Goal: Task Accomplishment & Management: Manage account settings

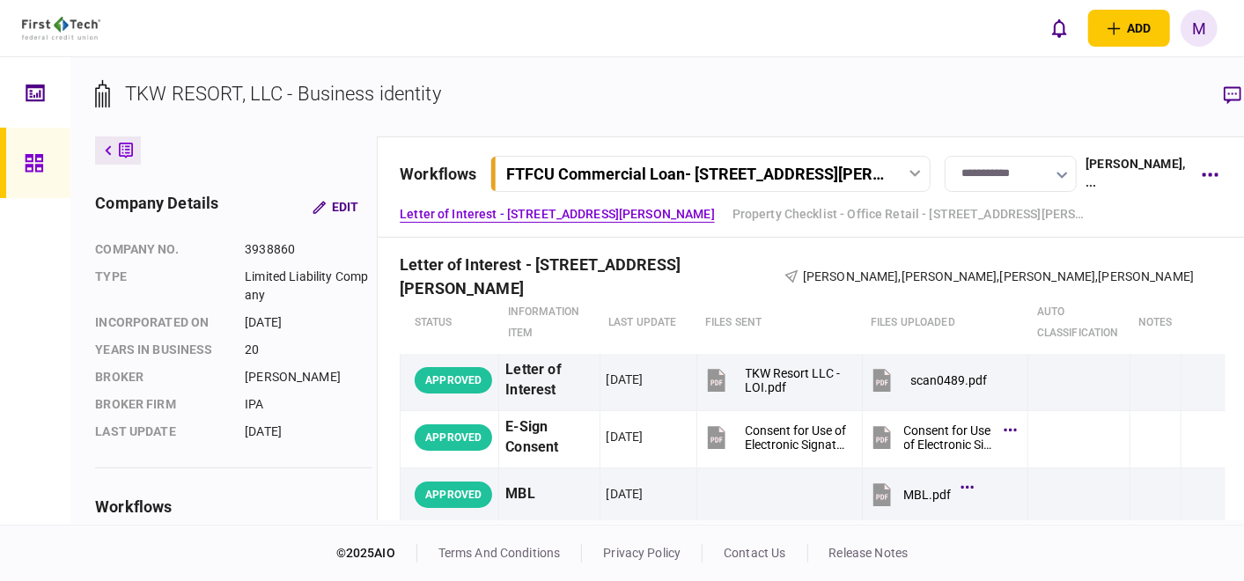
click at [901, 173] on div at bounding box center [914, 173] width 26 height 7
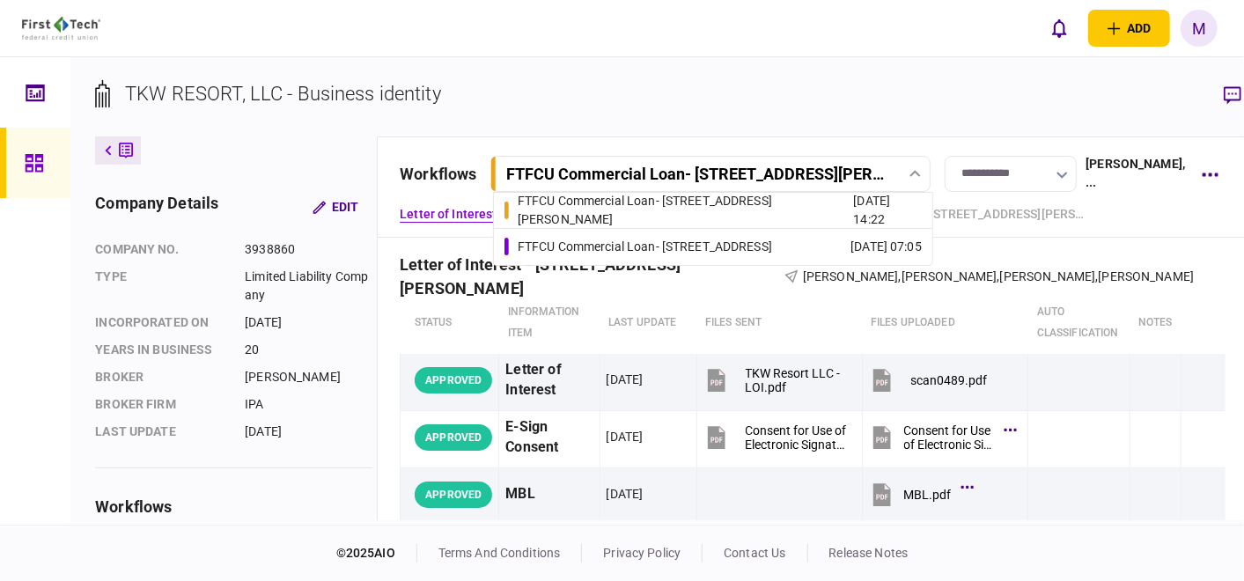
click at [744, 240] on div "FTFCU Commercial Loan - [STREET_ADDRESS]" at bounding box center [645, 247] width 254 height 18
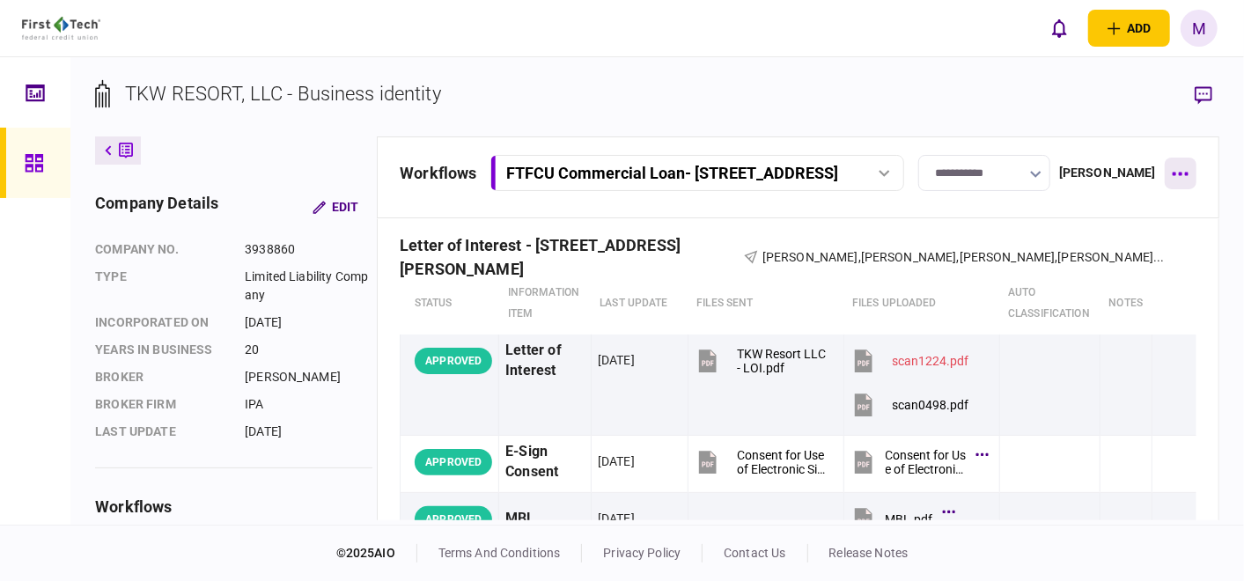
click at [1182, 173] on icon "button" at bounding box center [1179, 174] width 17 height 4
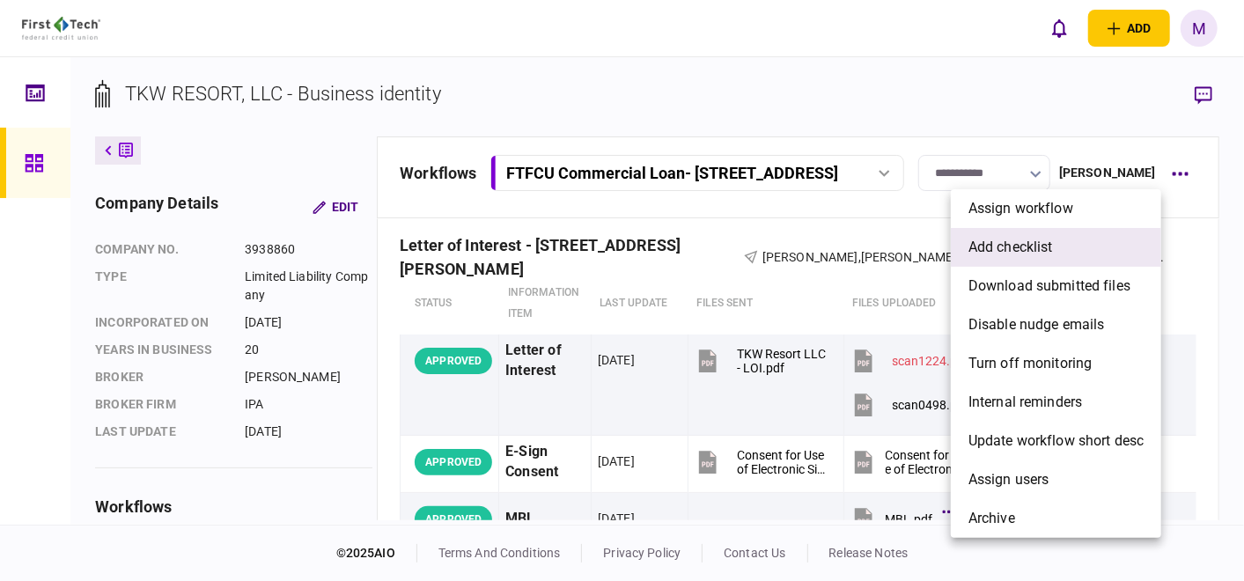
click at [1043, 246] on span "add checklist" at bounding box center [1010, 247] width 84 height 21
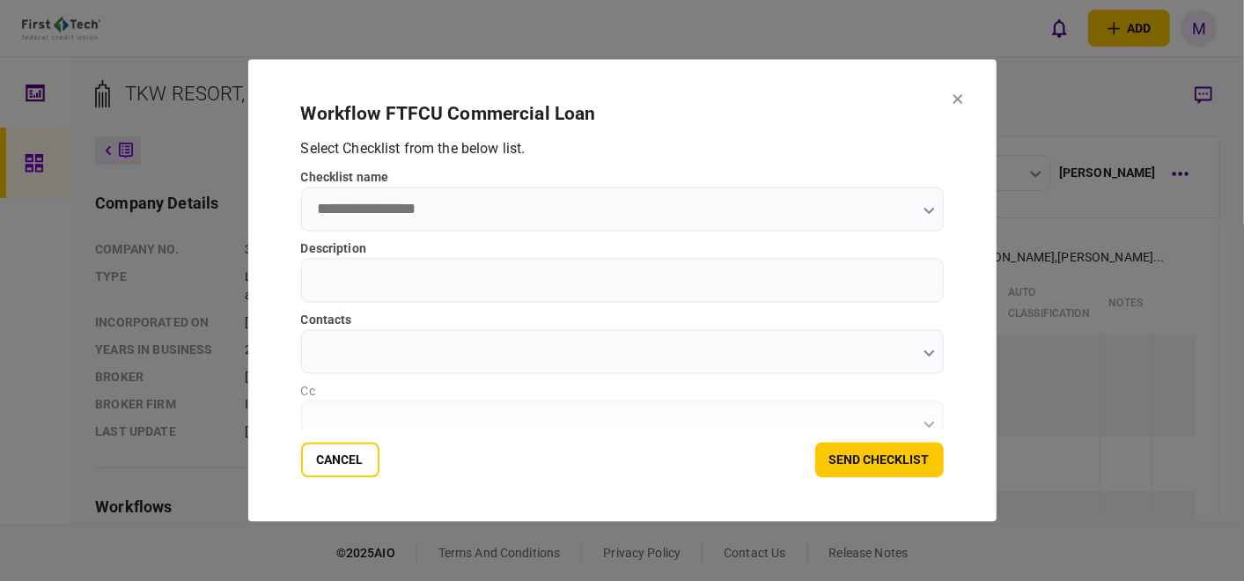
click at [926, 210] on icon "button" at bounding box center [928, 211] width 11 height 7
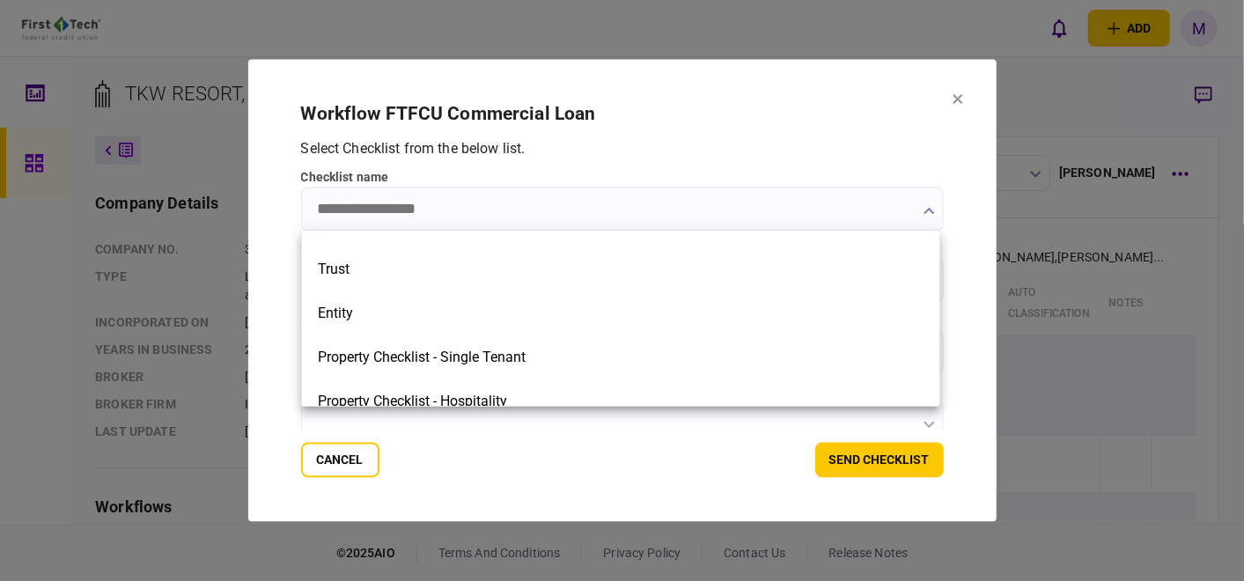
scroll to position [391, 0]
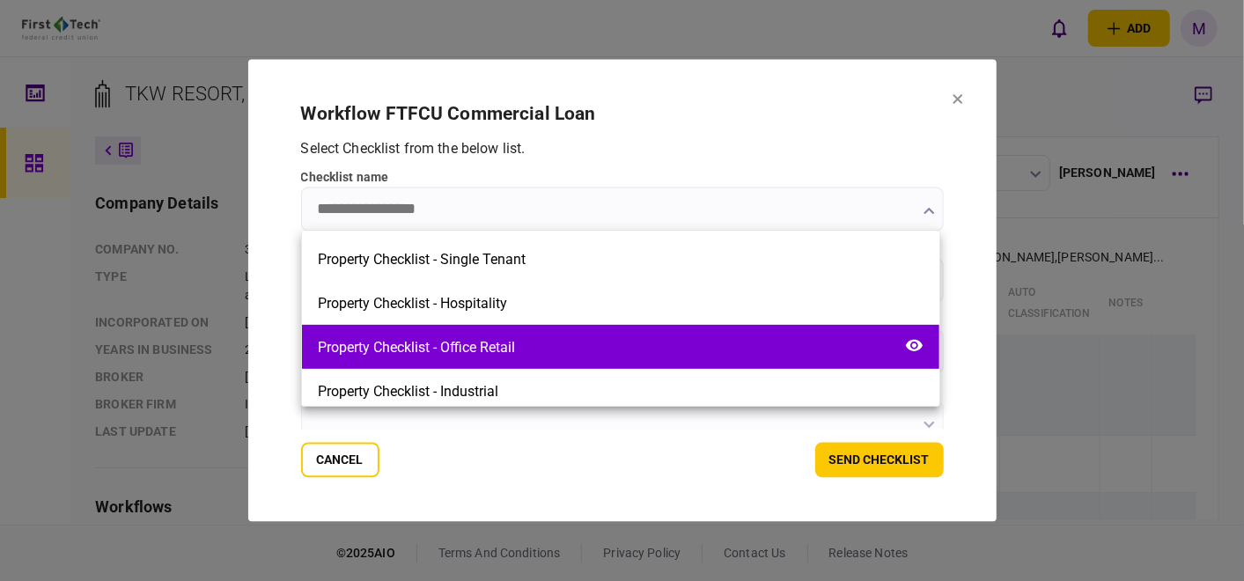
click at [485, 334] on div "Property Checklist - Office Retail" at bounding box center [620, 347] width 637 height 44
type input "**********"
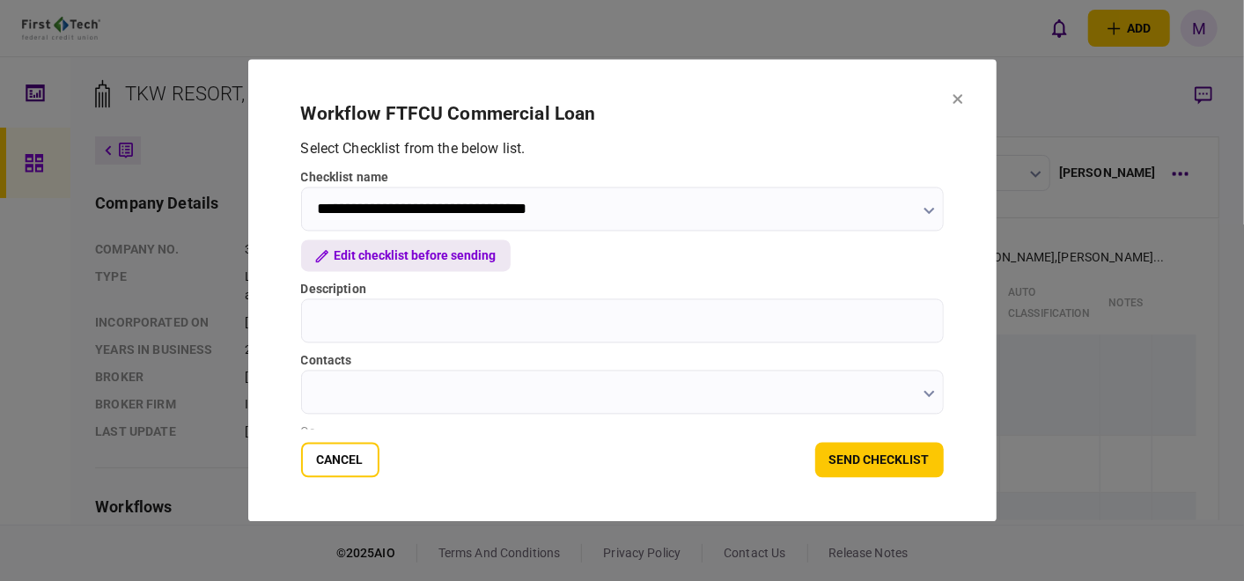
click at [394, 256] on button "Edit checklist before sending" at bounding box center [405, 256] width 209 height 32
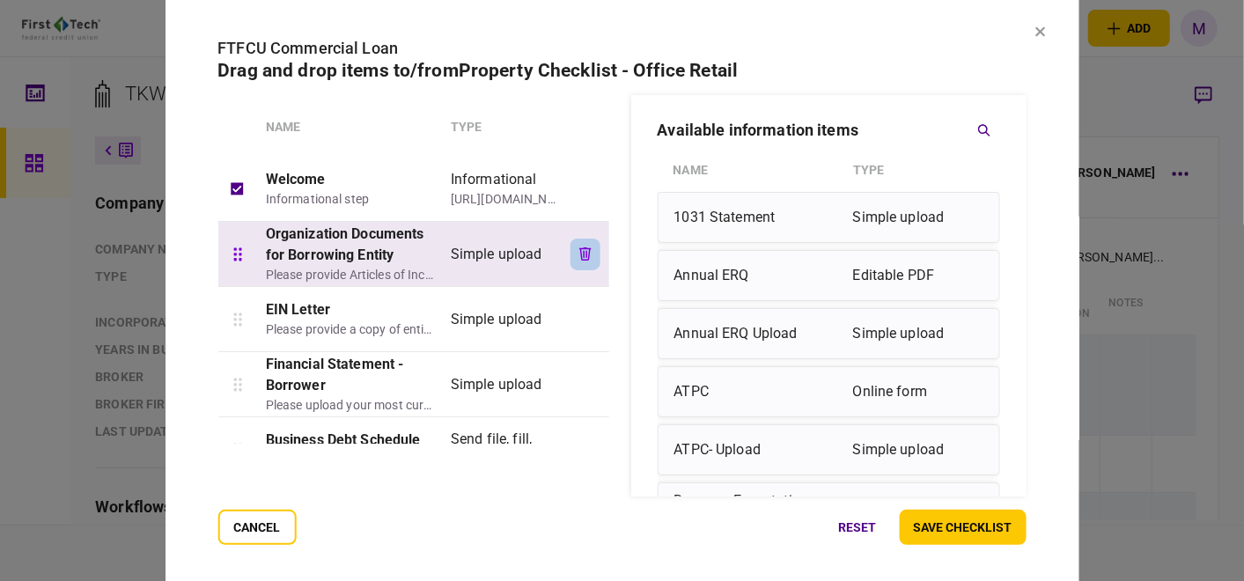
click at [573, 253] on button "button" at bounding box center [585, 255] width 30 height 32
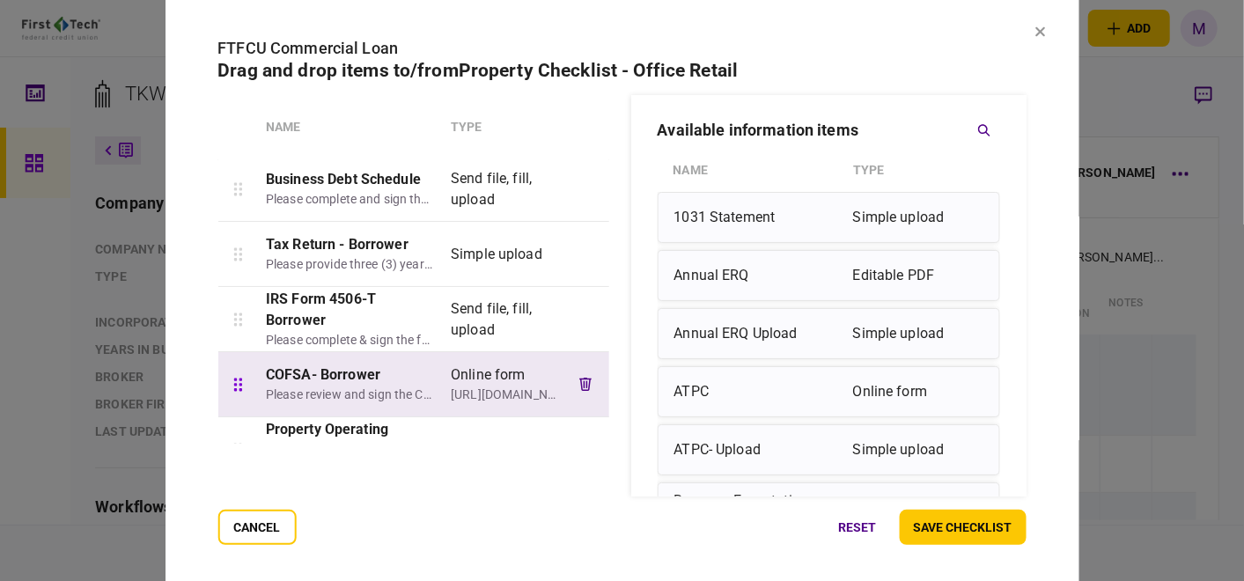
scroll to position [98, 0]
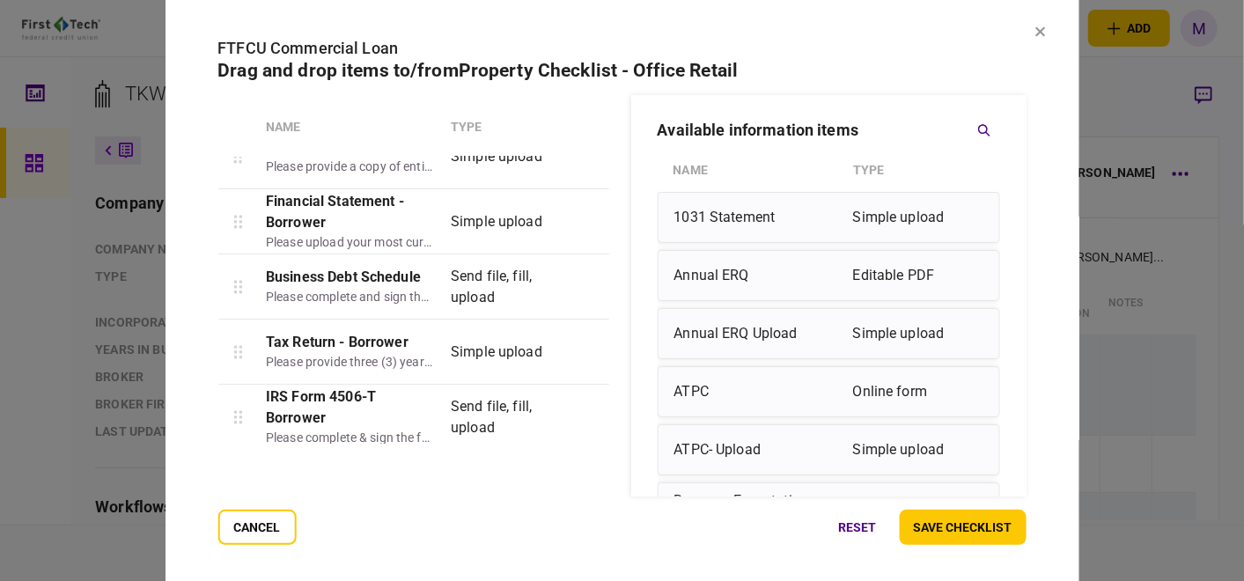
click at [1035, 30] on icon at bounding box center [1040, 31] width 11 height 11
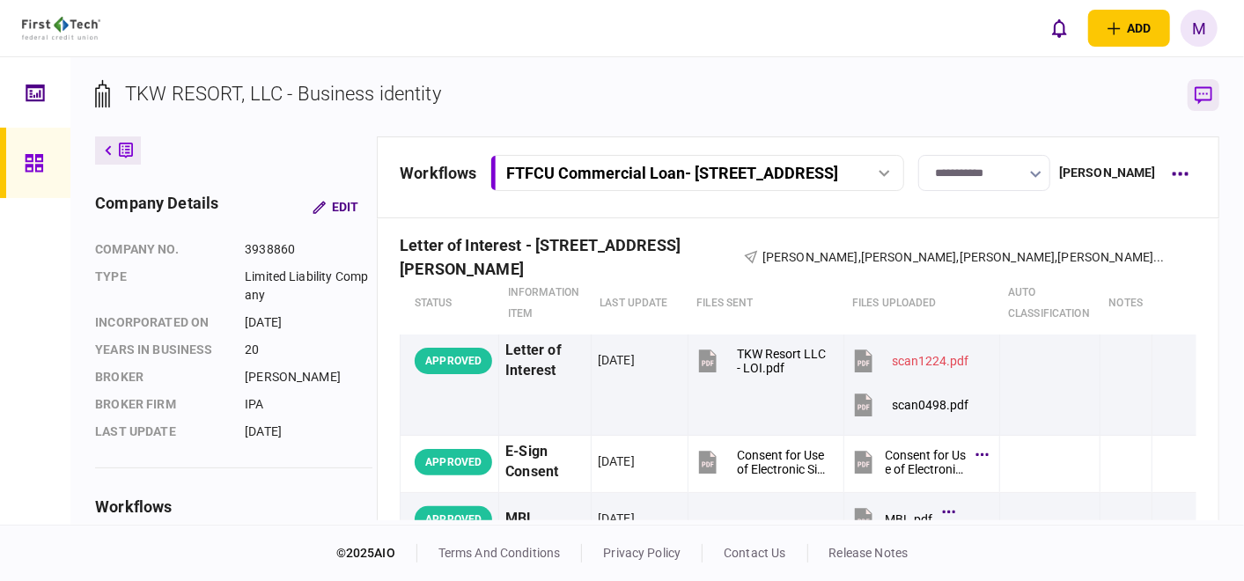
click at [1202, 97] on icon "button" at bounding box center [1203, 95] width 18 height 18
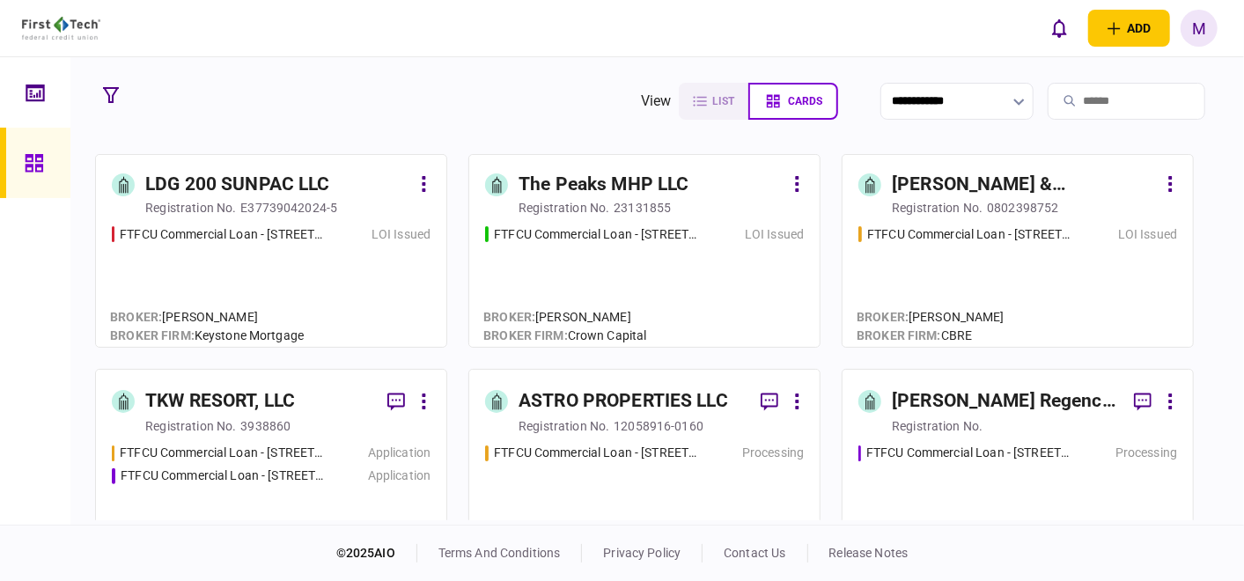
click at [561, 278] on div "FTFCU Commercial Loan - [STREET_ADDRESS] Flagstaff AZ LOI Issued" at bounding box center [644, 278] width 319 height 106
click at [606, 263] on div "FTFCU Commercial Loan - 6110 N US Hwy 89 Flagstaff AZ LOI Issued" at bounding box center [644, 278] width 319 height 106
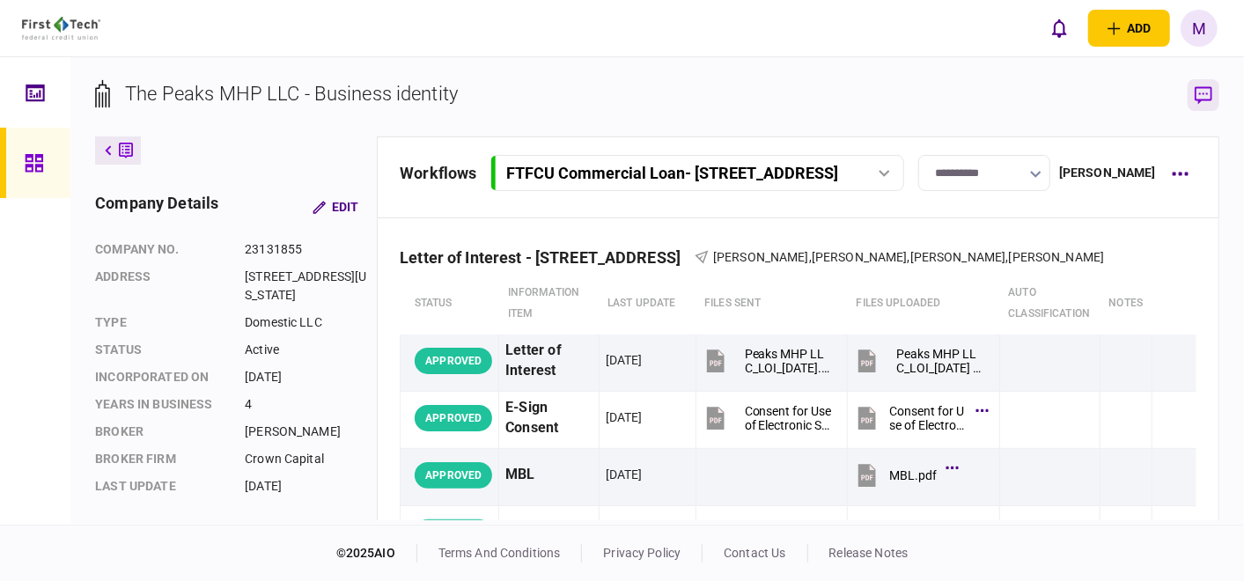
click at [1201, 103] on icon "button" at bounding box center [1203, 95] width 18 height 18
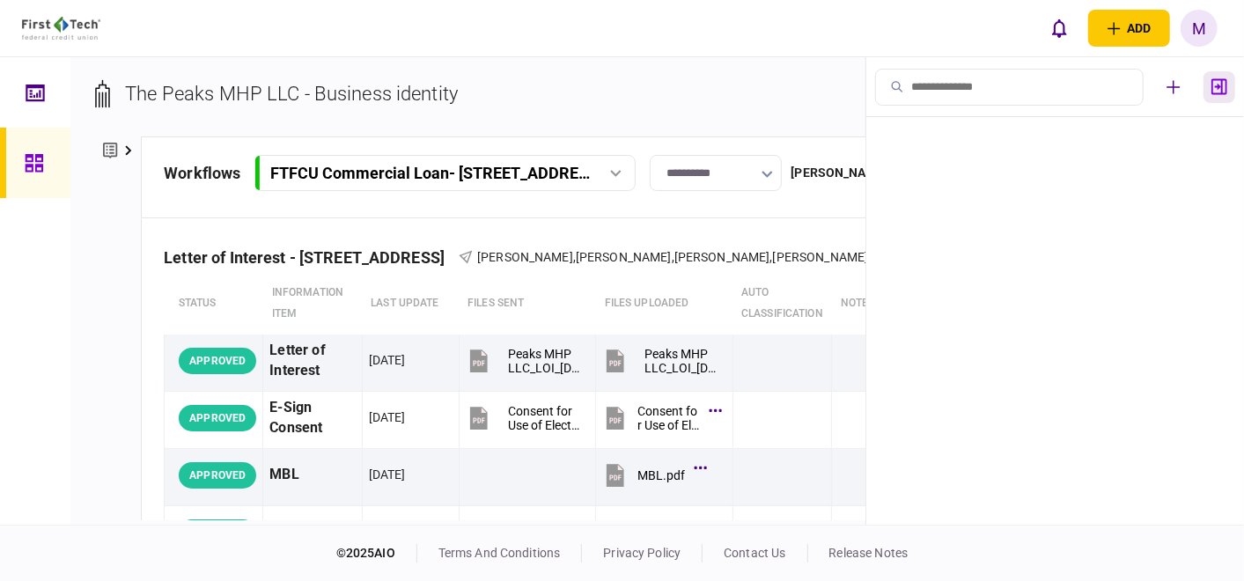
click at [1227, 88] on button "button" at bounding box center [1219, 87] width 32 height 32
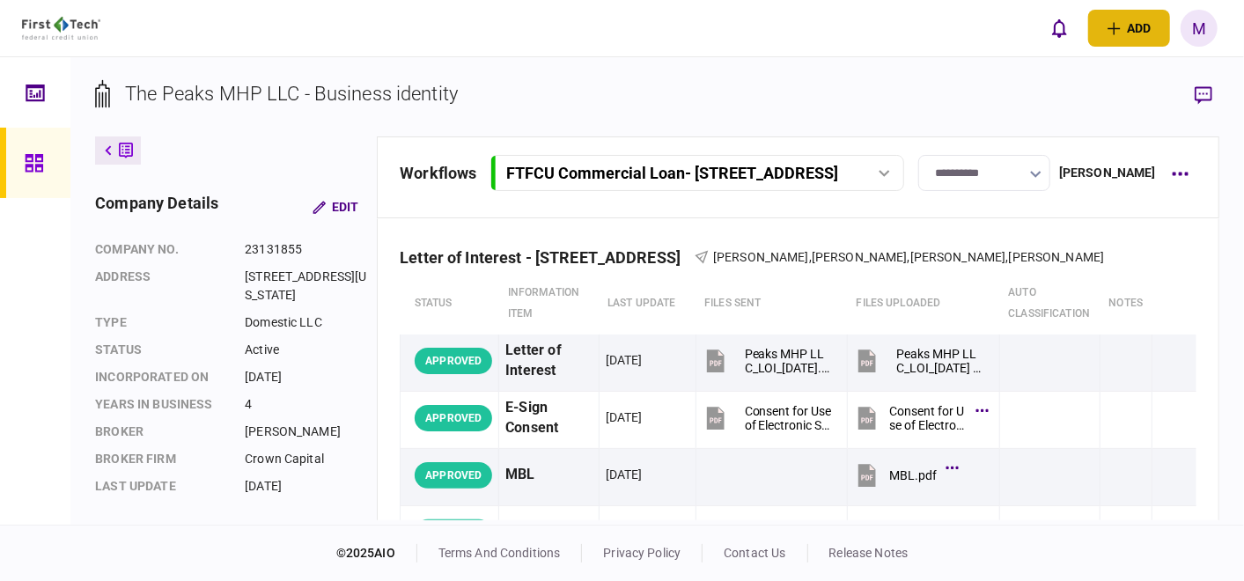
click at [1117, 25] on icon "open adding identity options" at bounding box center [1113, 28] width 13 height 13
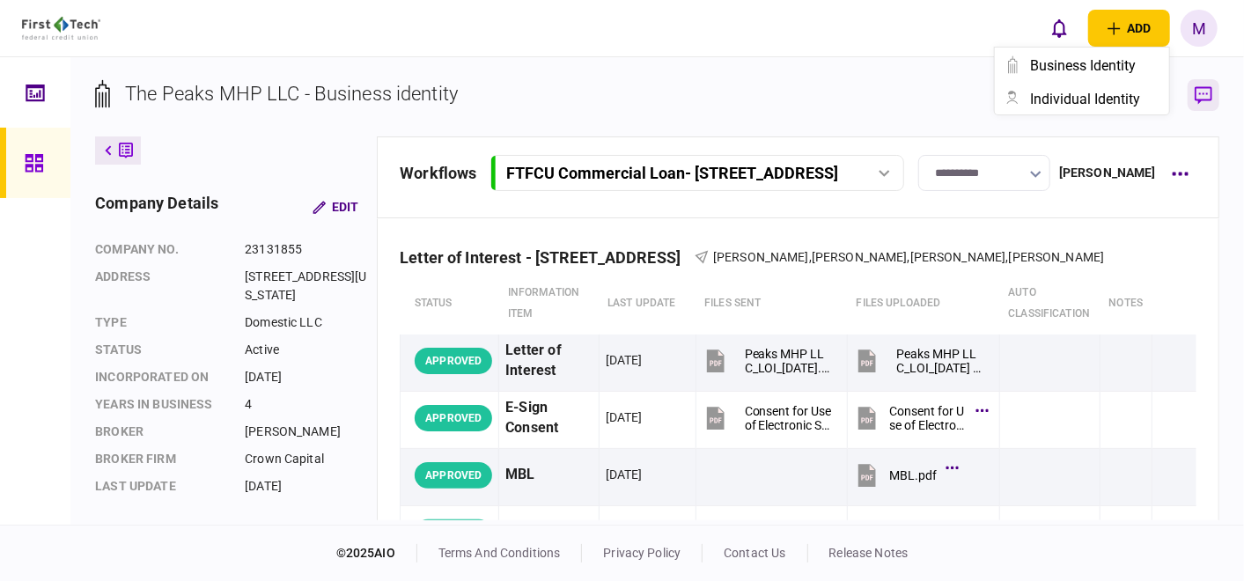
click at [1196, 90] on icon "button" at bounding box center [1203, 95] width 18 height 18
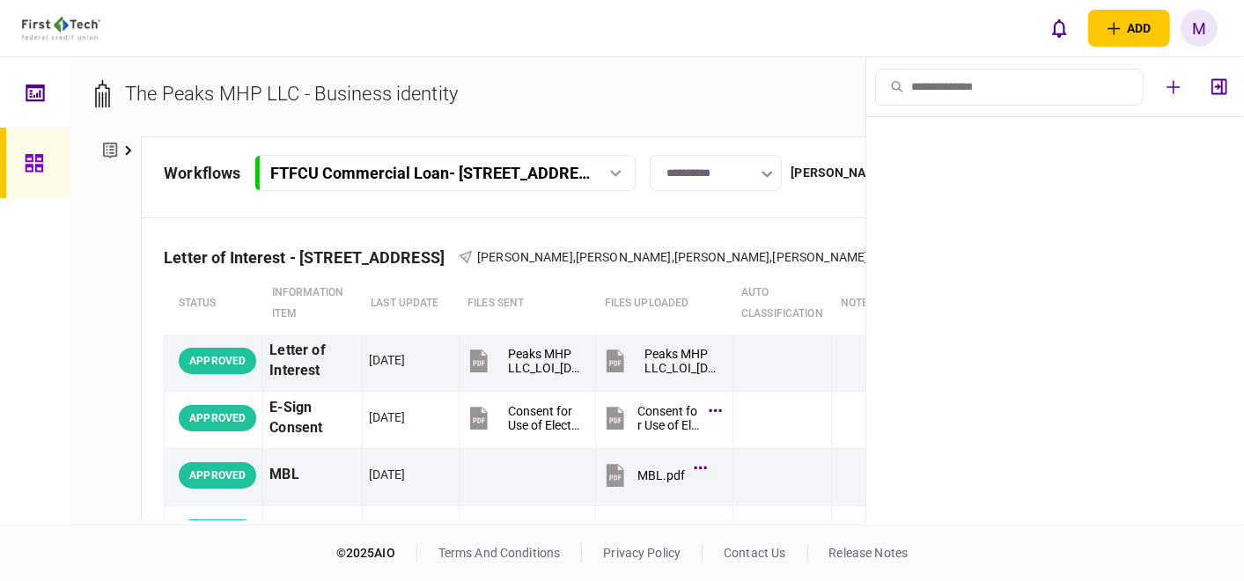
click at [719, 33] on div "add business identity individual identity M M Michelle Oglesbee-Flores Michelle…" at bounding box center [622, 28] width 1244 height 56
click at [1217, 86] on icon "button" at bounding box center [1219, 87] width 16 height 16
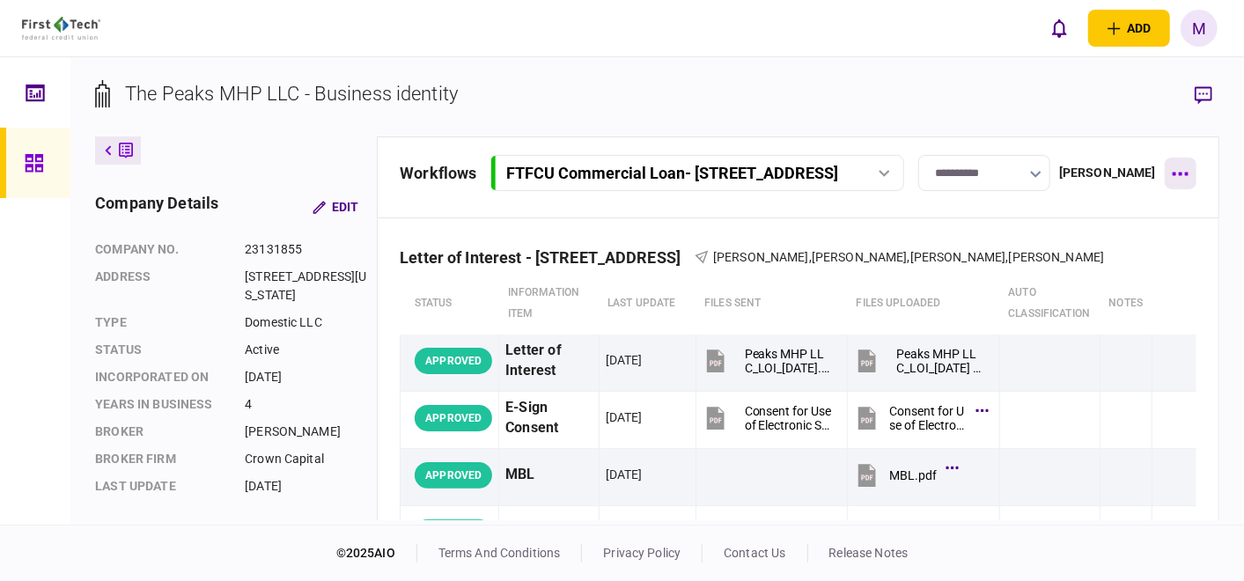
click at [1191, 177] on button "button" at bounding box center [1180, 174] width 32 height 32
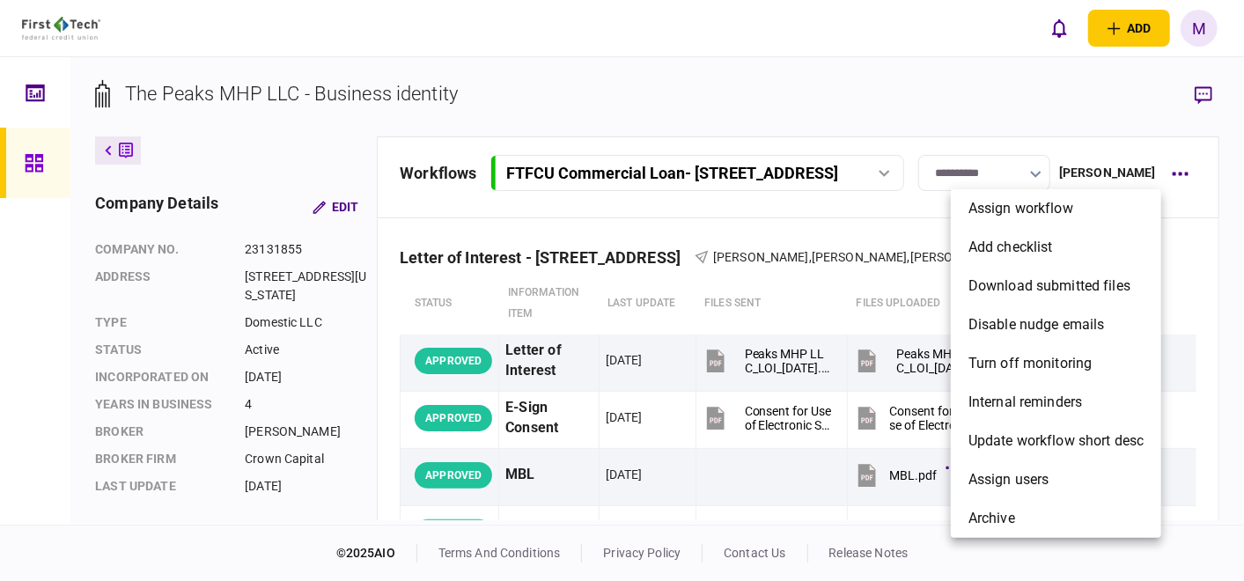
click at [1154, 89] on div at bounding box center [622, 290] width 1244 height 581
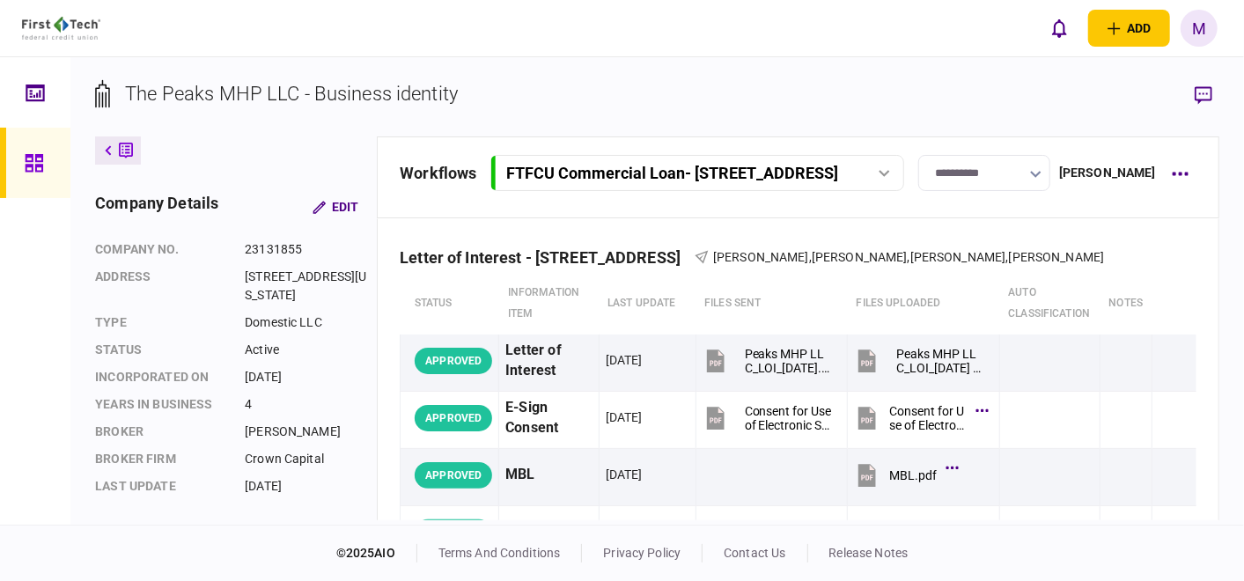
click at [1198, 36] on div "M" at bounding box center [1198, 28] width 37 height 37
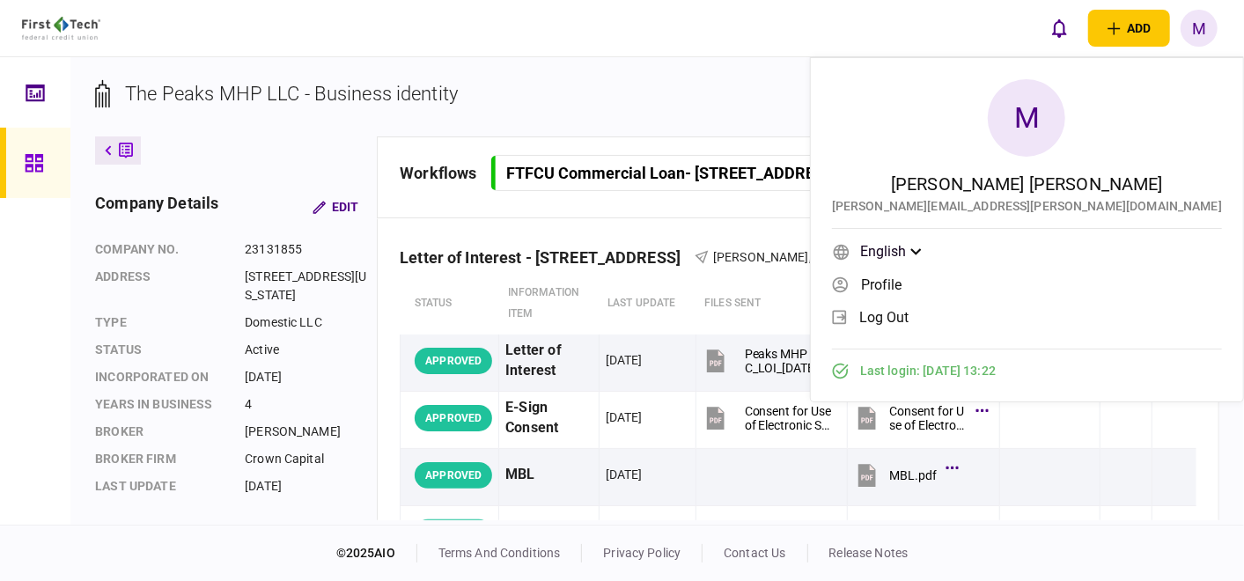
drag, startPoint x: 890, startPoint y: 83, endPoint x: 981, endPoint y: 61, distance: 94.1
click at [890, 83] on section "The Peaks MHP LLC - Business identity" at bounding box center [657, 107] width 1124 height 57
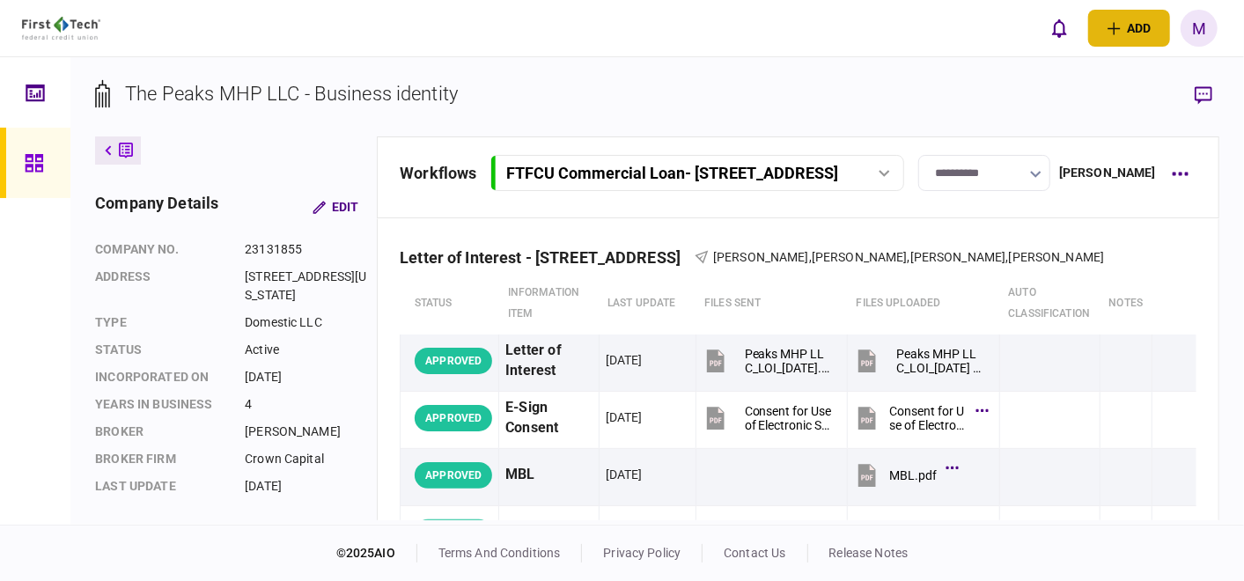
click at [1149, 27] on button "add" at bounding box center [1129, 28] width 82 height 37
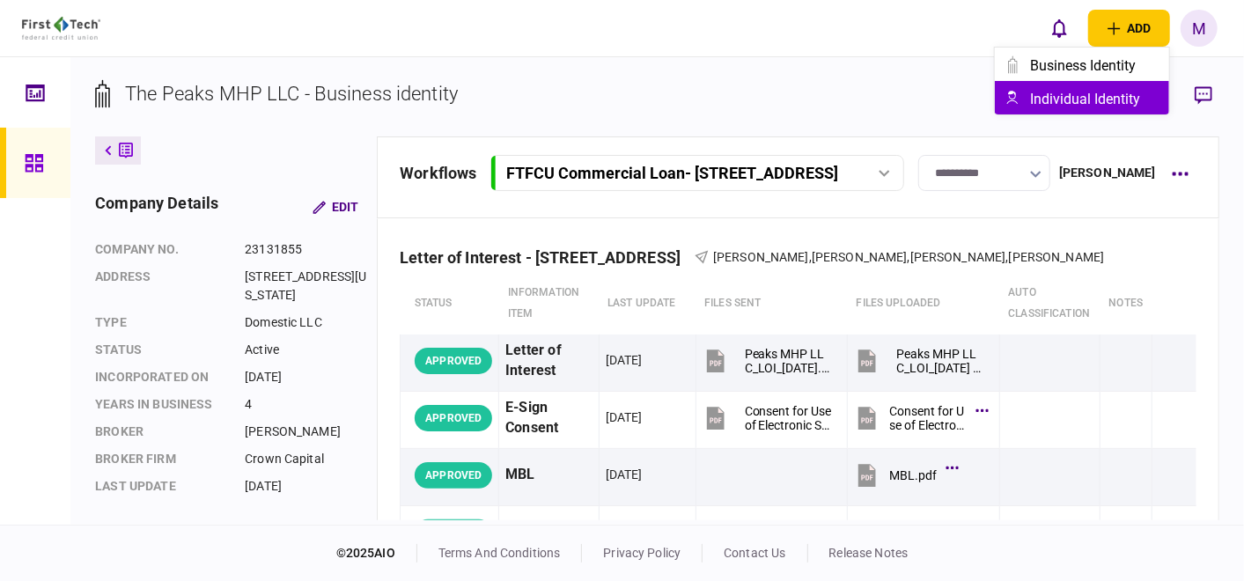
click at [1098, 97] on div "individual identity" at bounding box center [1099, 99] width 139 height 17
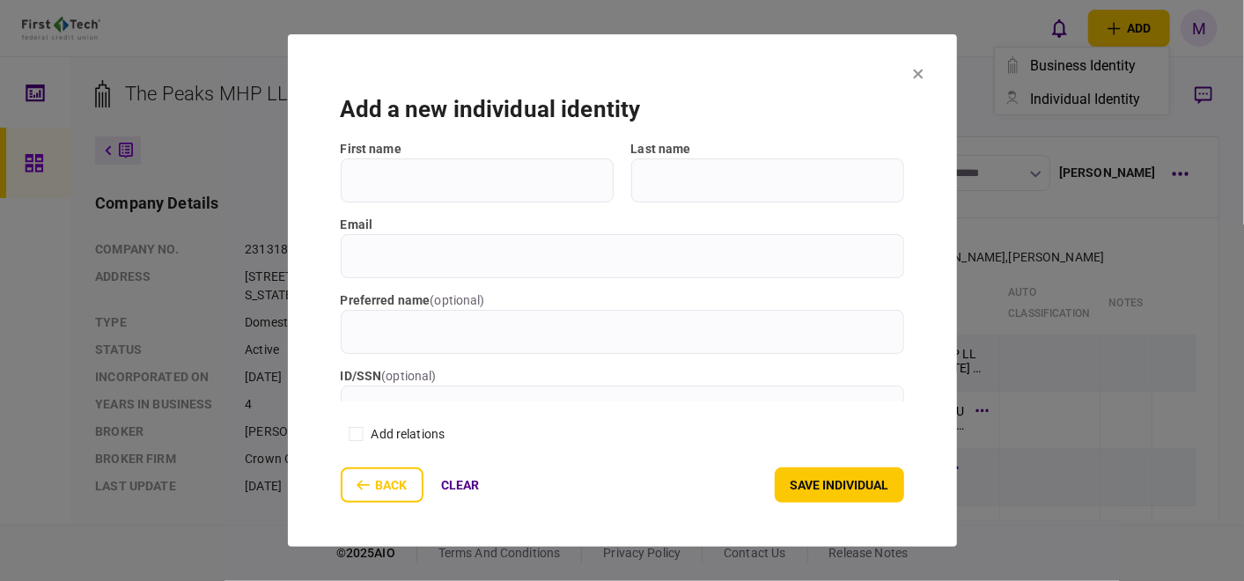
click at [385, 481] on div "back clear" at bounding box center [417, 484] width 153 height 35
click at [922, 70] on icon at bounding box center [918, 75] width 10 height 10
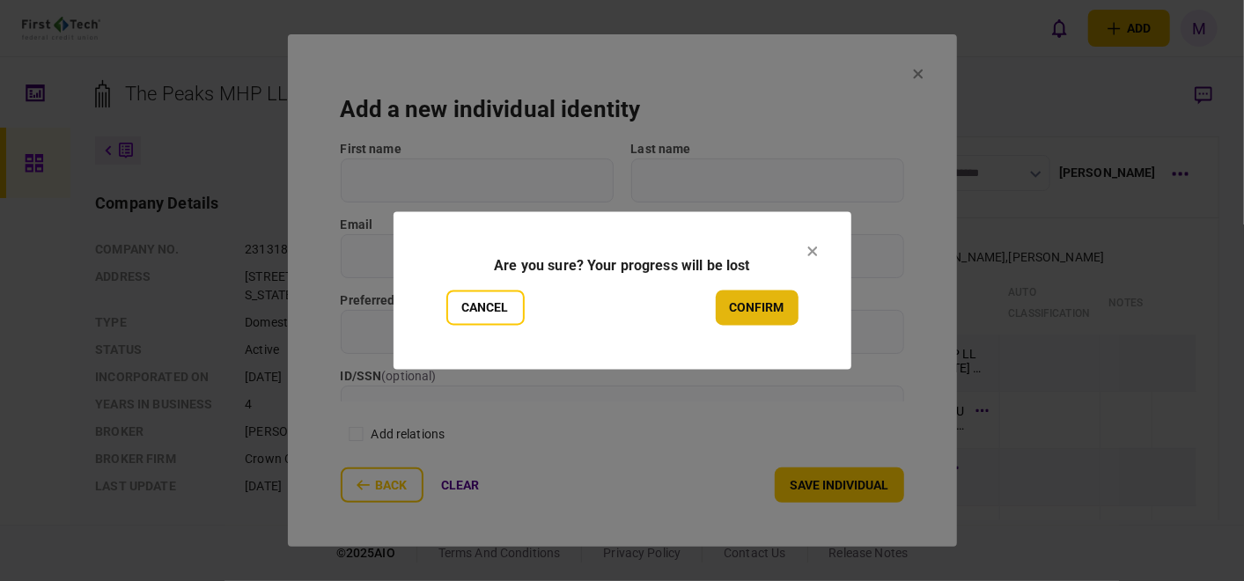
click at [754, 312] on button "confirm" at bounding box center [757, 307] width 83 height 35
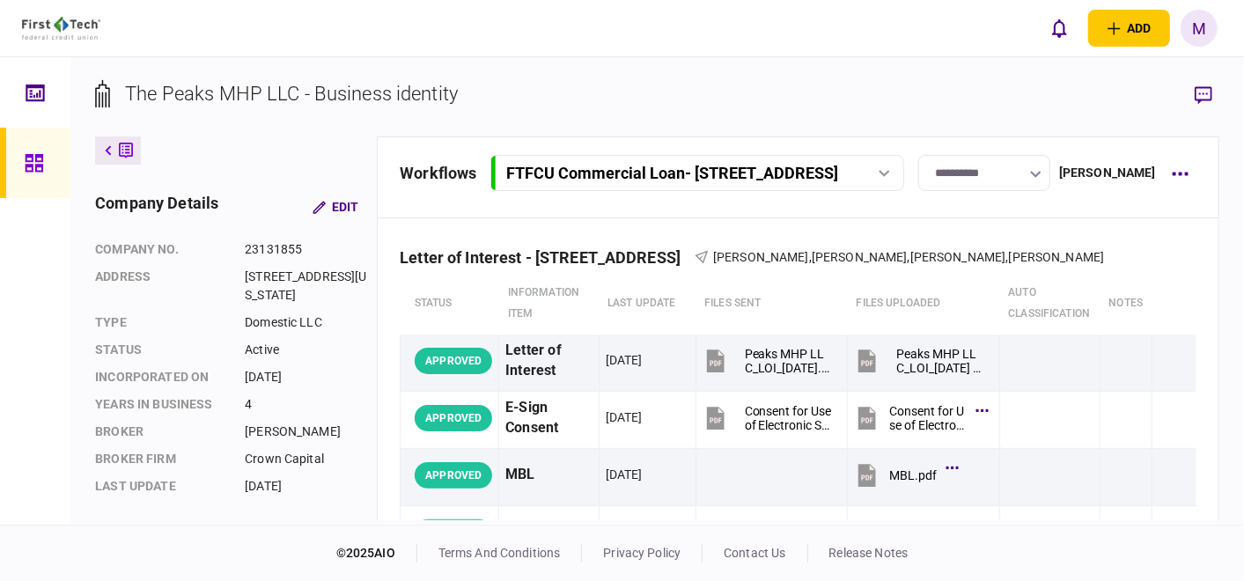
scroll to position [27, 0]
drag, startPoint x: 1187, startPoint y: 171, endPoint x: 1221, endPoint y: 361, distance: 193.0
click at [1221, 361] on div "**********" at bounding box center [656, 290] width 1173 height 467
click at [1204, 92] on icon "button" at bounding box center [1203, 95] width 18 height 18
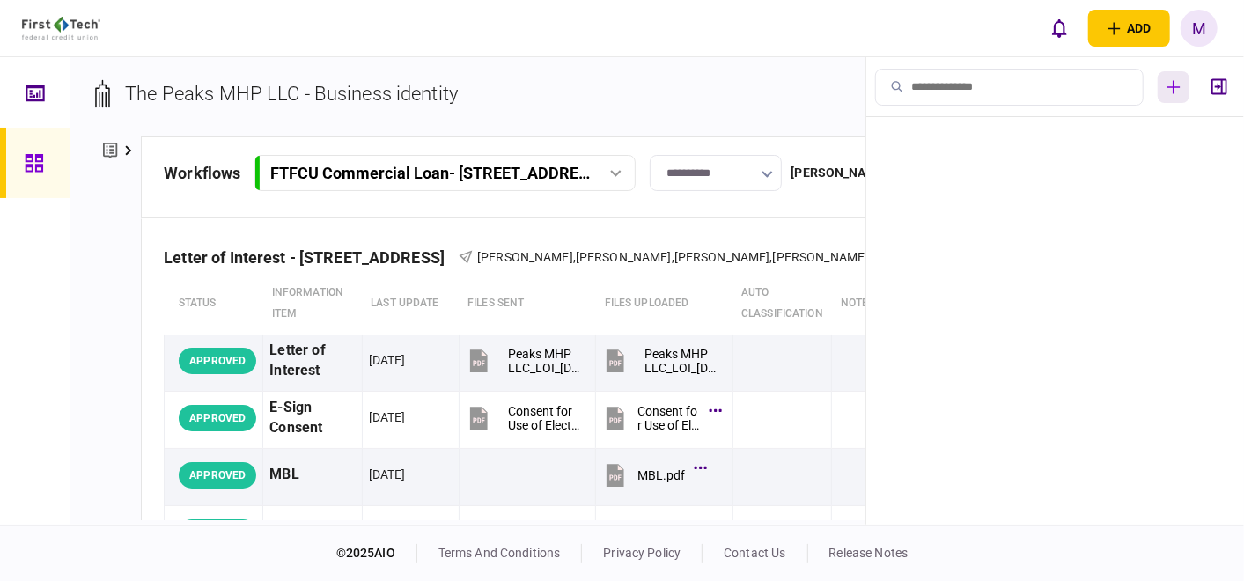
click at [1172, 91] on icon "button" at bounding box center [1173, 87] width 14 height 14
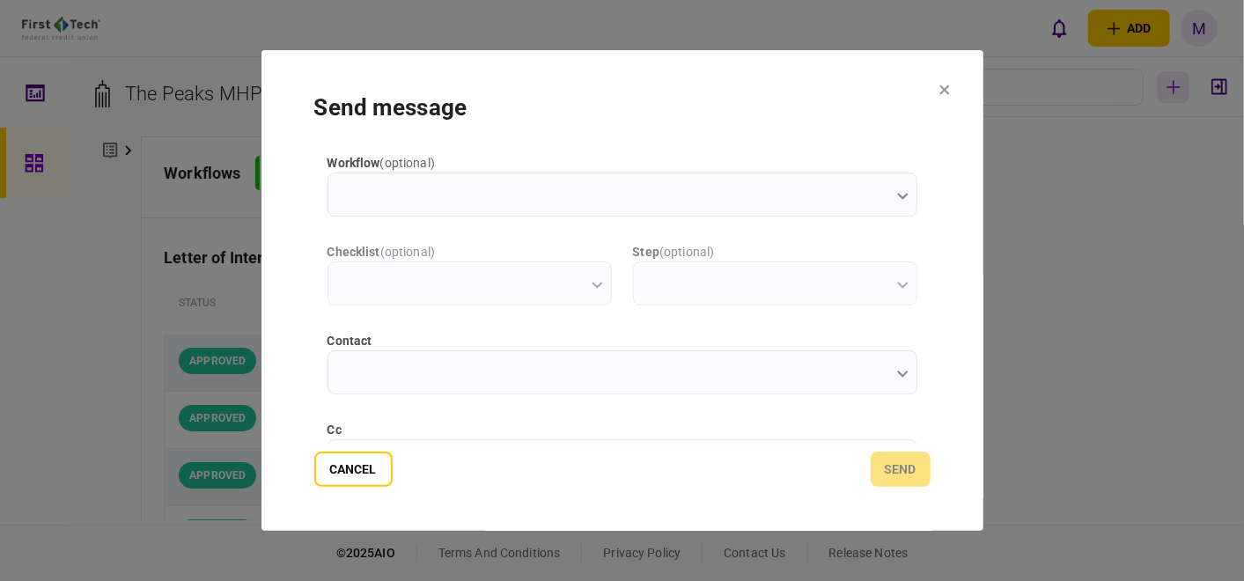
scroll to position [0, 0]
click at [939, 90] on icon at bounding box center [944, 89] width 11 height 11
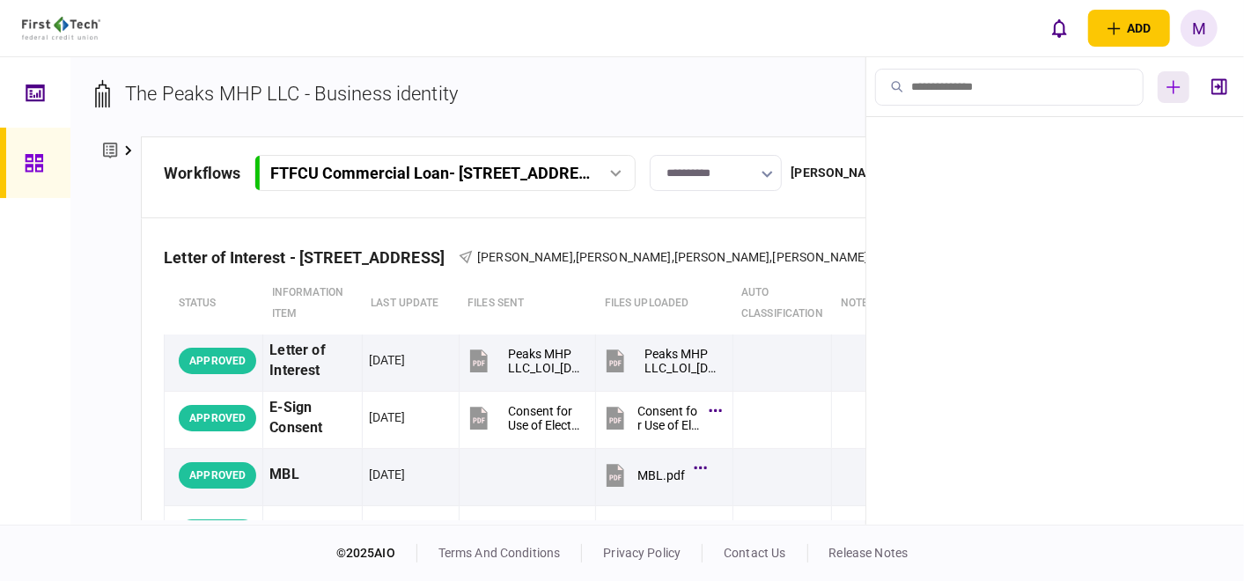
click at [1177, 86] on icon "button" at bounding box center [1173, 86] width 13 height 13
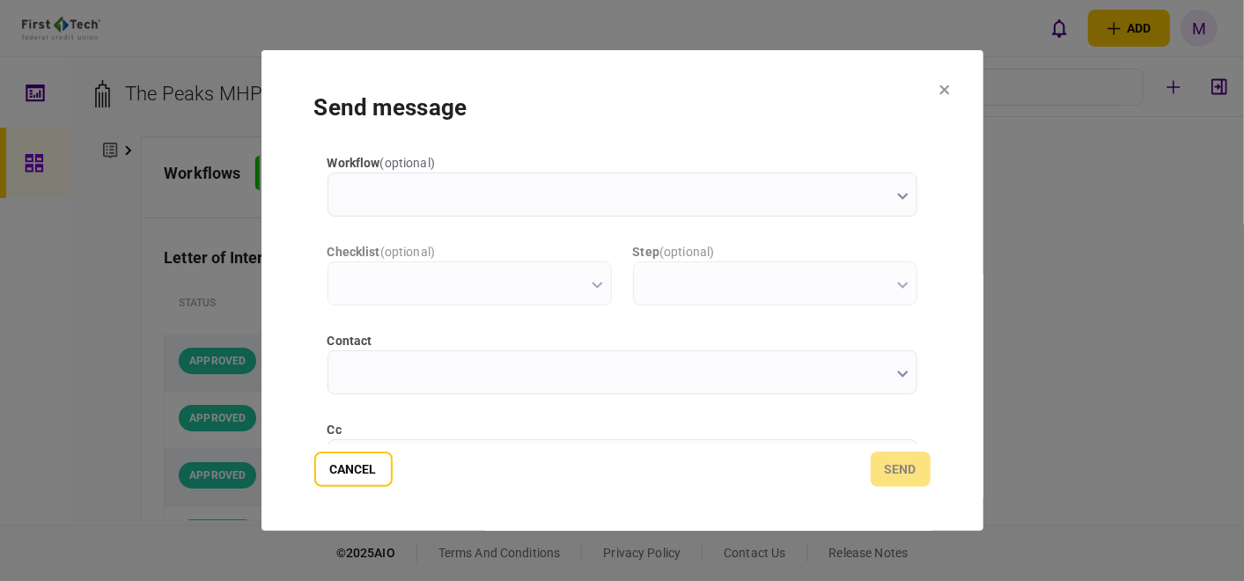
click at [948, 86] on icon at bounding box center [944, 90] width 10 height 10
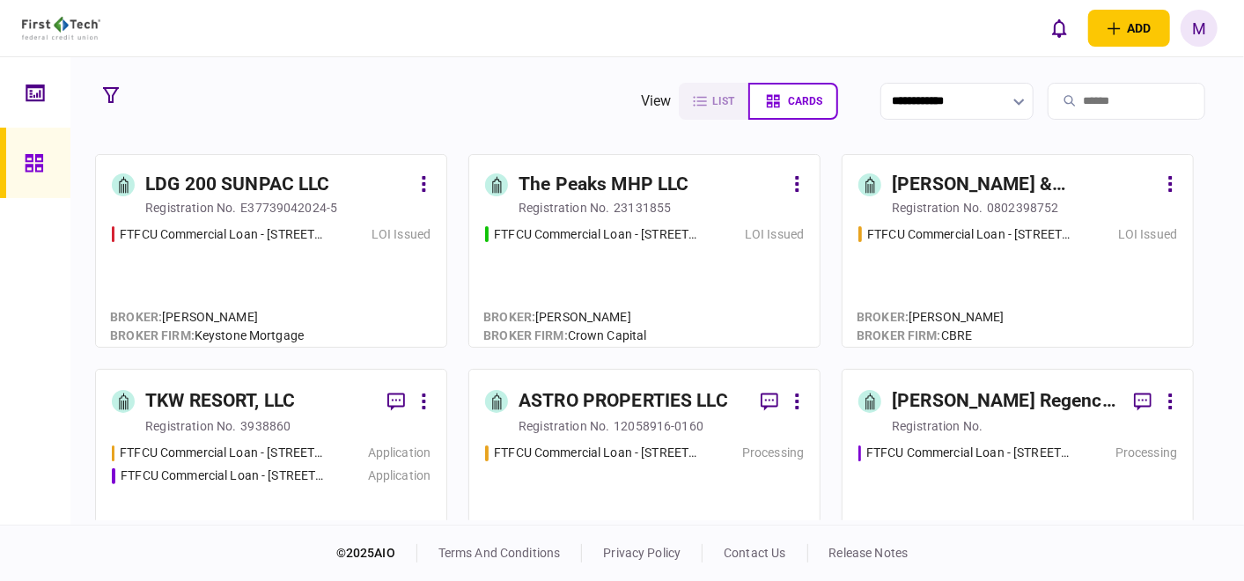
click at [922, 263] on div "FTFCU Commercial Loan - 513 E Cane Street Wharton TX LOI Issued" at bounding box center [1017, 278] width 319 height 106
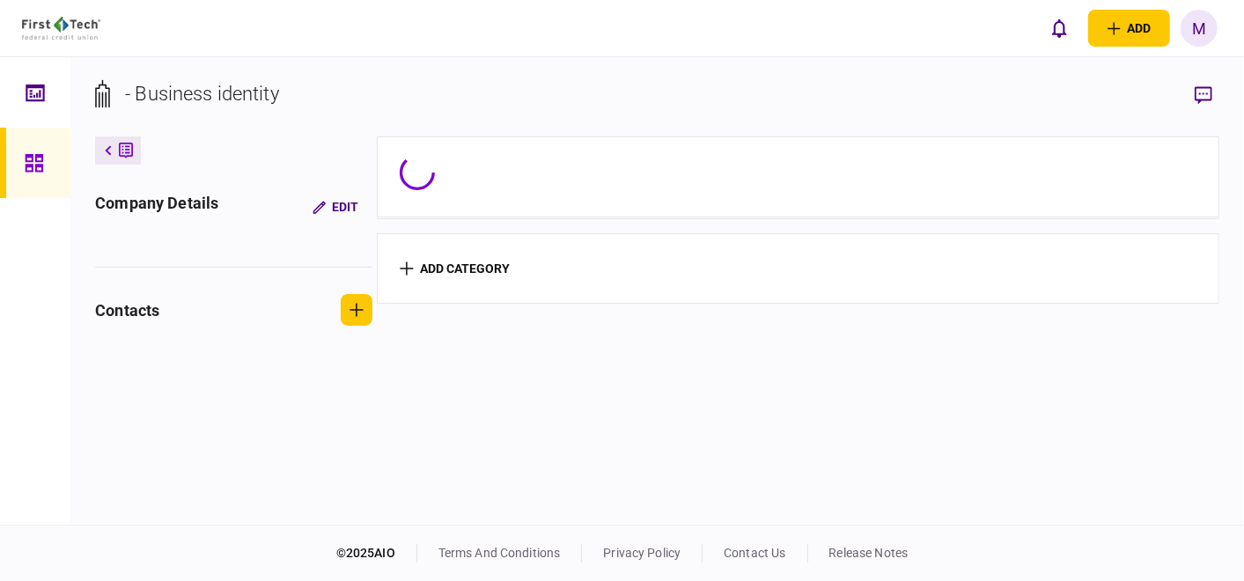
click at [922, 263] on section "add category" at bounding box center [798, 268] width 842 height 70
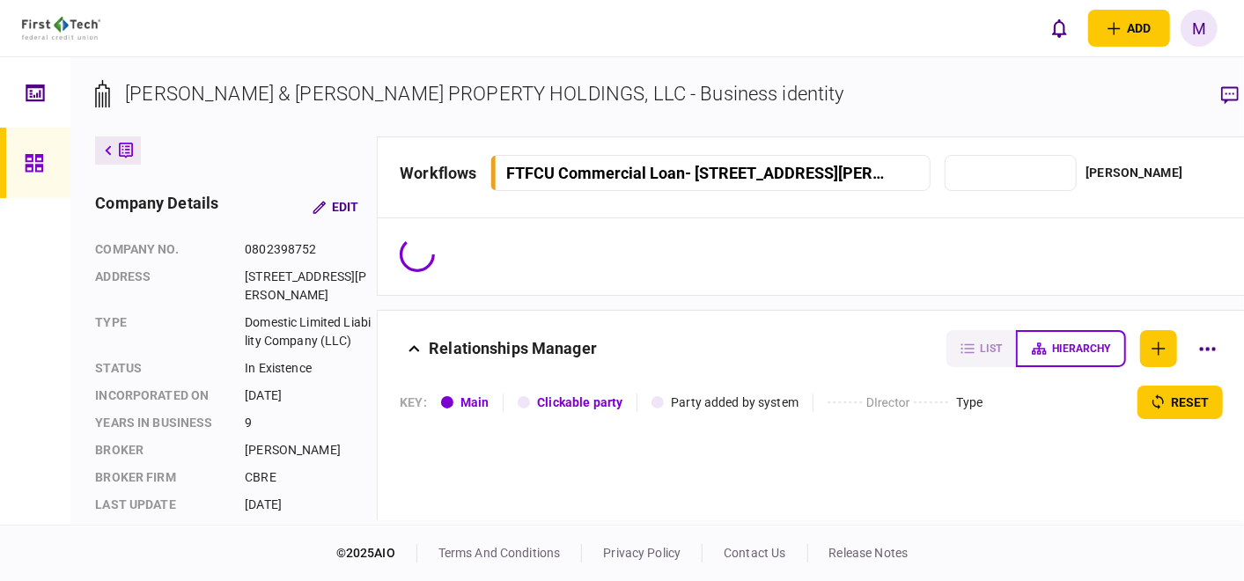
type input "**********"
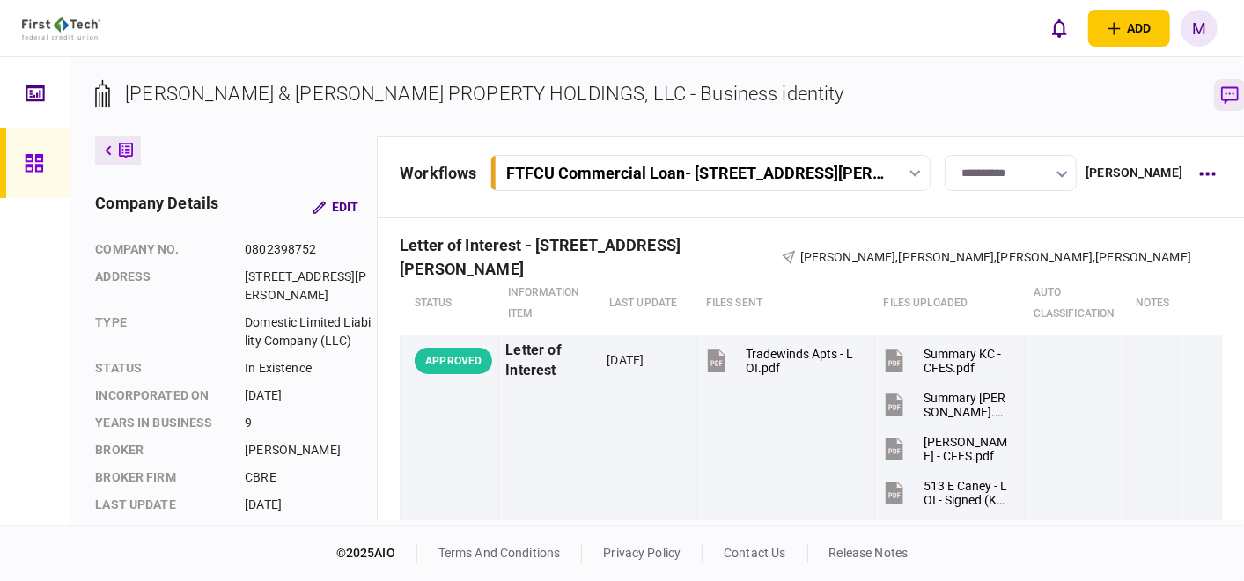
click at [1221, 91] on icon "button" at bounding box center [1230, 95] width 18 height 18
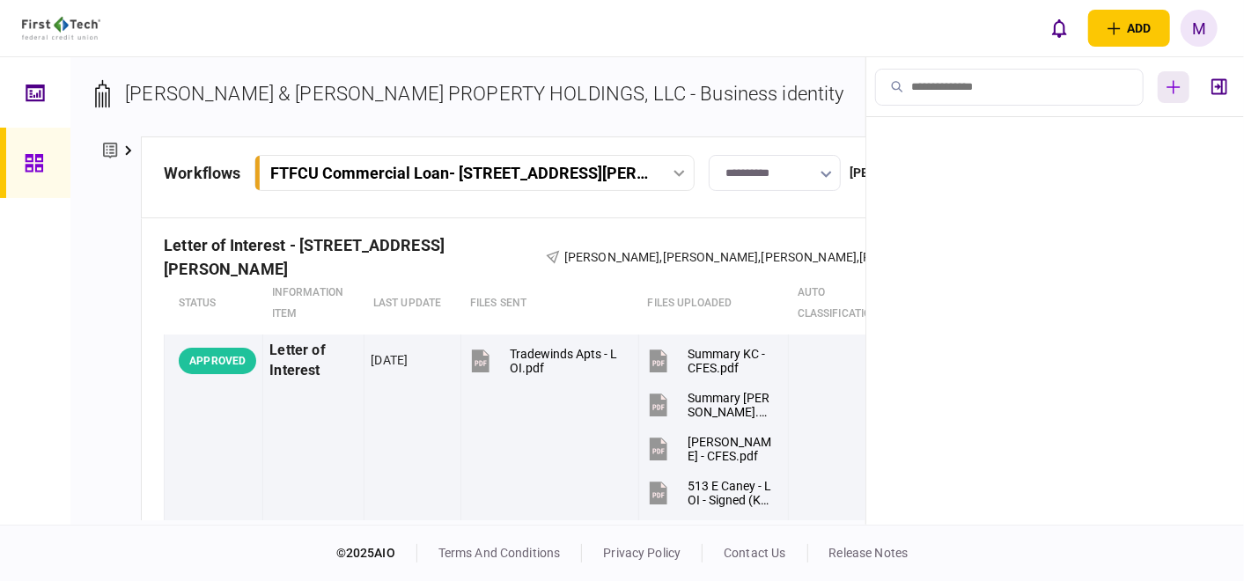
click at [1177, 75] on button "button" at bounding box center [1173, 87] width 32 height 32
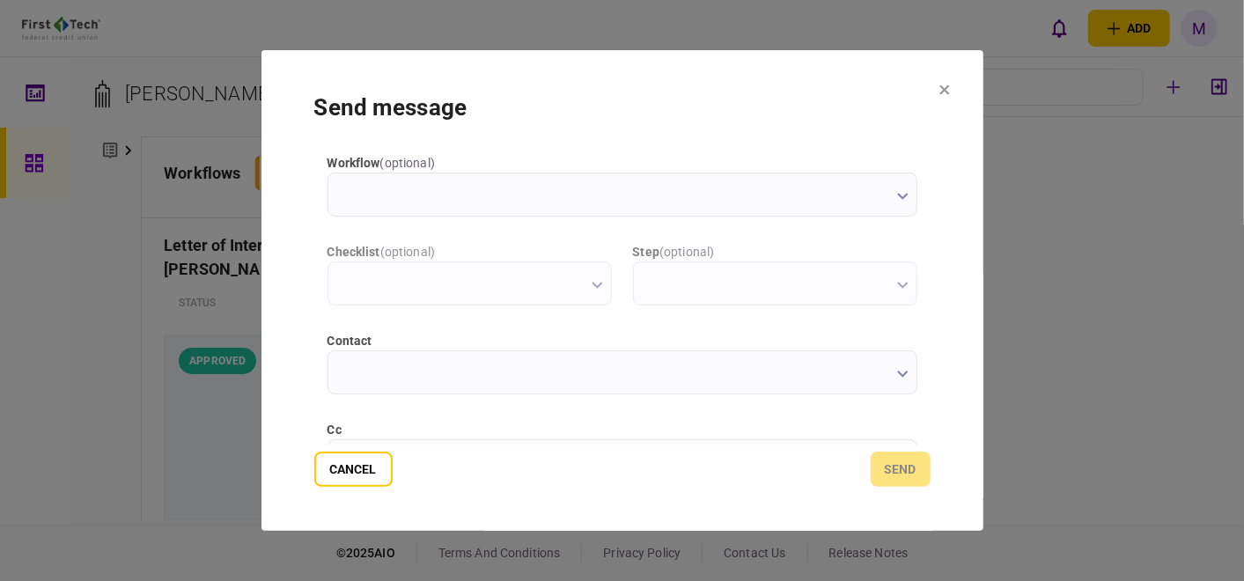
click at [897, 374] on icon "button" at bounding box center [902, 374] width 11 height 7
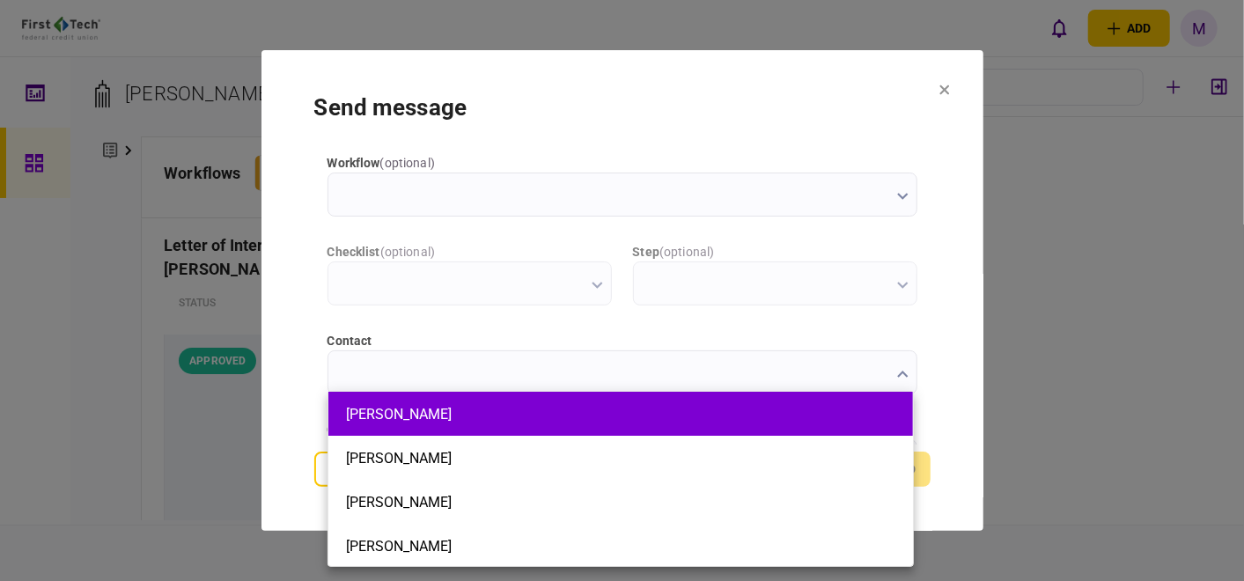
click at [515, 415] on button "Keith Cullum" at bounding box center [620, 414] width 549 height 17
type input "**********"
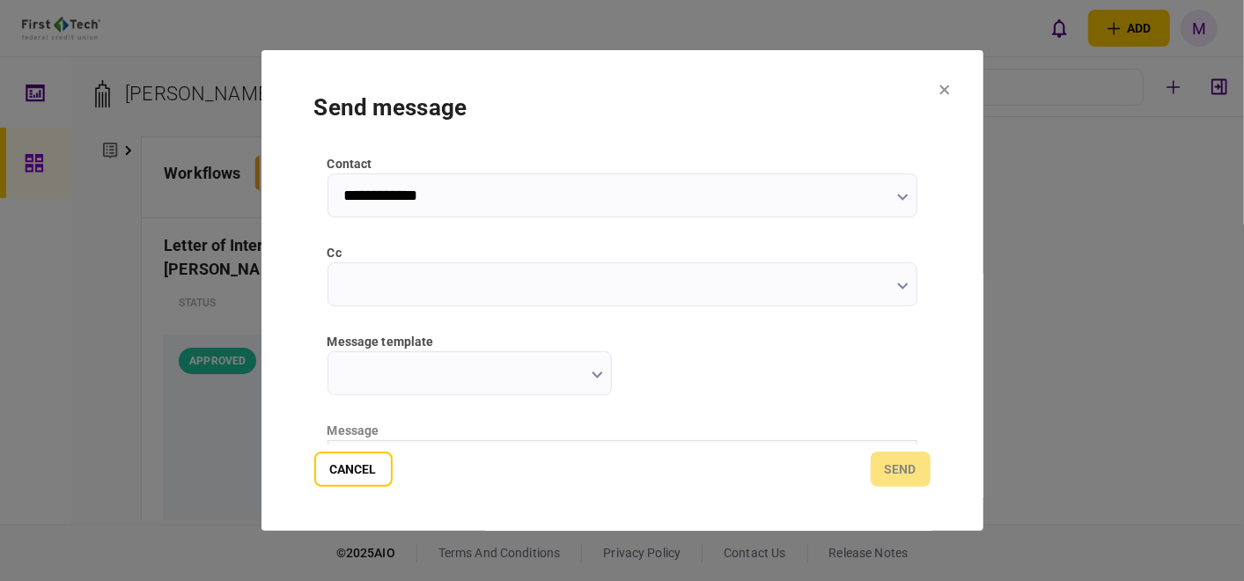
scroll to position [195, 0]
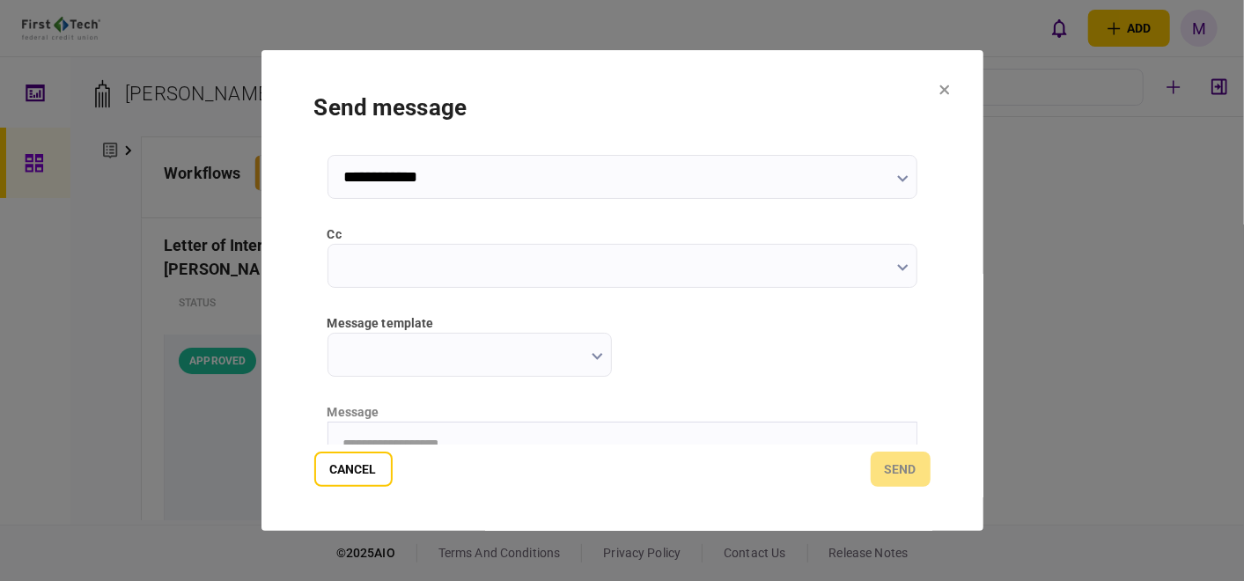
click at [597, 357] on icon "button" at bounding box center [596, 356] width 11 height 7
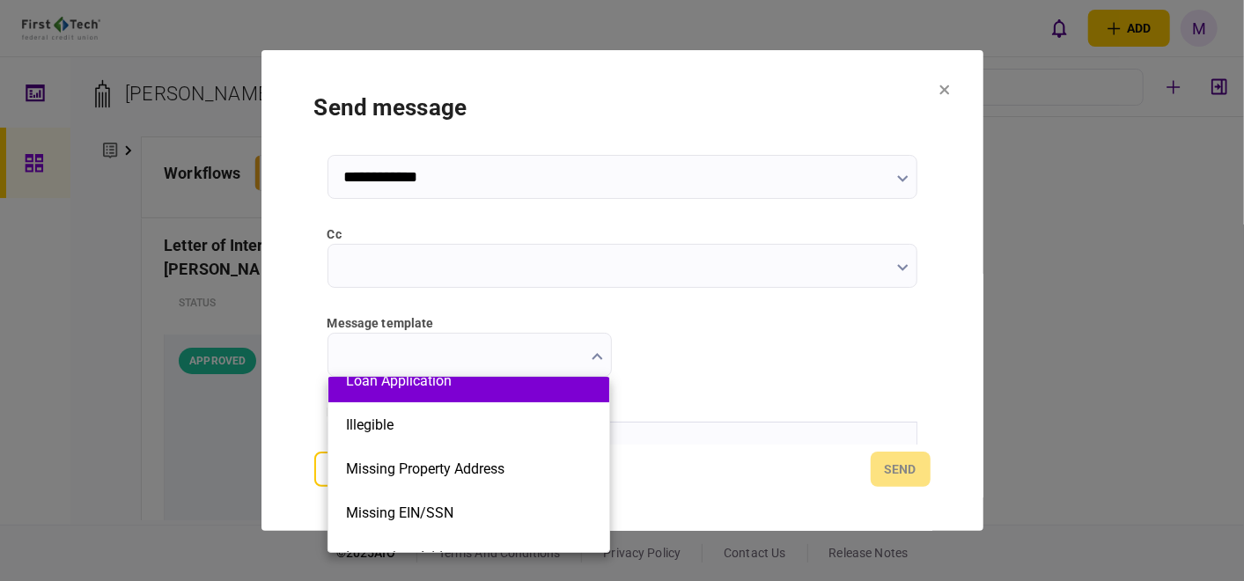
click at [457, 386] on button "Loan Application" at bounding box center [469, 380] width 246 height 17
type input "**********"
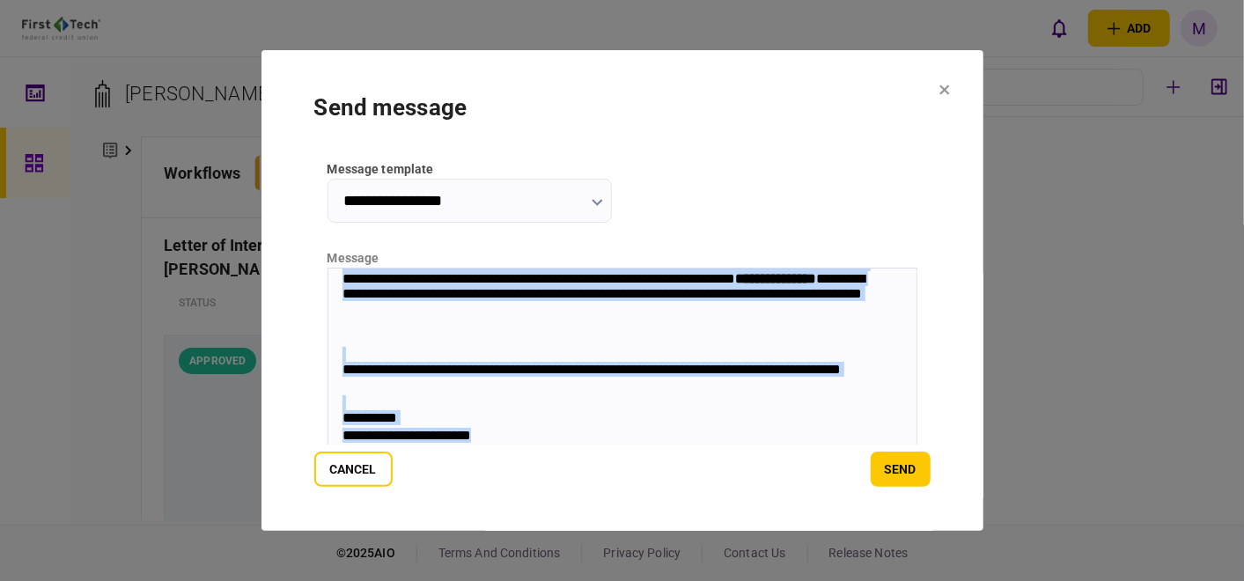
scroll to position [392, 0]
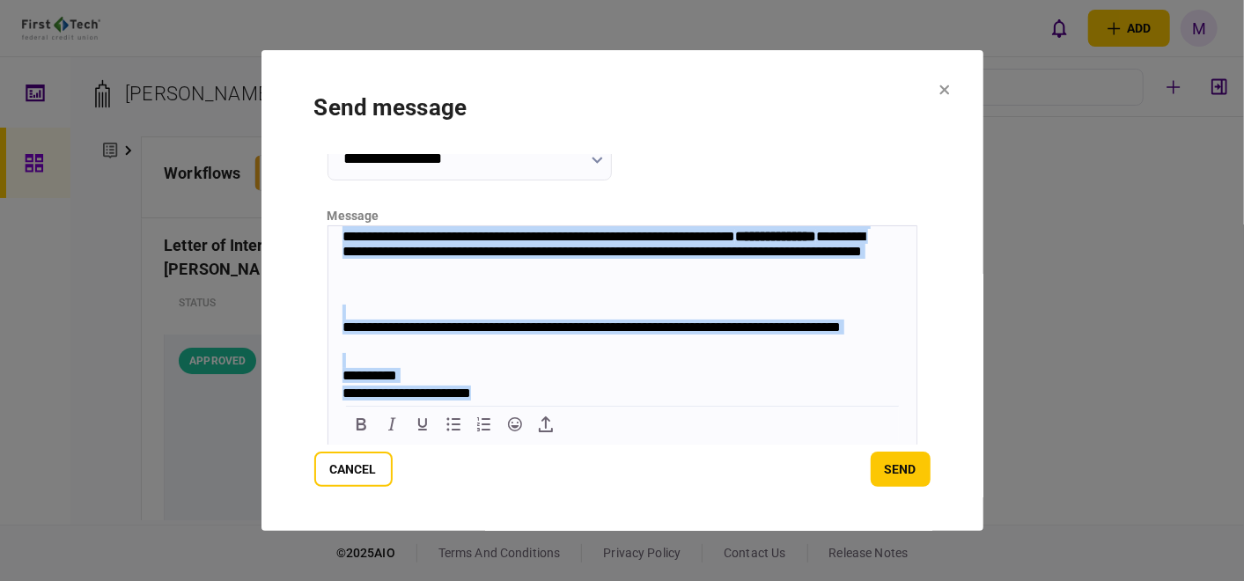
drag, startPoint x: 341, startPoint y: 238, endPoint x: 657, endPoint y: 425, distance: 367.4
click at [408, 267] on div "**********" at bounding box center [612, 236] width 542 height 136
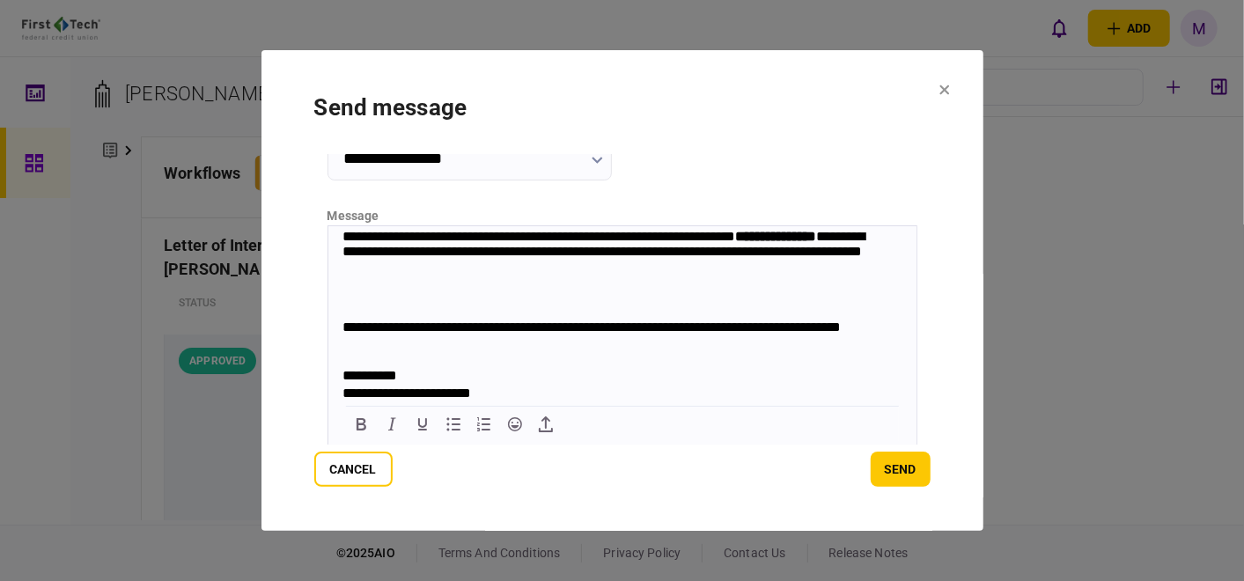
click at [408, 267] on div "**********" at bounding box center [612, 236] width 542 height 136
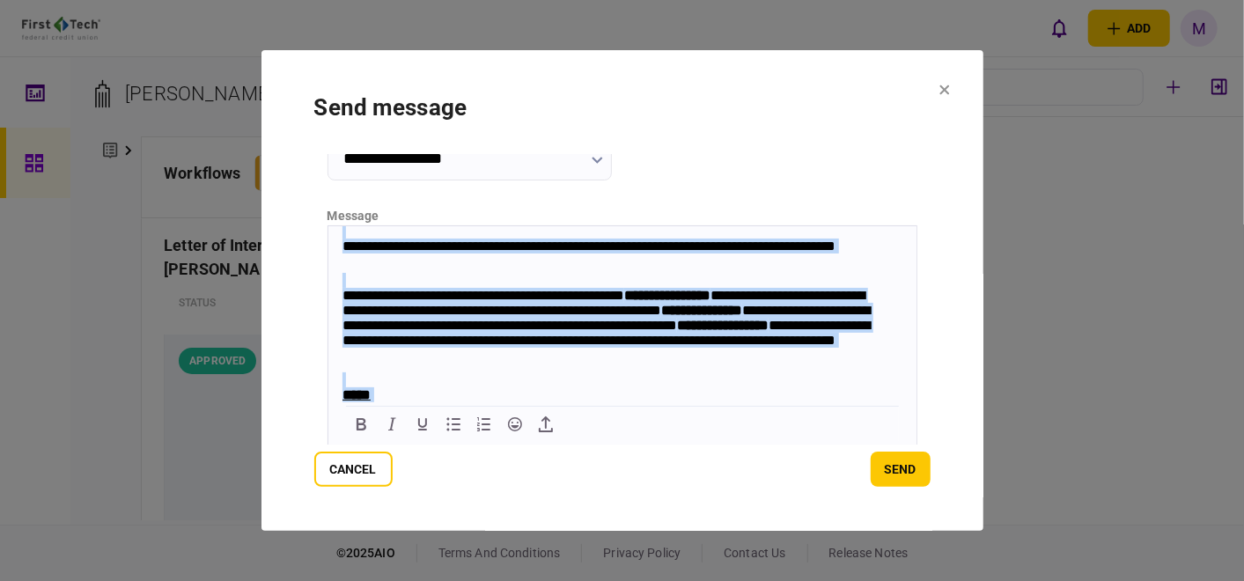
scroll to position [0, 0]
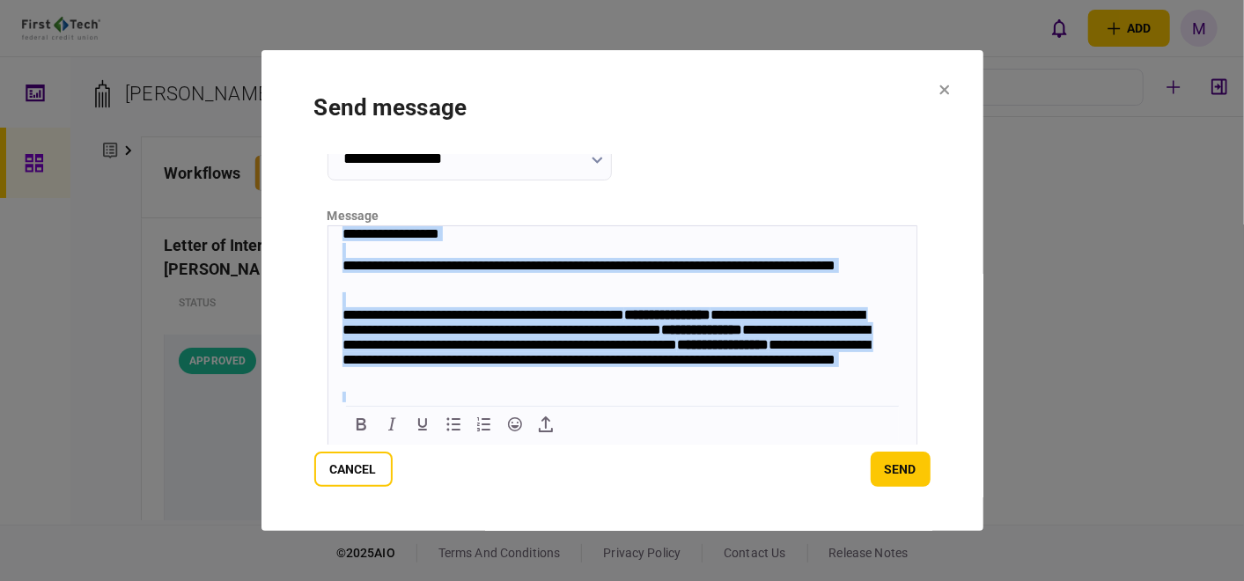
drag, startPoint x: 505, startPoint y: 395, endPoint x: 654, endPoint y: 455, distance: 160.3
copy body "**********"
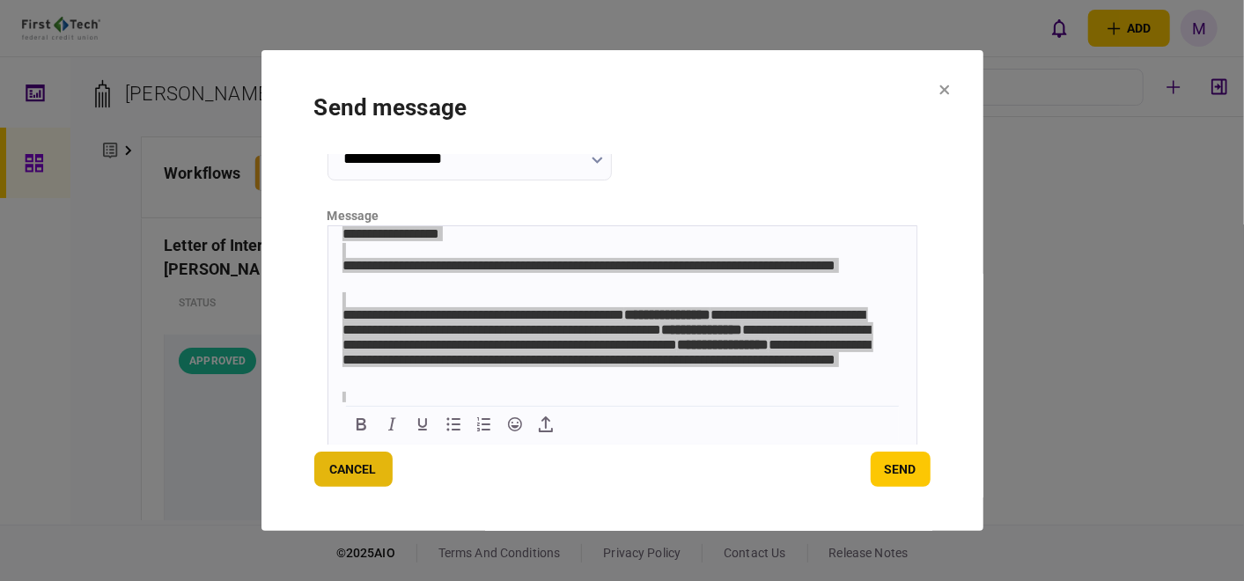
click at [352, 475] on button "Cancel" at bounding box center [353, 469] width 78 height 35
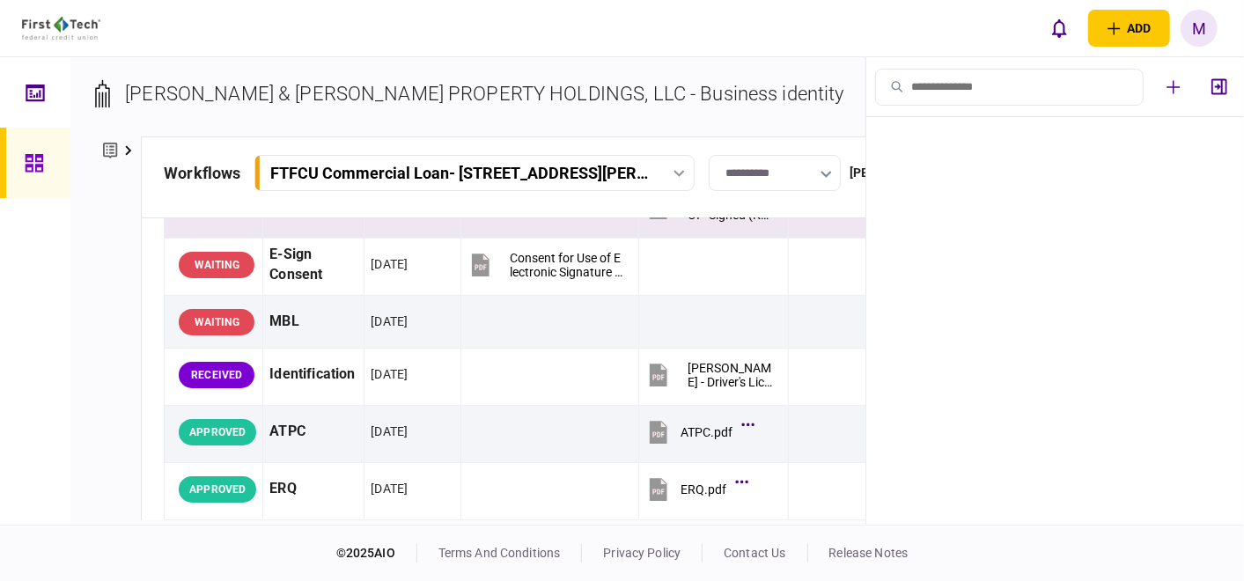
scroll to position [293, 0]
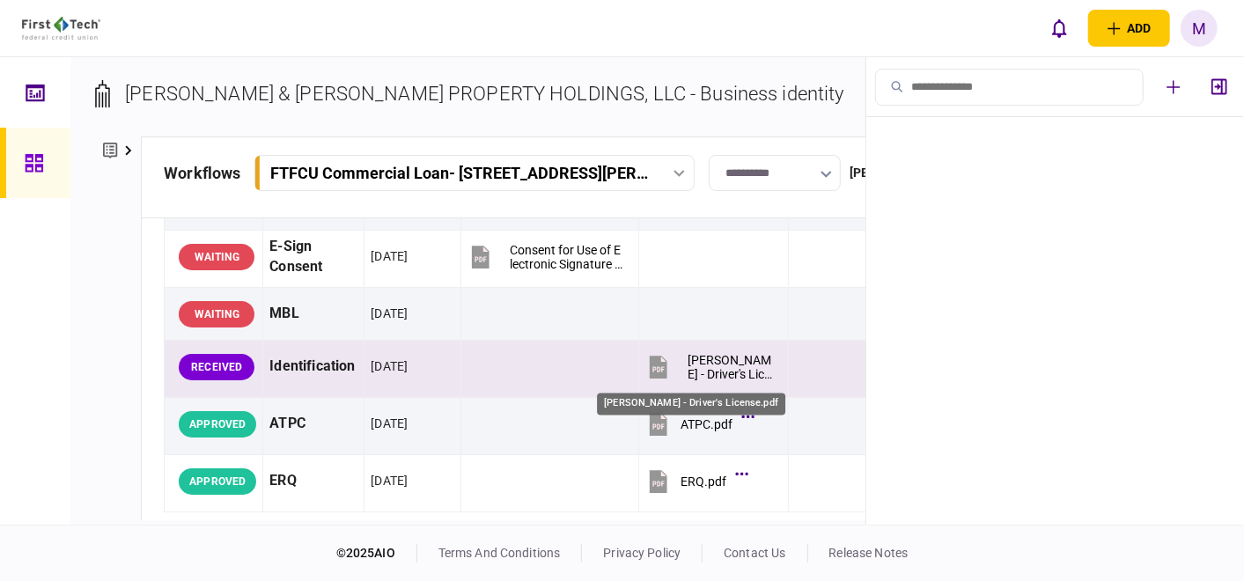
click at [687, 371] on div "Cullum, Keith - Driver's License.pdf" at bounding box center [729, 367] width 85 height 28
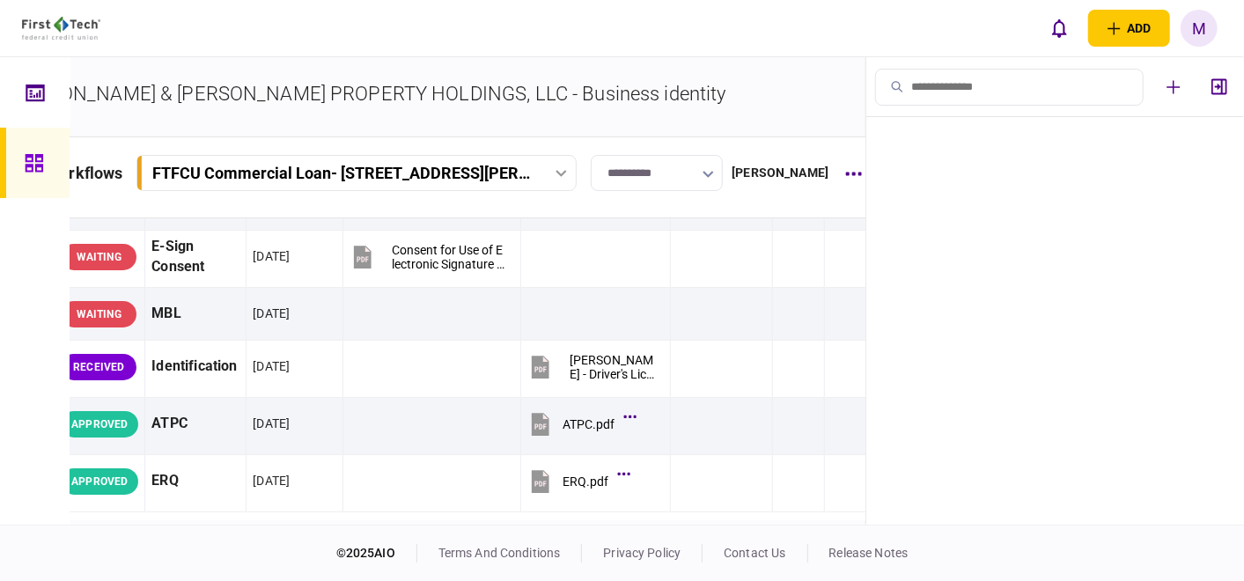
scroll to position [0, 124]
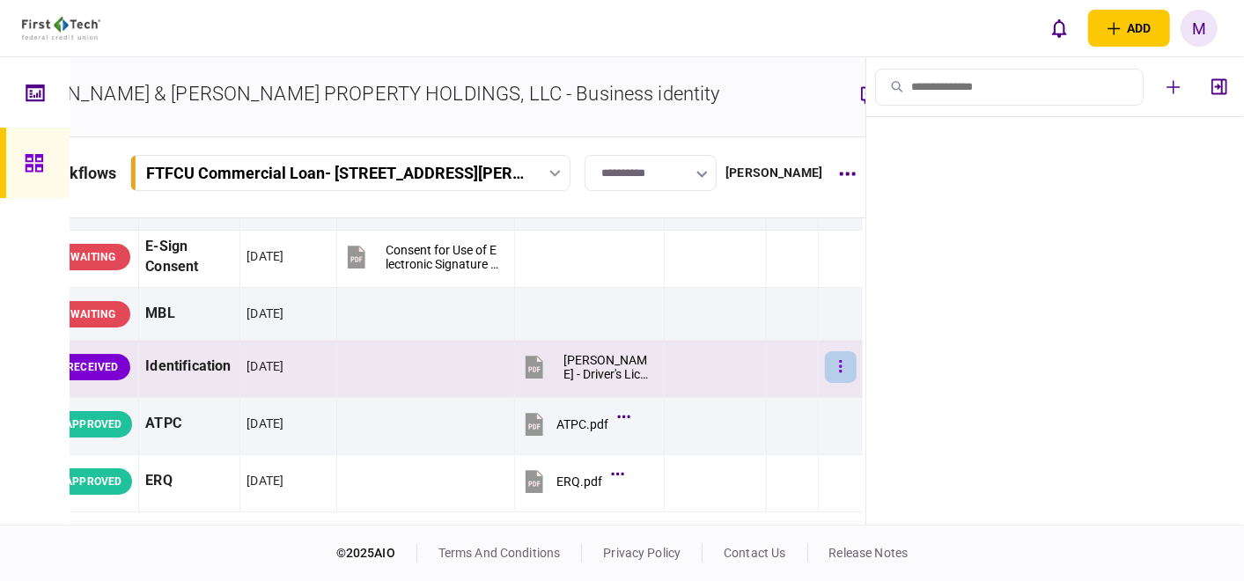
click at [825, 360] on button "button" at bounding box center [841, 367] width 32 height 32
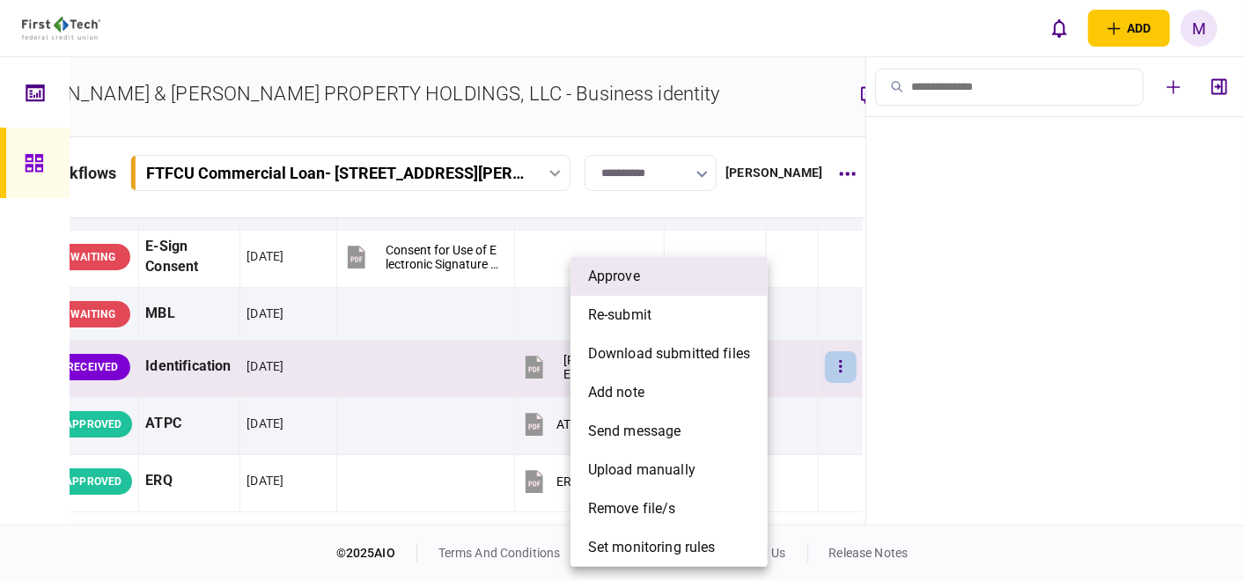
click at [650, 280] on li "approve" at bounding box center [668, 276] width 197 height 39
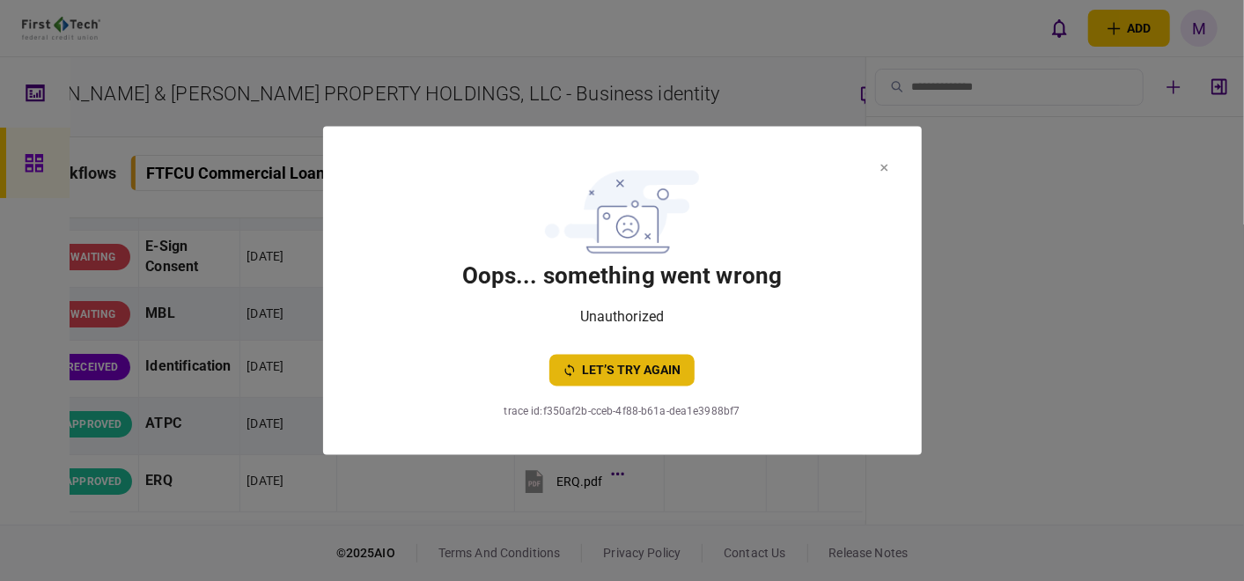
click at [661, 371] on button "let’s try again" at bounding box center [621, 371] width 145 height 32
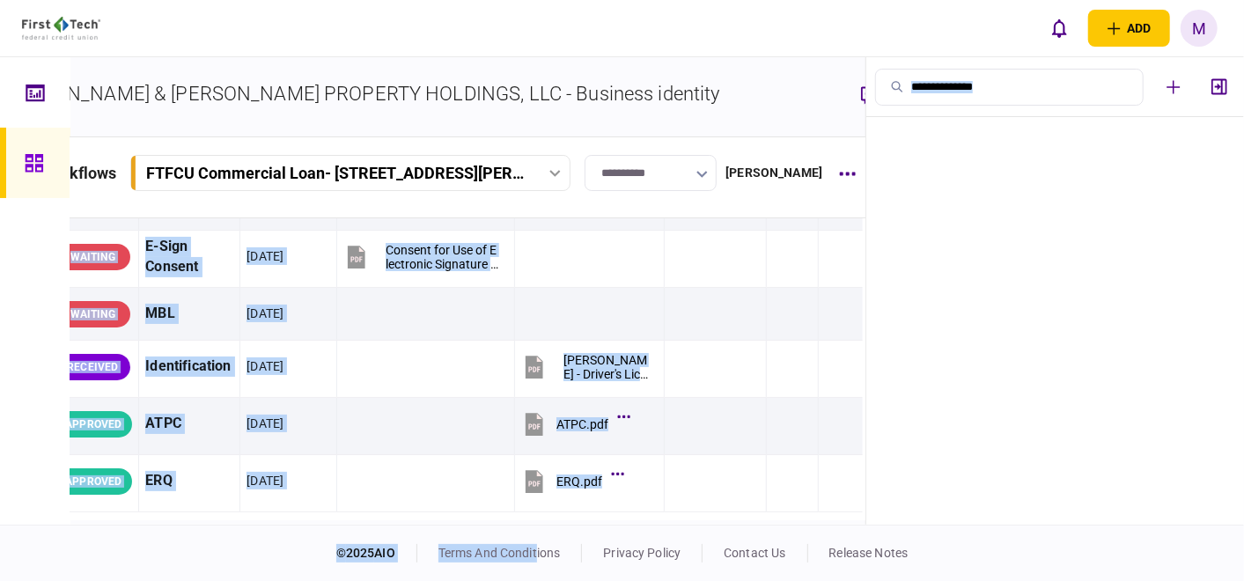
drag, startPoint x: 762, startPoint y: 518, endPoint x: 524, endPoint y: 531, distance: 238.9
click at [524, 531] on div "**********" at bounding box center [622, 290] width 1244 height 581
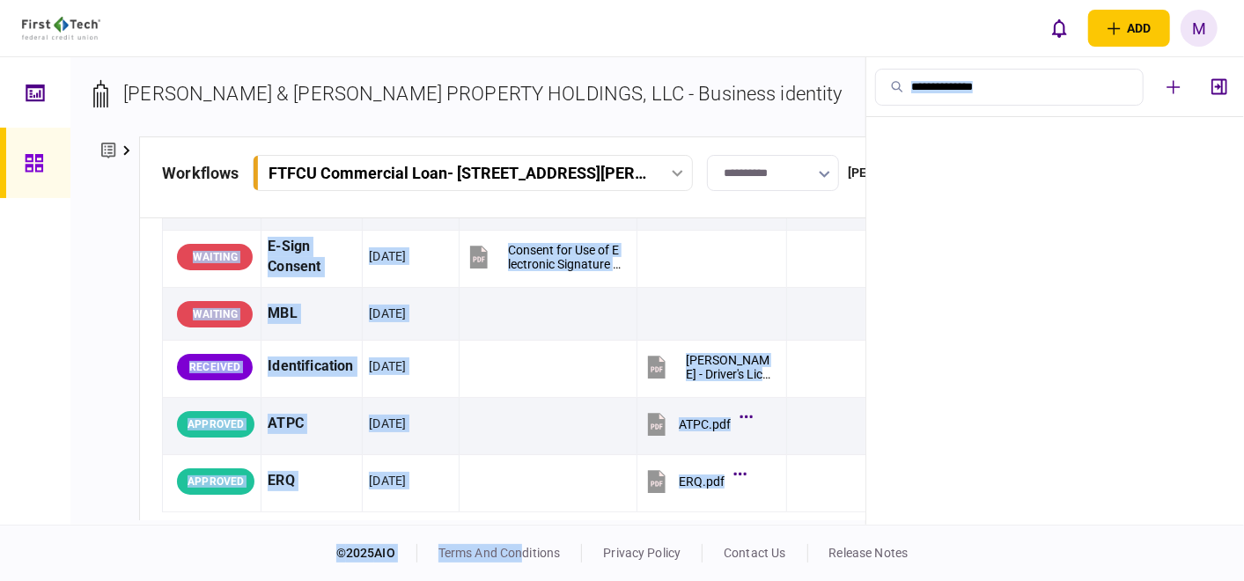
scroll to position [0, 0]
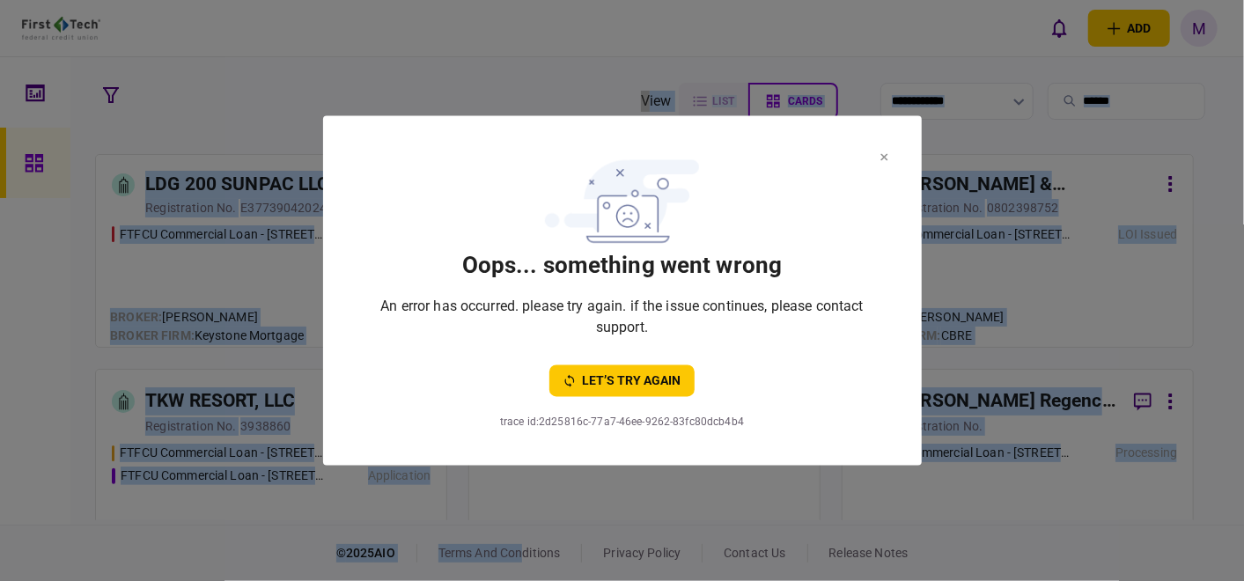
click at [882, 154] on icon at bounding box center [884, 157] width 8 height 7
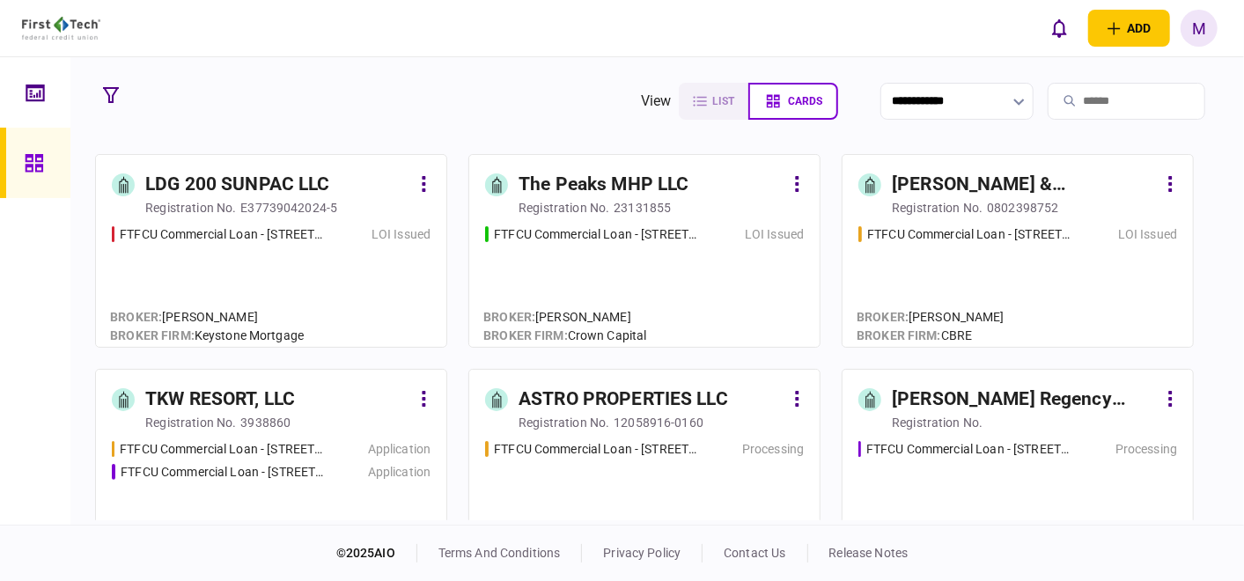
click at [1006, 260] on div "FTFCU Commercial Loan - 513 E Cane Street Wharton TX LOI Issued" at bounding box center [1017, 278] width 319 height 106
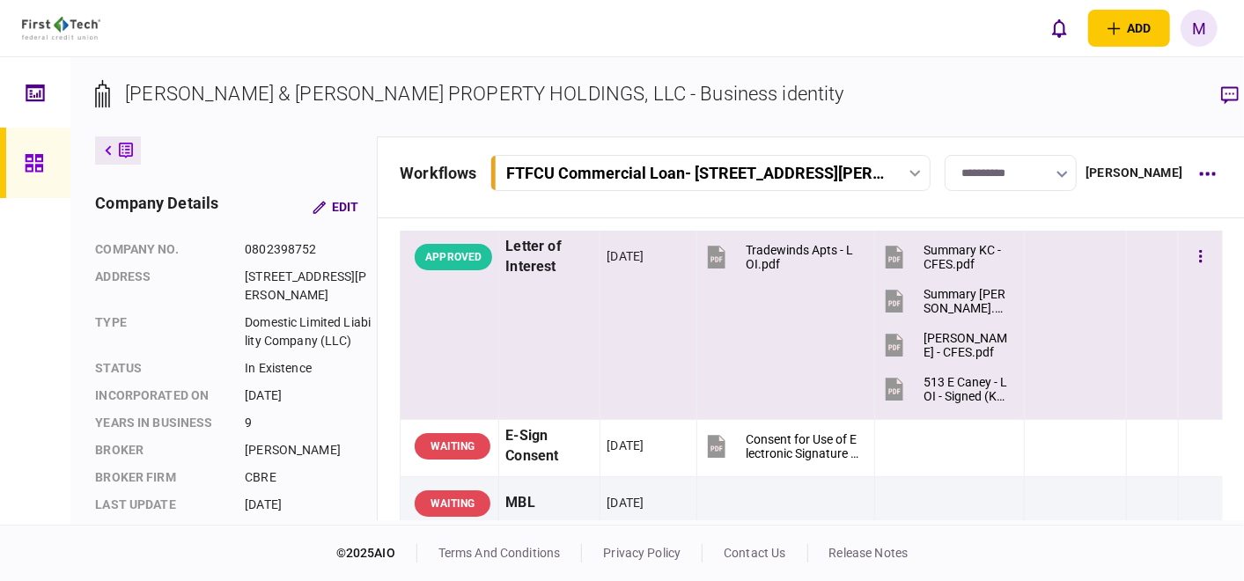
scroll to position [195, 0]
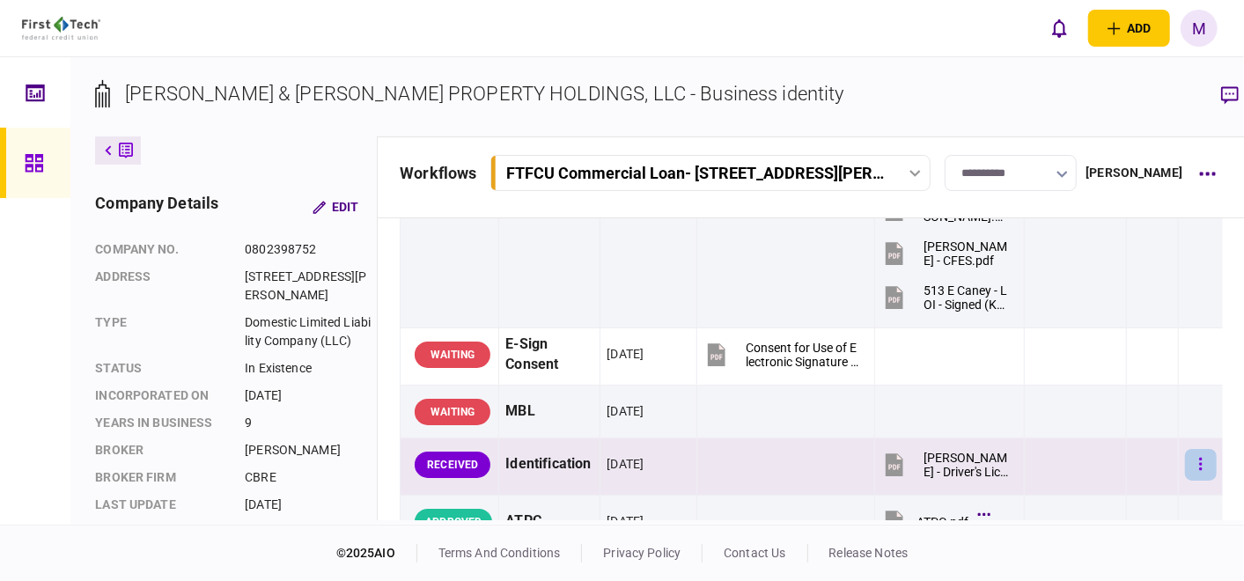
click at [1200, 458] on icon "button" at bounding box center [1201, 464] width 3 height 12
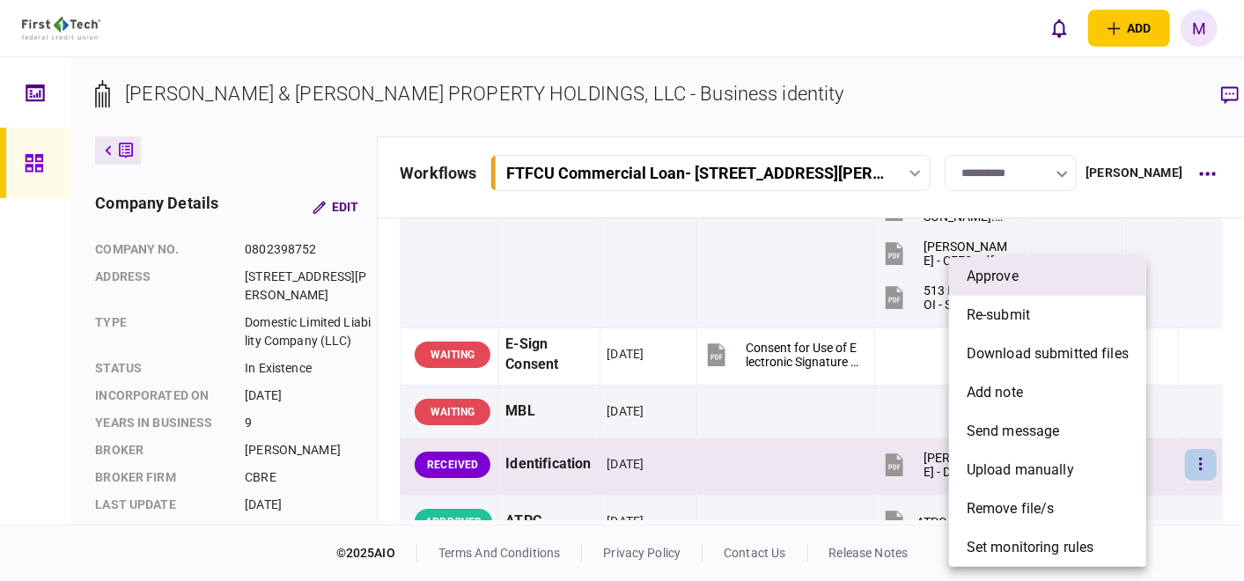
click at [1013, 268] on span "approve" at bounding box center [992, 276] width 52 height 21
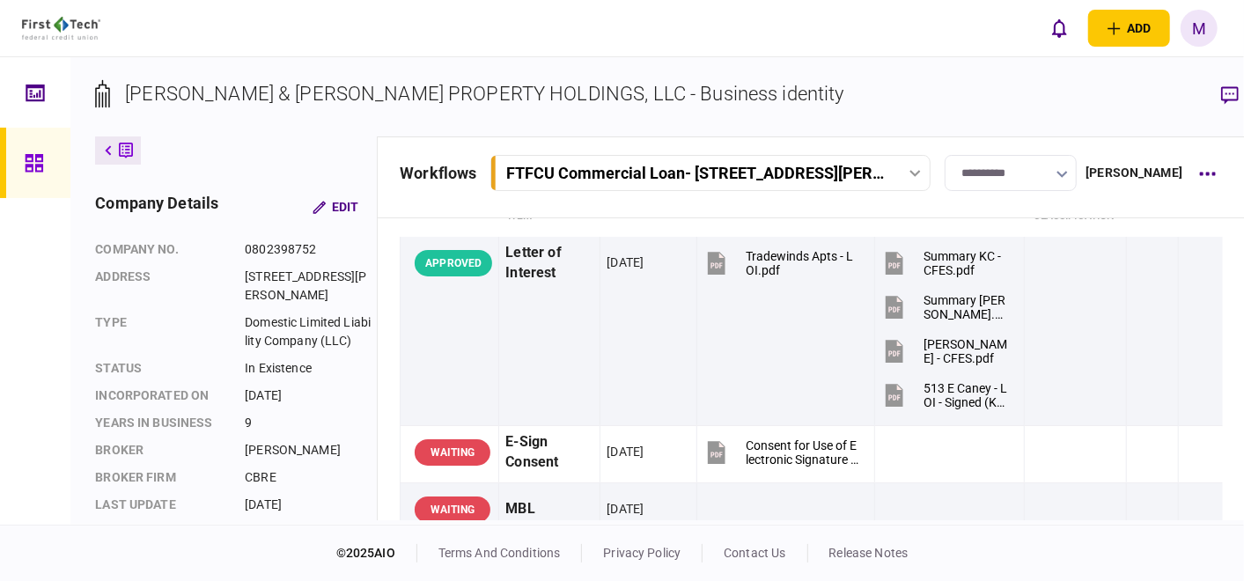
scroll to position [0, 0]
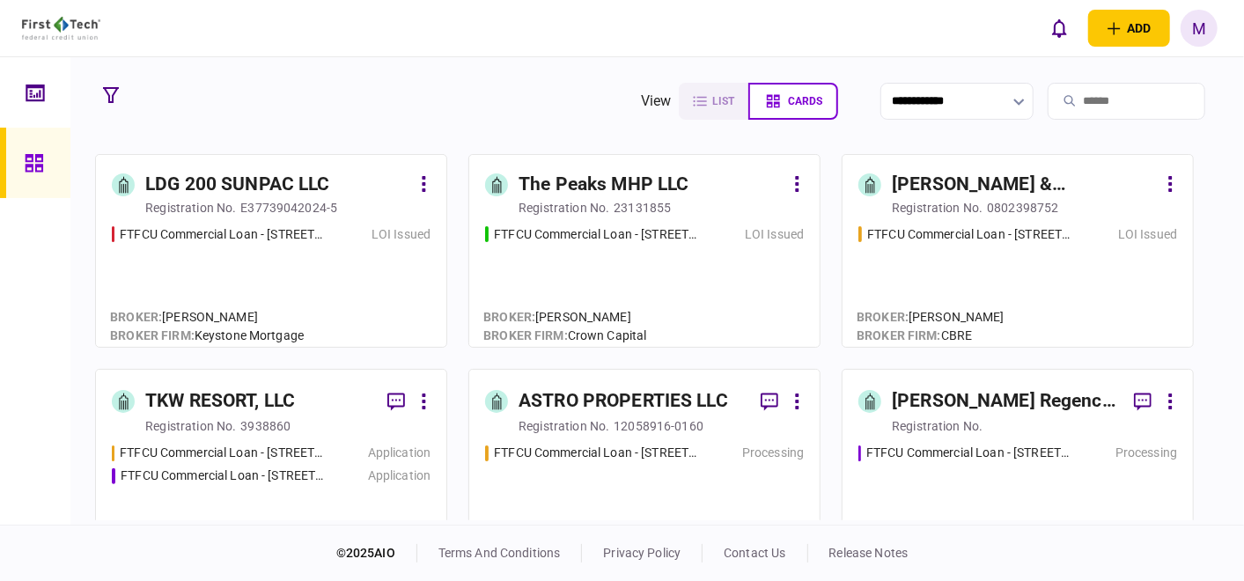
click at [247, 477] on div "FTFCU Commercial Loan - 2410 Charleston Highway" at bounding box center [223, 475] width 205 height 18
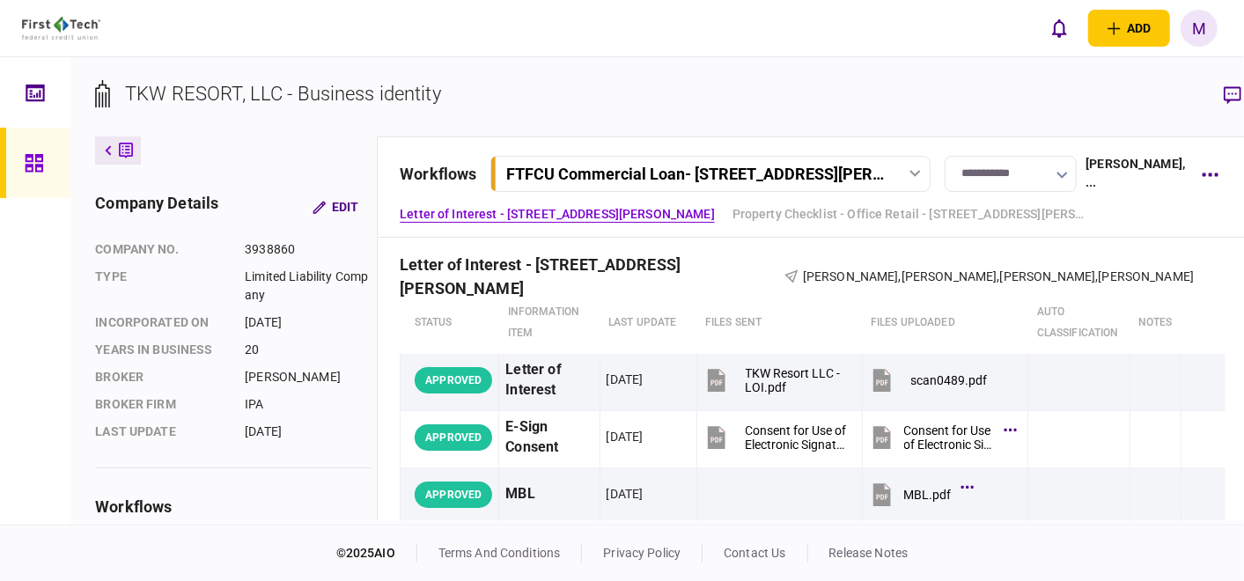
click at [909, 170] on icon at bounding box center [914, 173] width 11 height 7
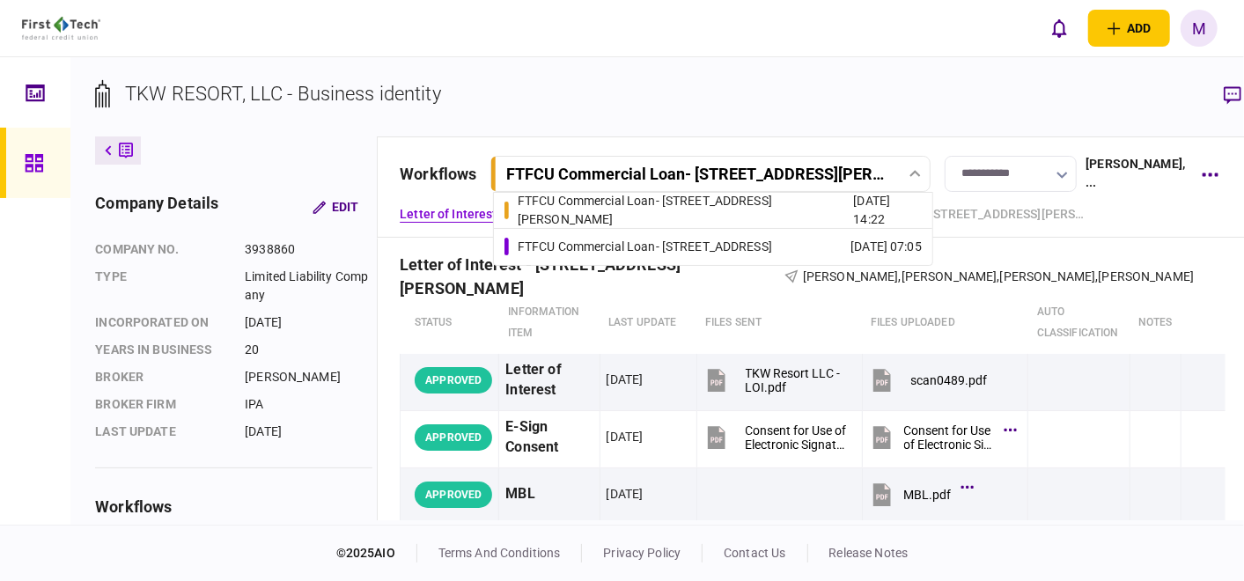
click at [772, 242] on div "FTFCU Commercial Loan - [STREET_ADDRESS]" at bounding box center [645, 247] width 254 height 18
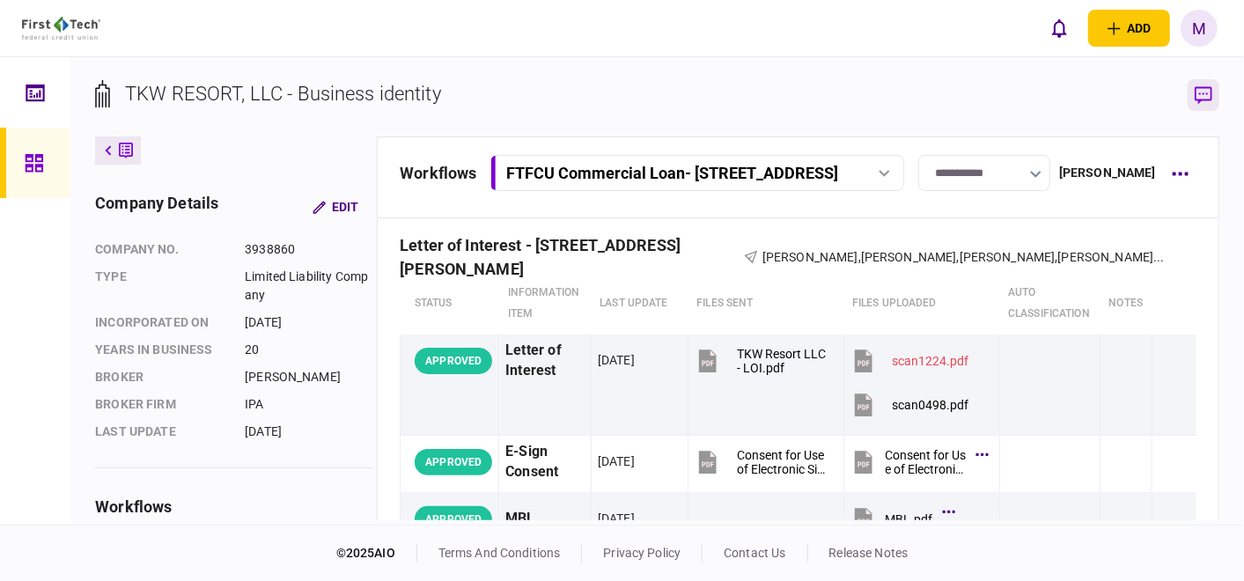
click at [1203, 98] on icon "button" at bounding box center [1203, 95] width 18 height 18
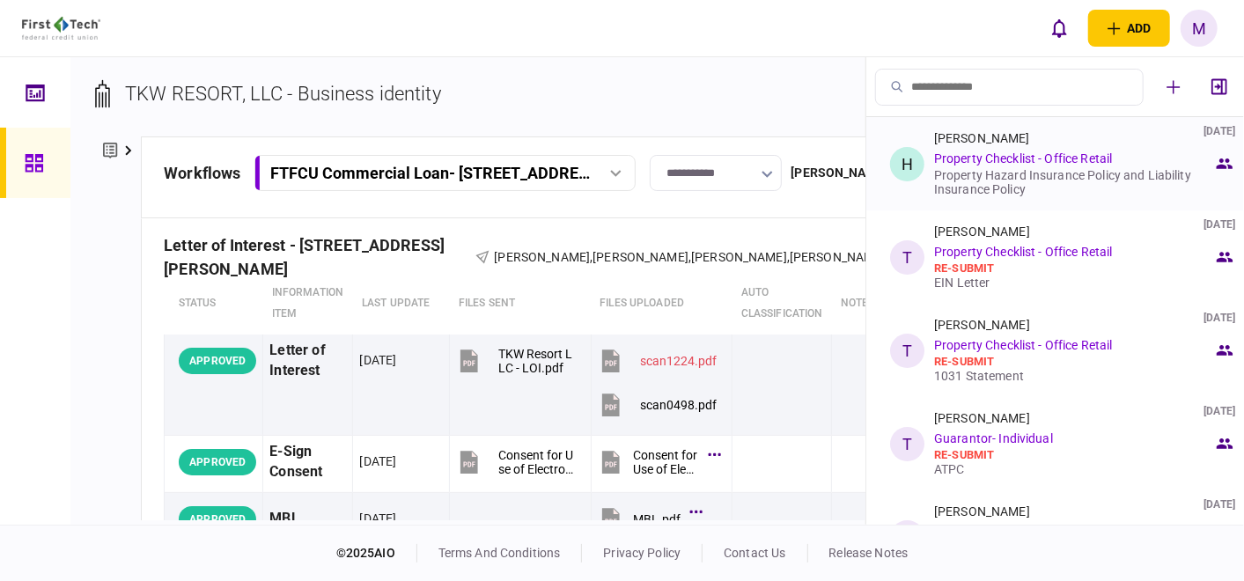
click at [1068, 154] on link "Property Checklist - Office Retail" at bounding box center [1023, 158] width 178 height 14
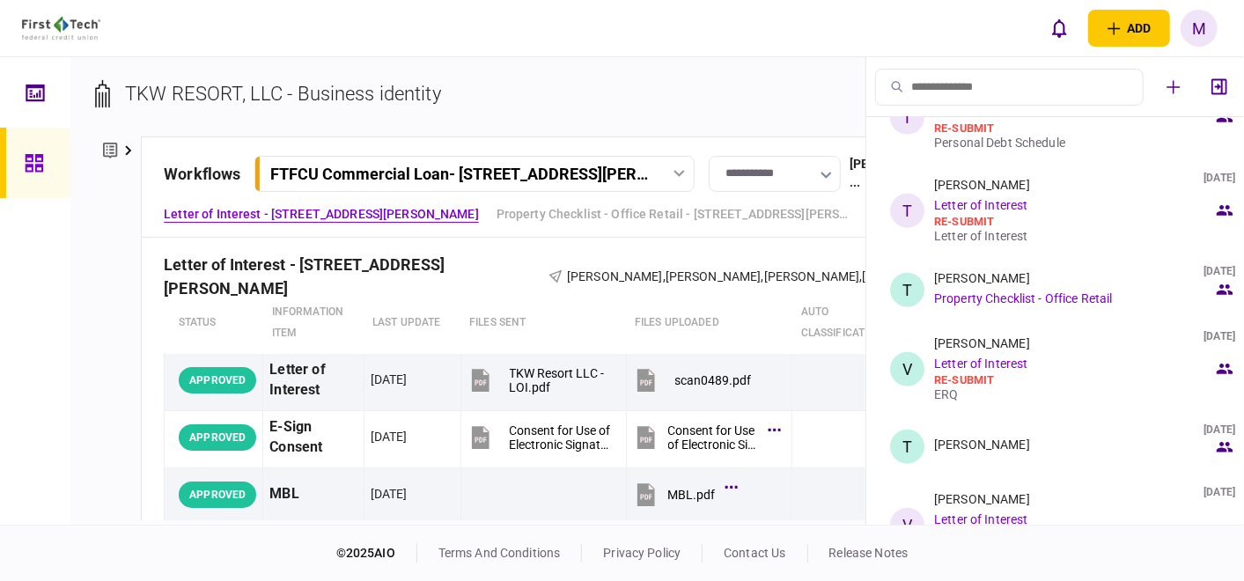
scroll to position [559, 0]
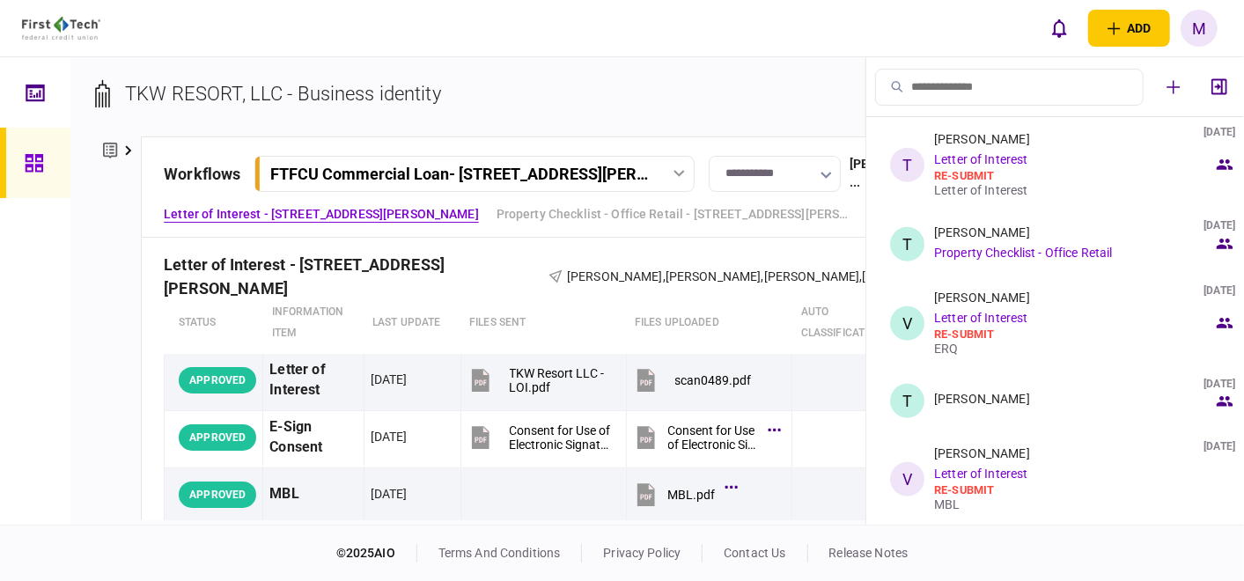
click at [648, 84] on section "TKW RESORT, LLC - Business identity" at bounding box center [553, 107] width 917 height 57
click at [673, 170] on icon at bounding box center [678, 173] width 11 height 7
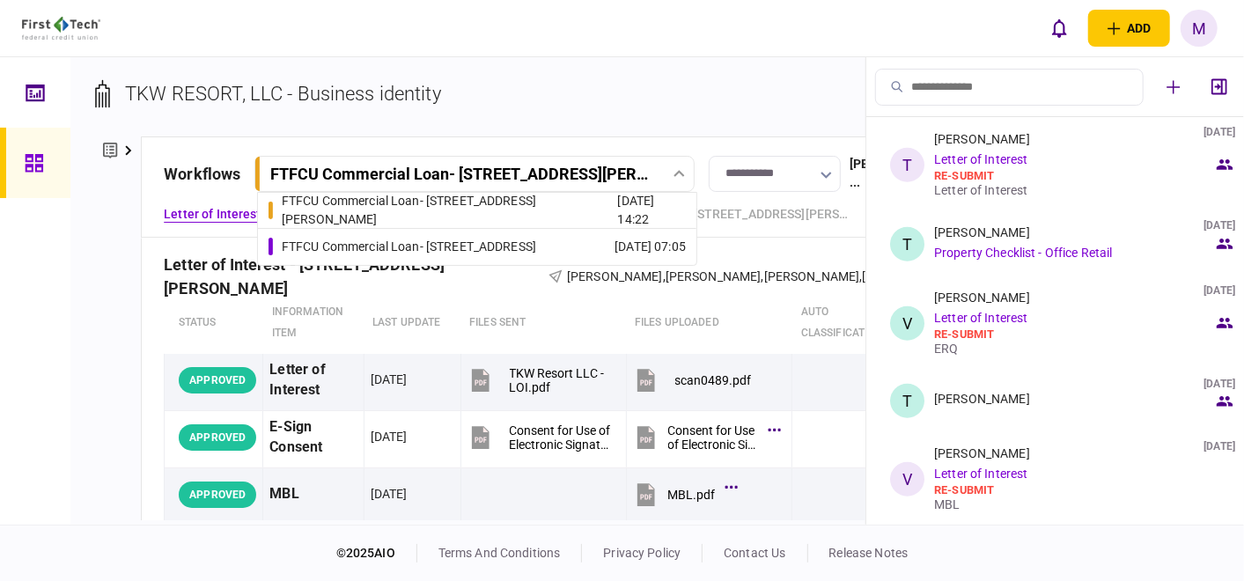
click at [536, 239] on div "FTFCU Commercial Loan - [STREET_ADDRESS]" at bounding box center [409, 247] width 254 height 18
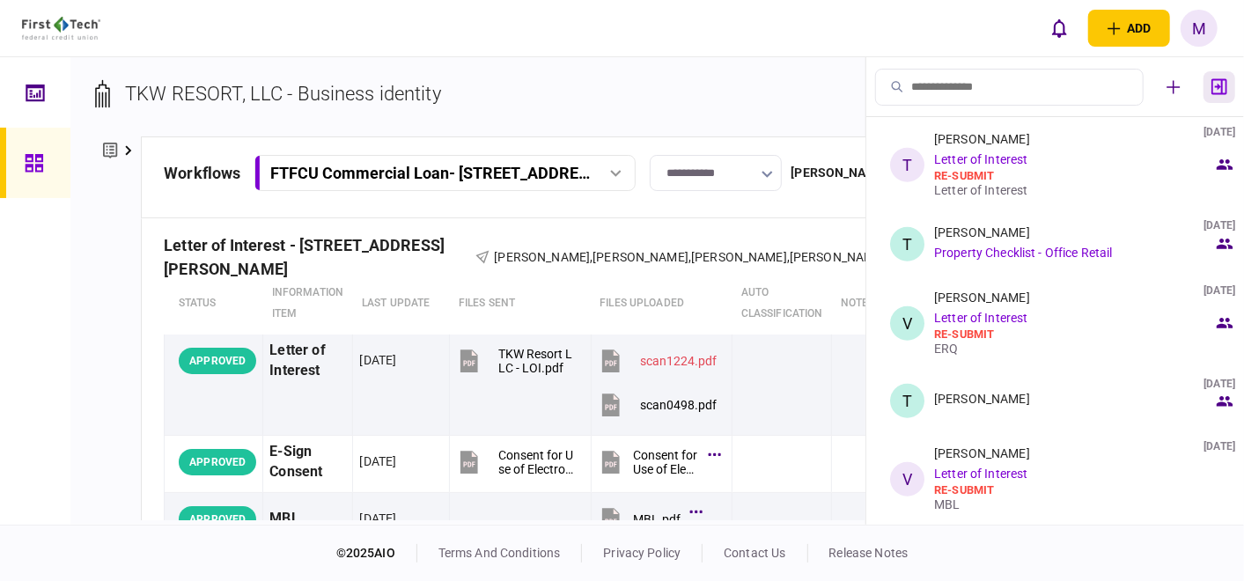
click at [1224, 90] on icon "button" at bounding box center [1219, 86] width 16 height 17
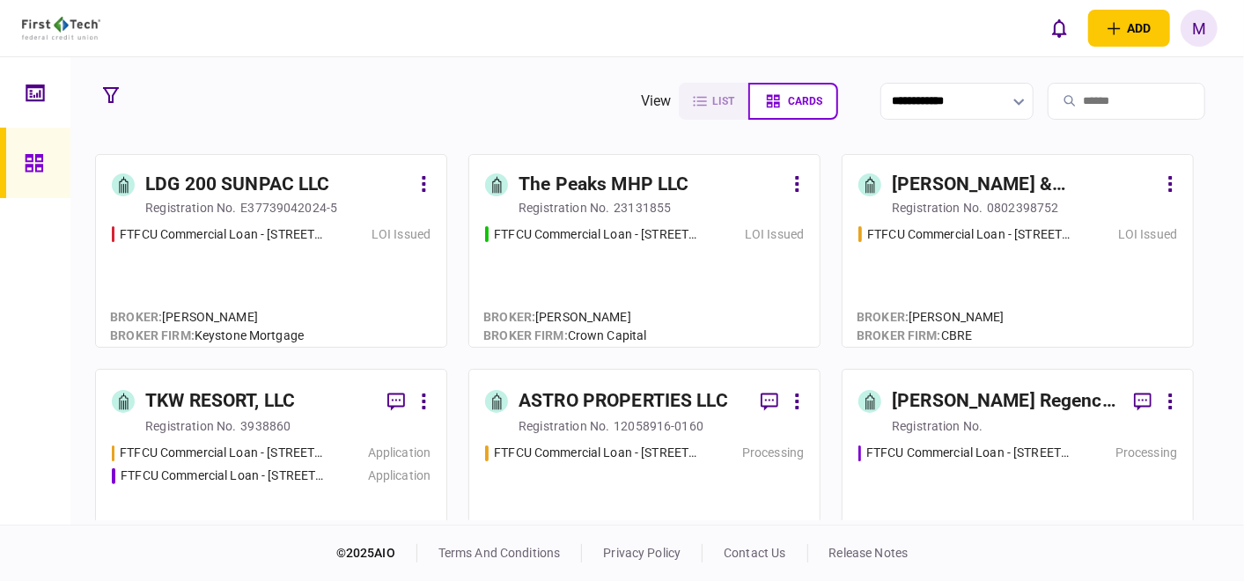
click at [301, 435] on link "TKW RESORT, LLC registration no. 3938860 FTFCU Commercial Loan - 1402 Boone Str…" at bounding box center [271, 466] width 352 height 194
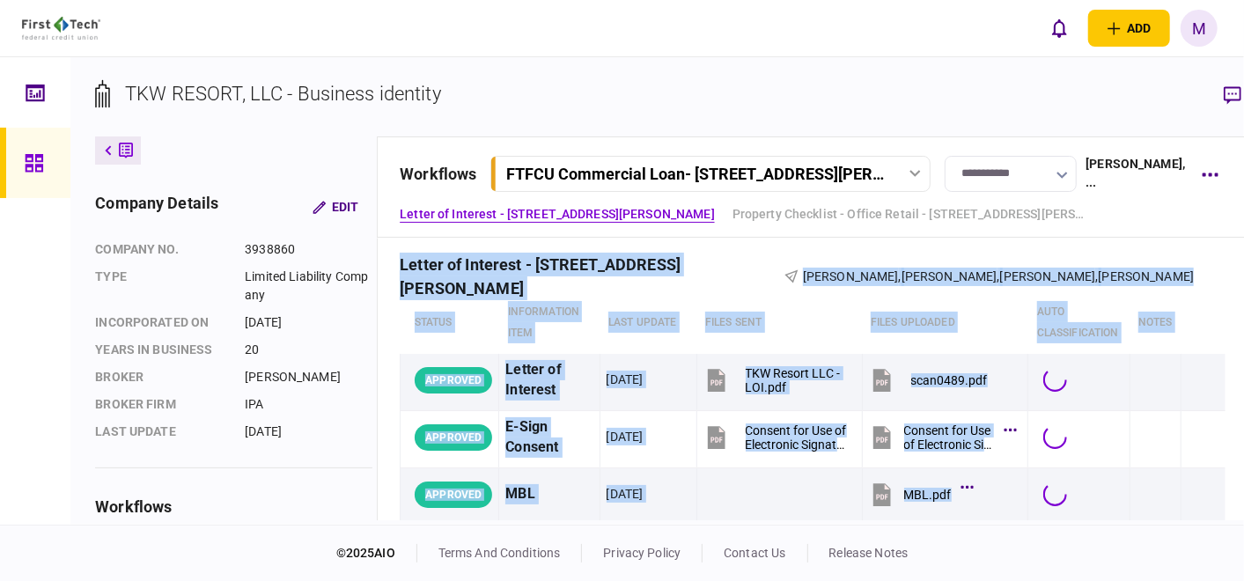
click at [878, 177] on div "FTFCU Commercial Loan - [STREET_ADDRESS][PERSON_NAME]" at bounding box center [712, 174] width 432 height 18
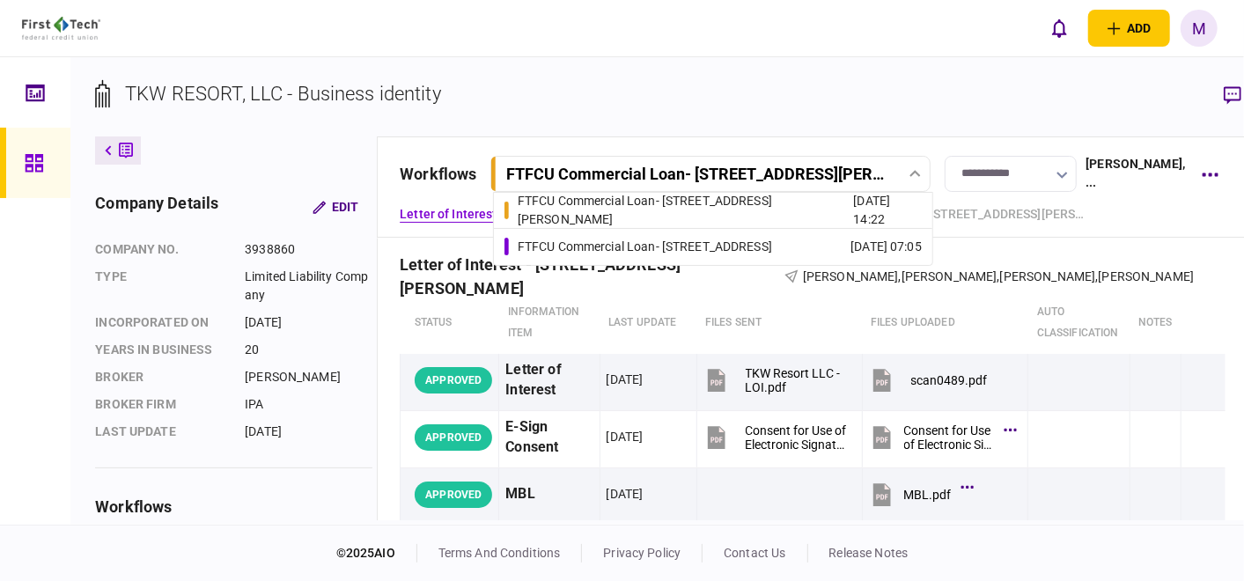
click at [834, 89] on section "TKW RESORT, LLC - Business identity" at bounding box center [671, 107] width 1153 height 57
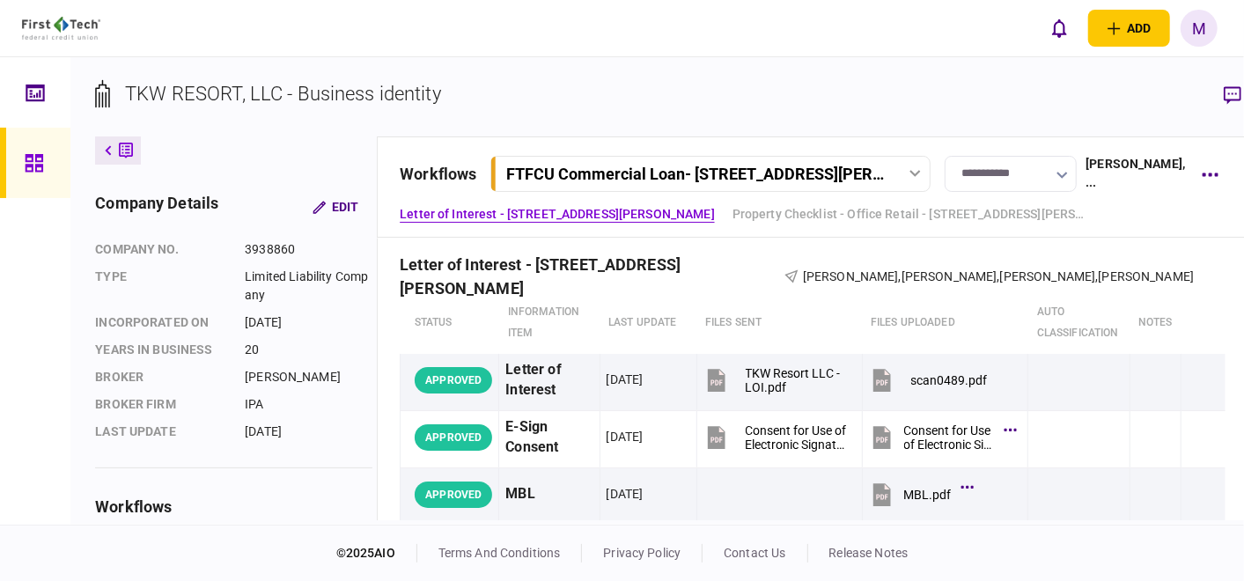
click at [909, 171] on icon at bounding box center [914, 173] width 11 height 7
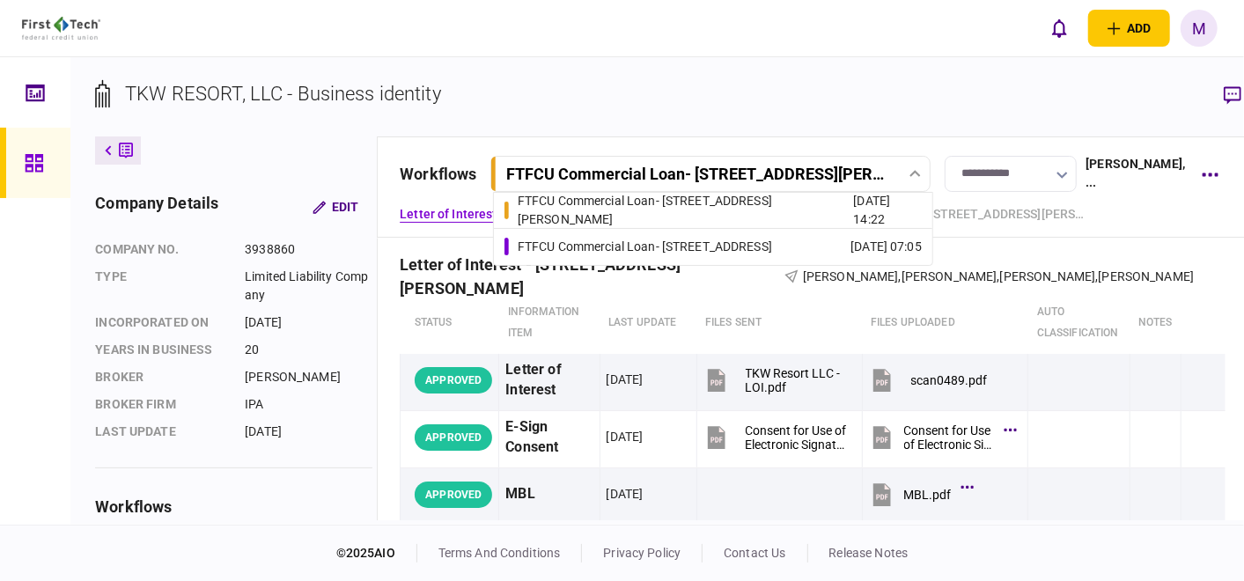
click at [802, 233] on link "FTFCU Commercial Loan - [STREET_ADDRESS] [DATE] 07:05" at bounding box center [712, 247] width 417 height 36
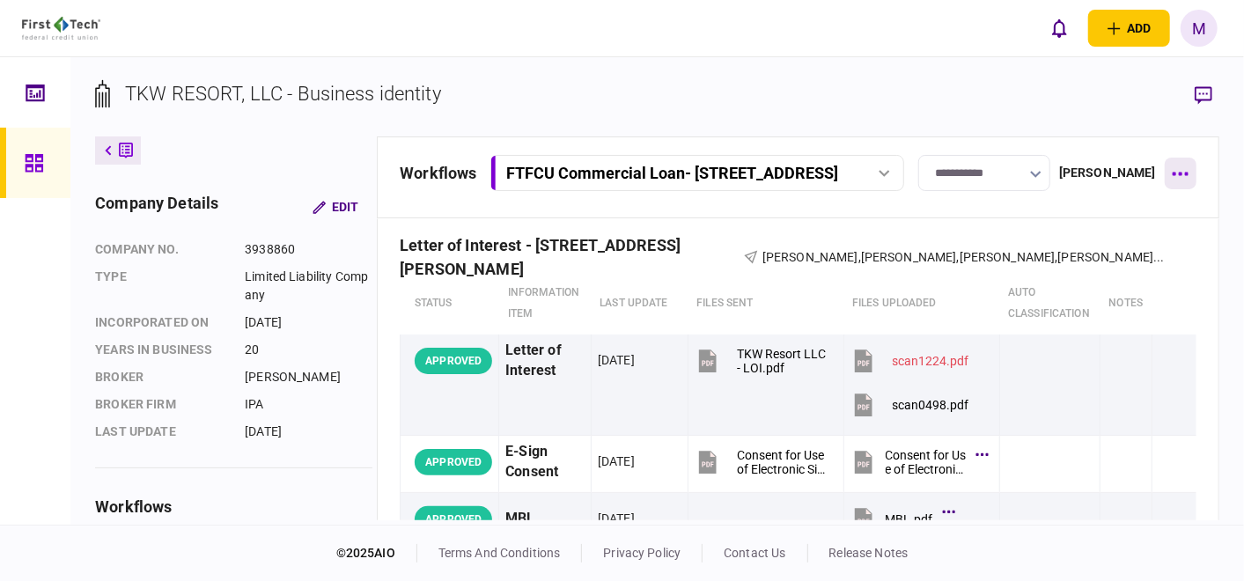
click at [1190, 176] on button "button" at bounding box center [1180, 174] width 32 height 32
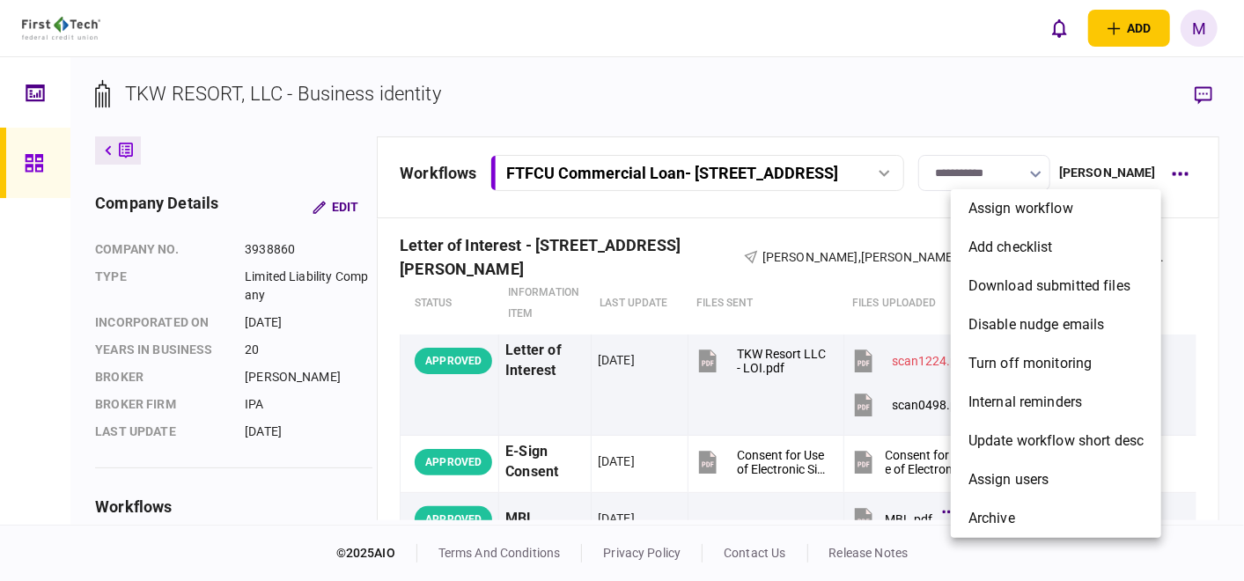
click at [1129, 99] on div at bounding box center [622, 290] width 1244 height 581
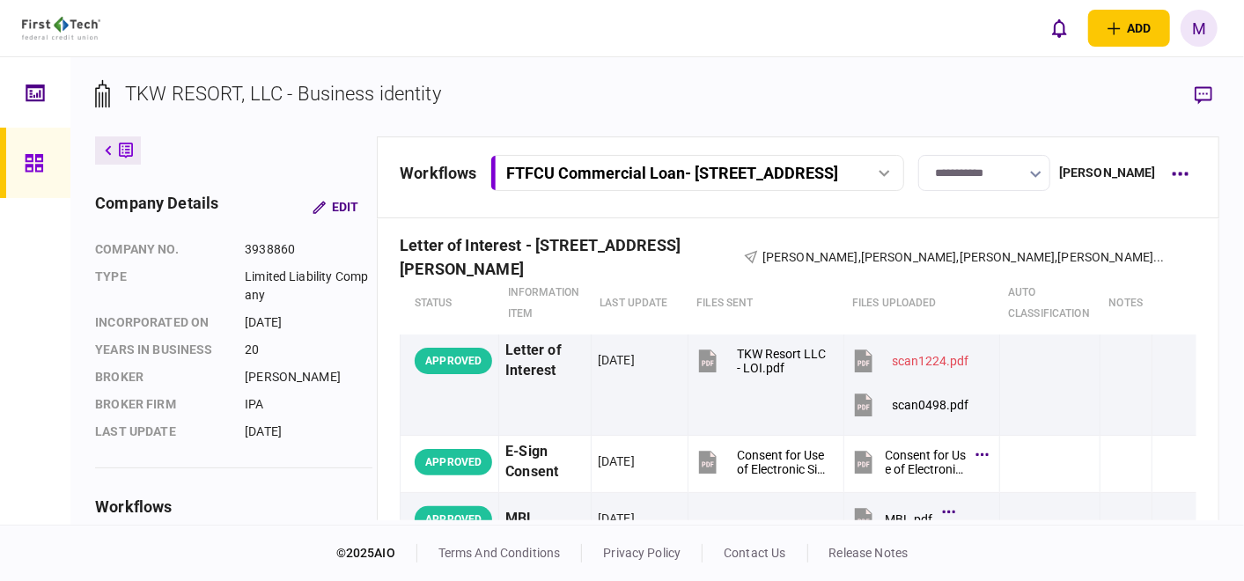
click at [1214, 89] on button "button" at bounding box center [1203, 95] width 32 height 32
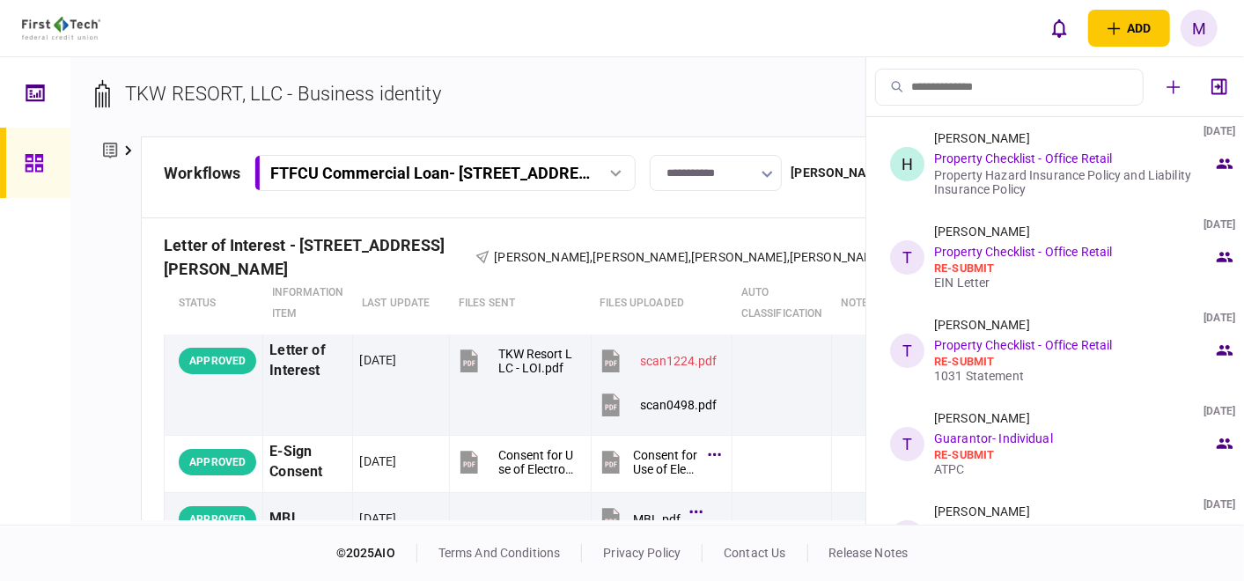
click at [734, 62] on div "**********" at bounding box center [467, 290] width 795 height 467
click at [1067, 246] on link "Property Checklist - Office Retail" at bounding box center [1023, 252] width 178 height 14
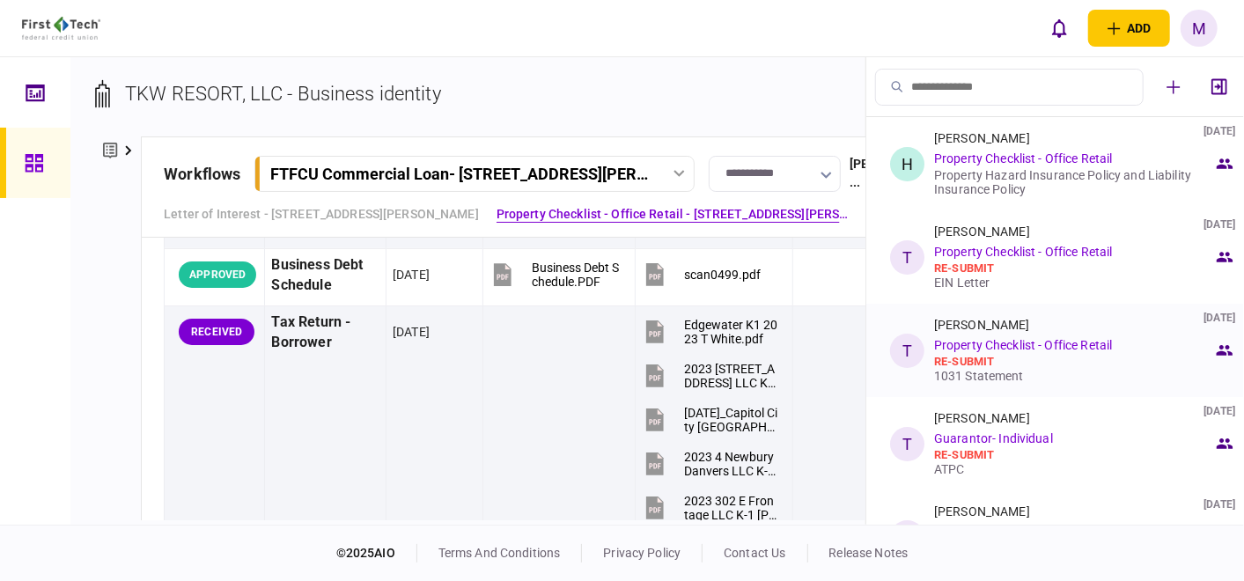
scroll to position [880, 0]
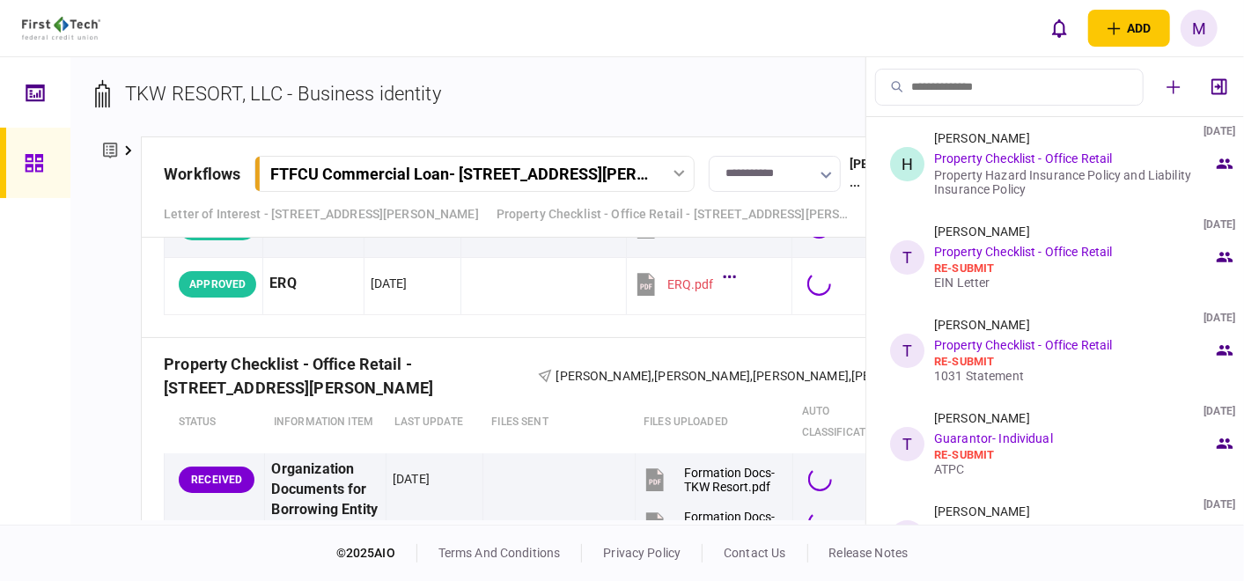
scroll to position [880, 0]
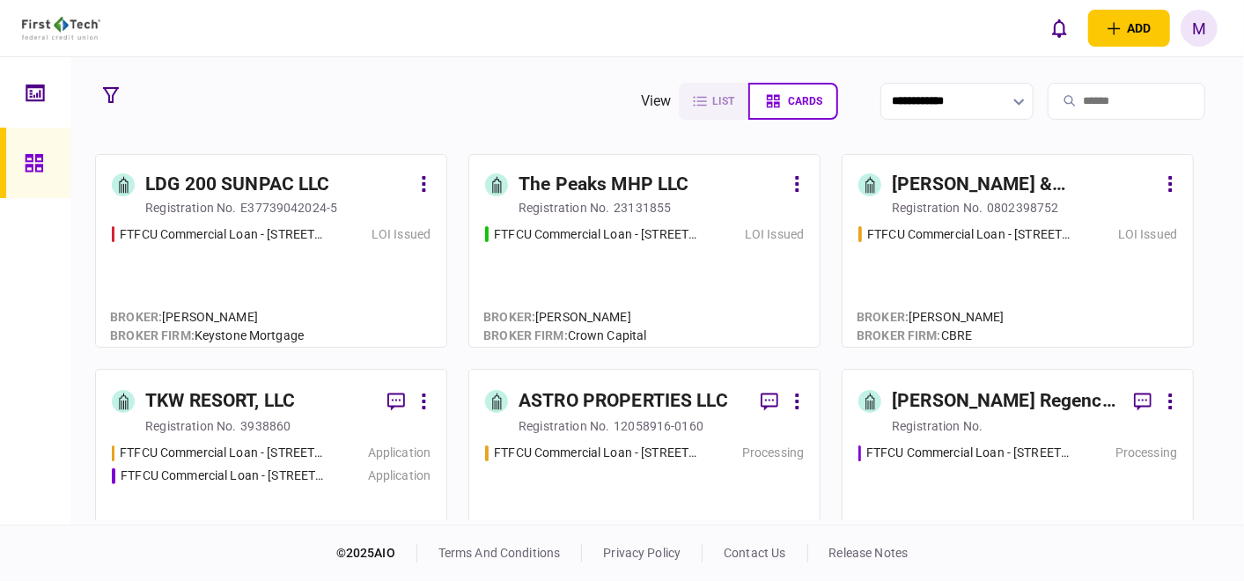
click at [653, 279] on div "FTFCU Commercial Loan - 6110 N US Hwy 89 Flagstaff AZ LOI Issued" at bounding box center [644, 278] width 319 height 106
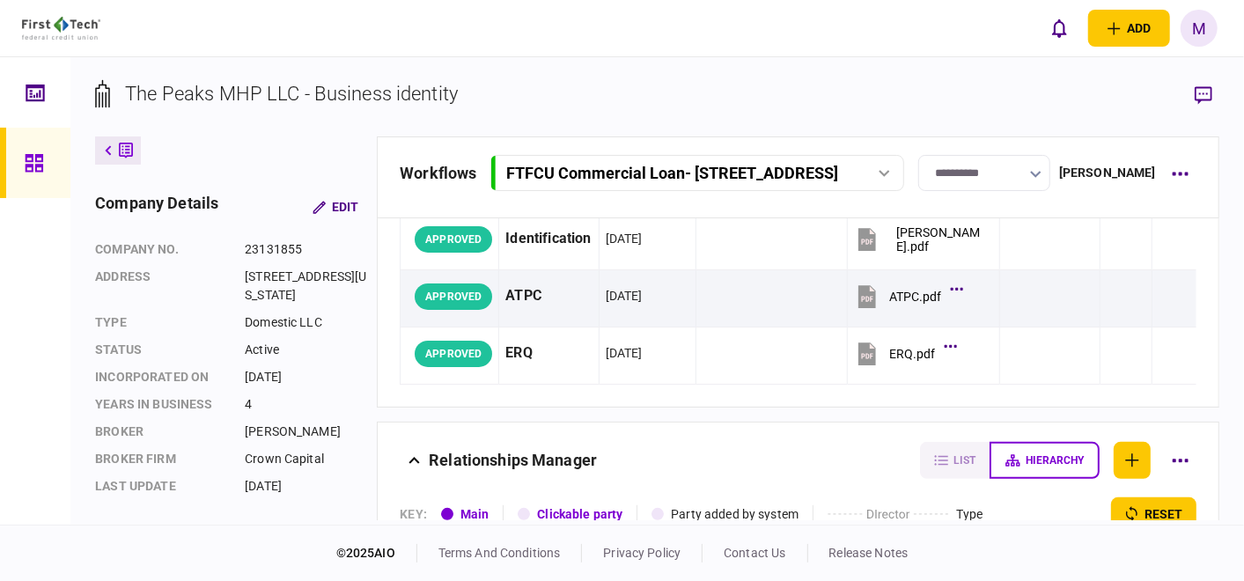
scroll to position [98, 0]
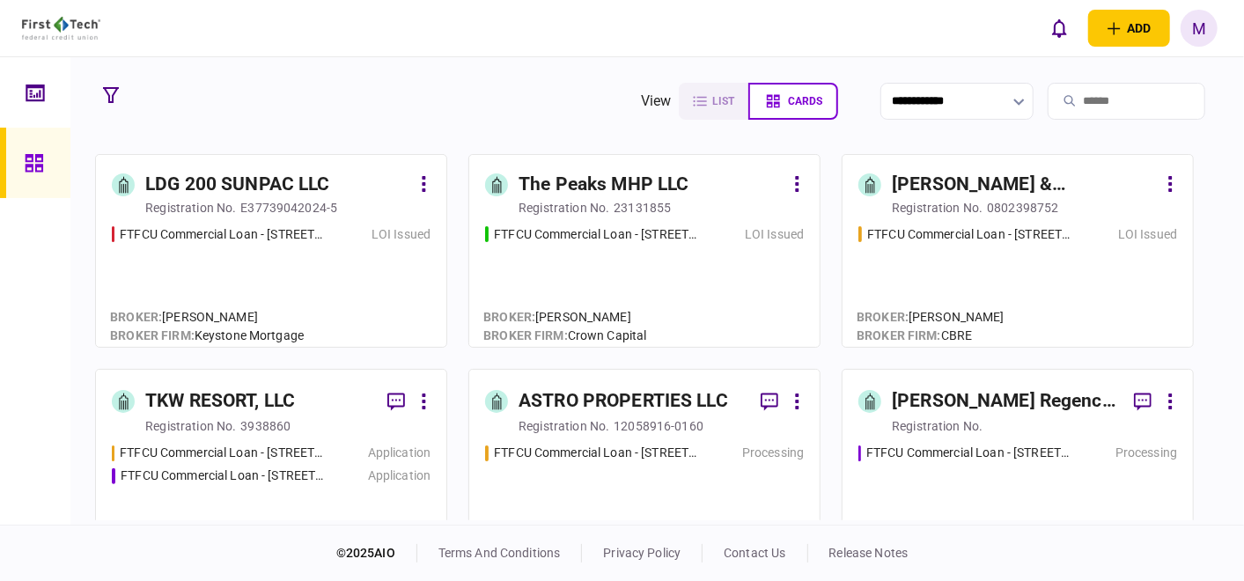
click at [1074, 277] on div "FTFCU Commercial Loan - 513 E Cane Street Wharton TX LOI Issued" at bounding box center [1017, 278] width 319 height 106
click at [211, 463] on div "FTFCU Commercial Loan - 1402 Boone Street Application FTFCU Commercial Loan - 2…" at bounding box center [271, 495] width 319 height 102
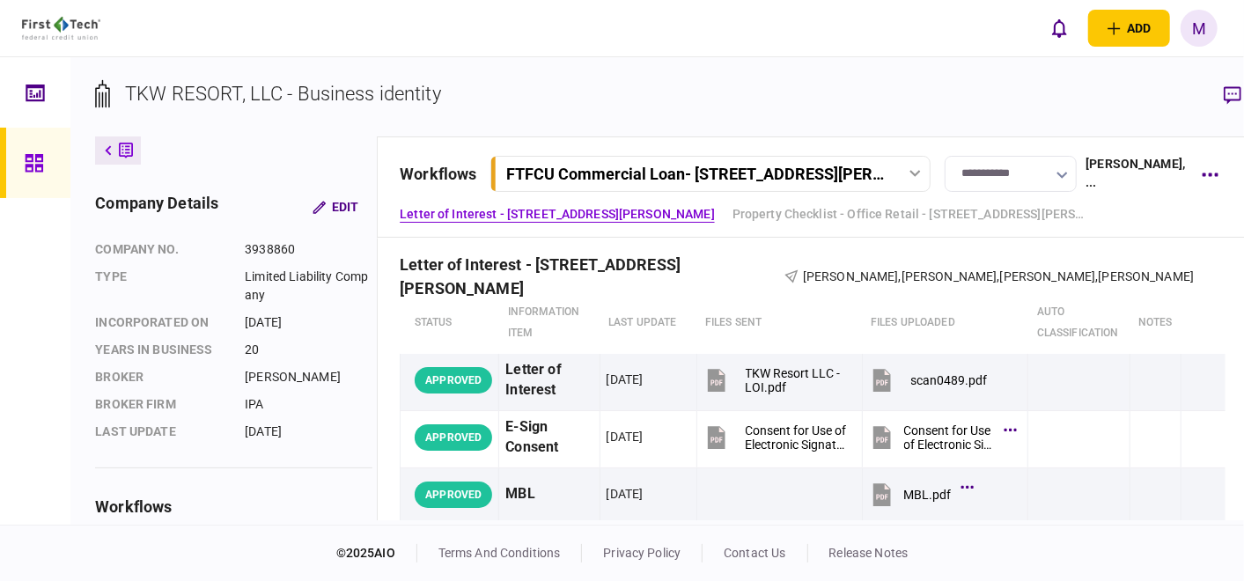
click at [901, 170] on div at bounding box center [914, 173] width 26 height 7
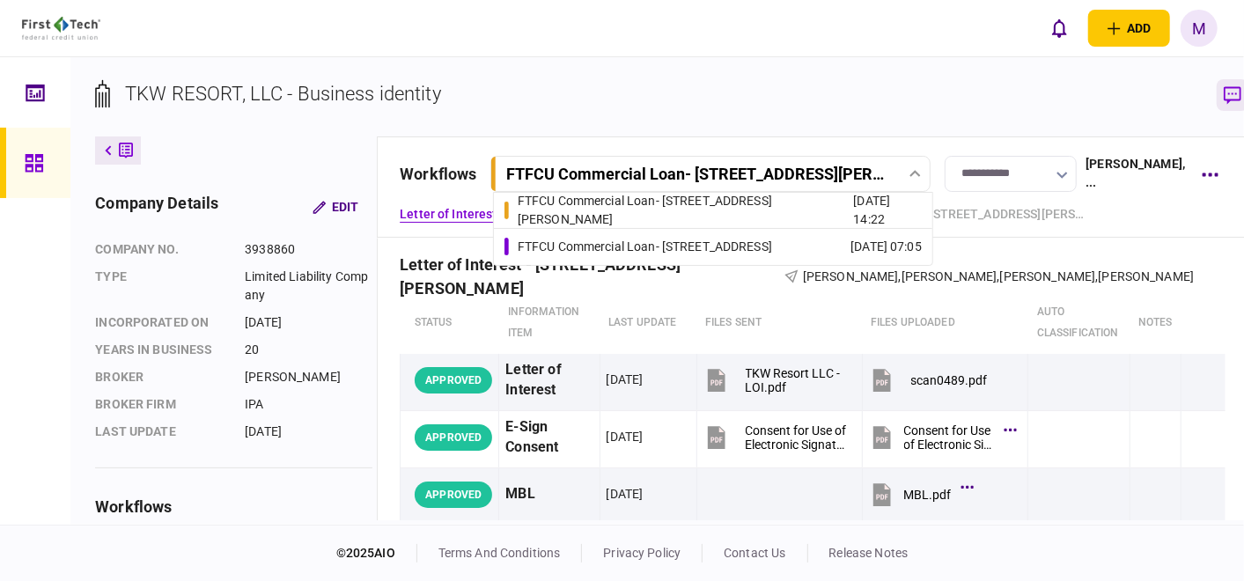
click at [1223, 95] on icon "button" at bounding box center [1232, 95] width 18 height 18
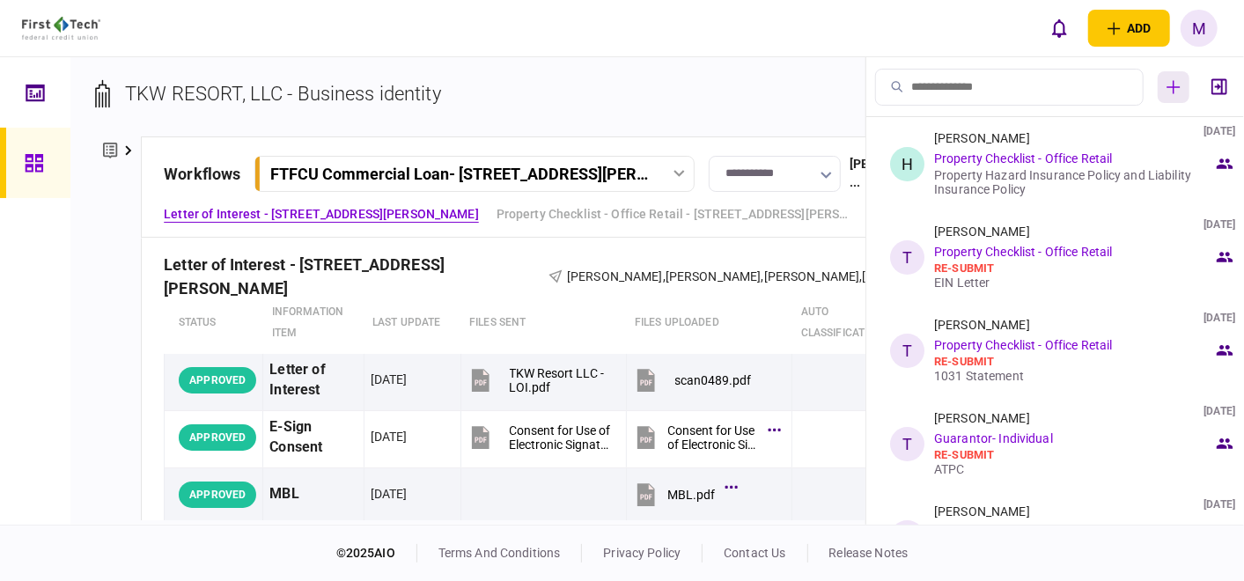
click at [1166, 93] on button "button" at bounding box center [1173, 87] width 32 height 32
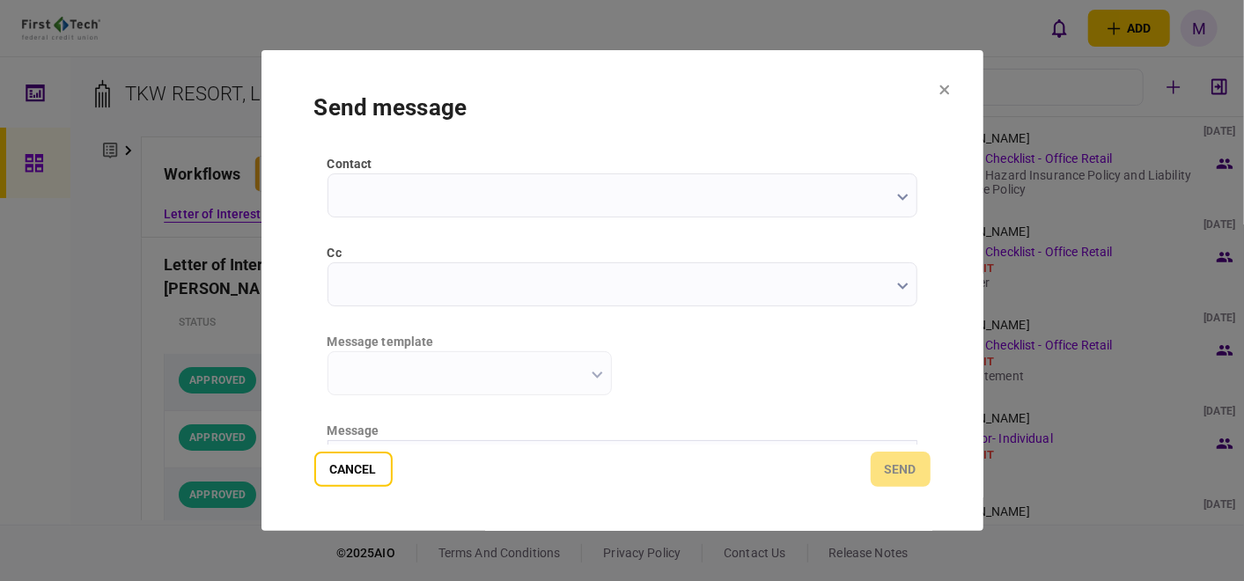
scroll to position [195, 0]
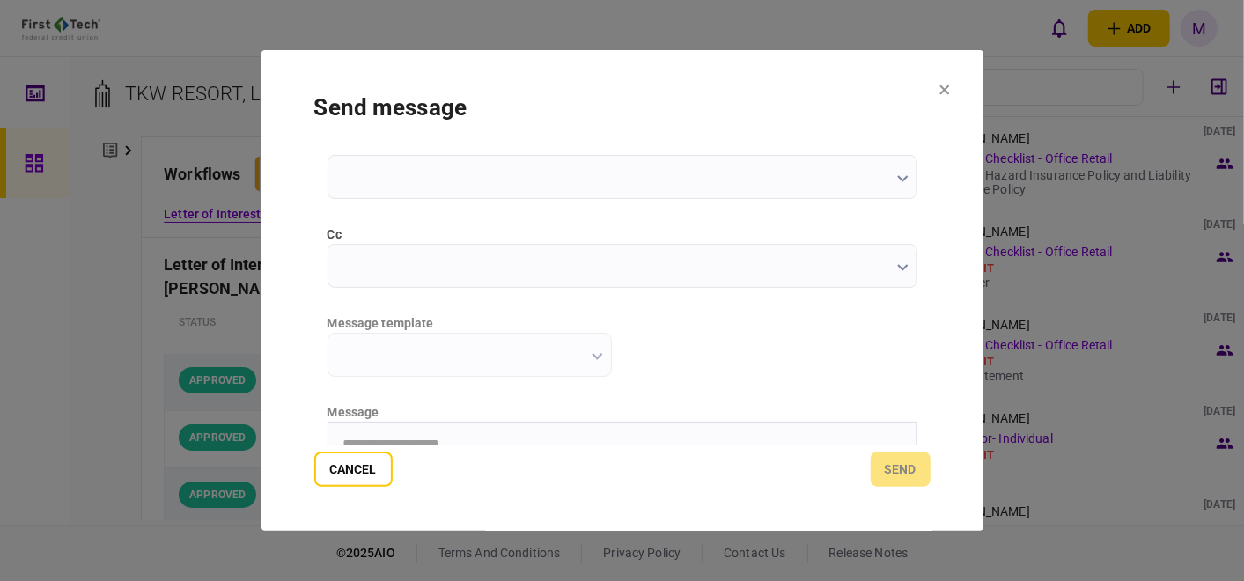
click at [875, 185] on input "contact" at bounding box center [622, 177] width 590 height 44
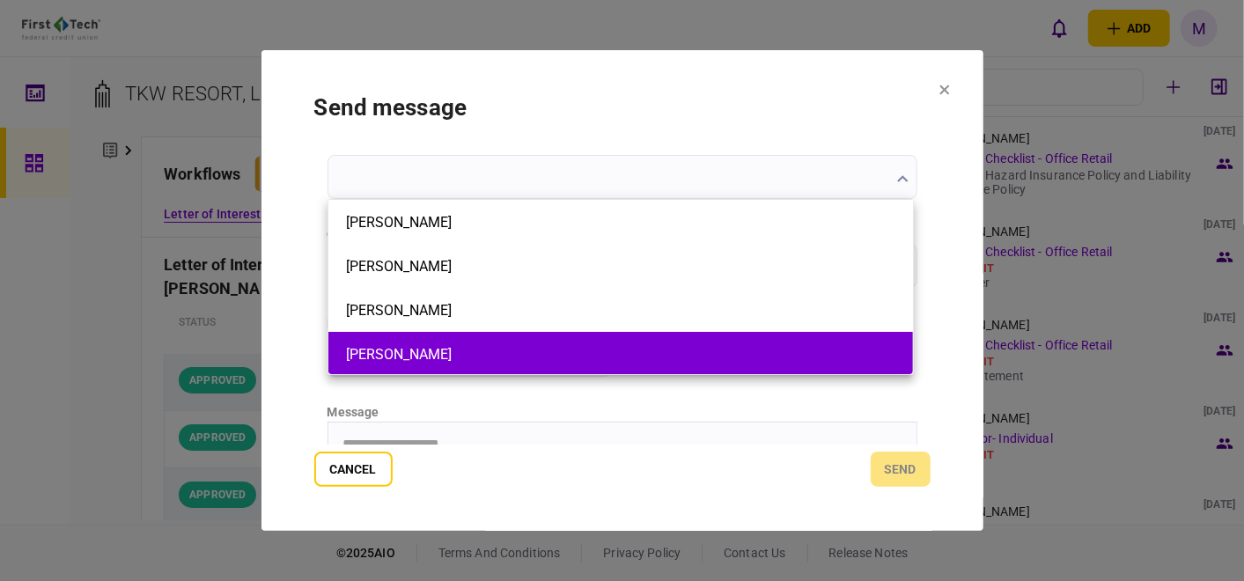
click at [477, 346] on button "[PERSON_NAME]" at bounding box center [620, 354] width 549 height 17
type input "*********"
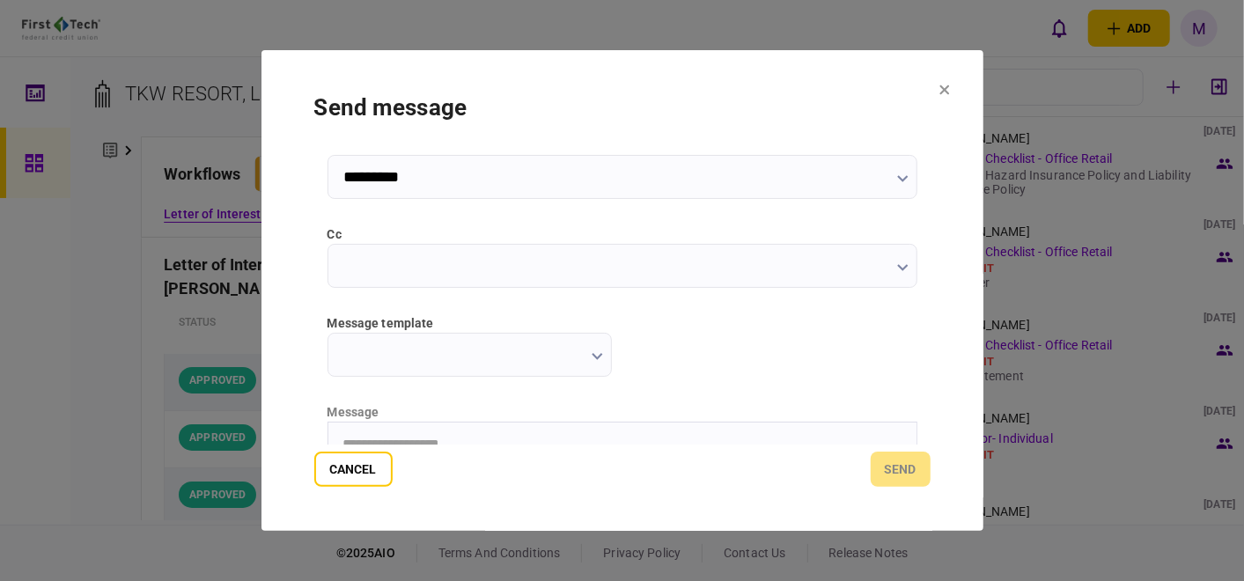
click at [596, 349] on button "button" at bounding box center [596, 356] width 11 height 14
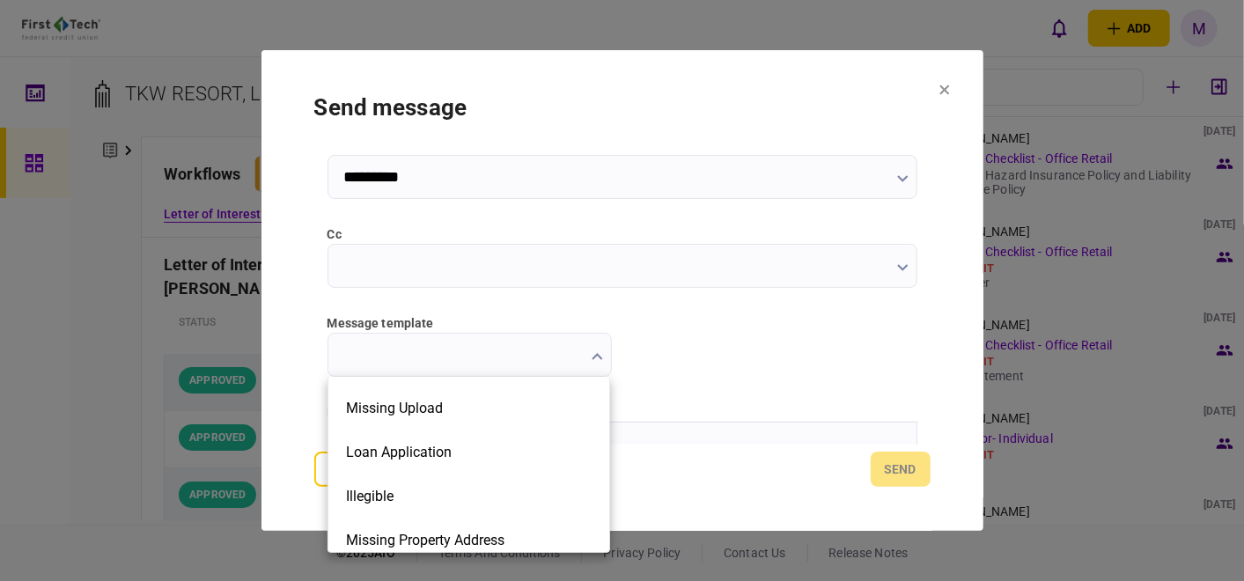
scroll to position [93, 0]
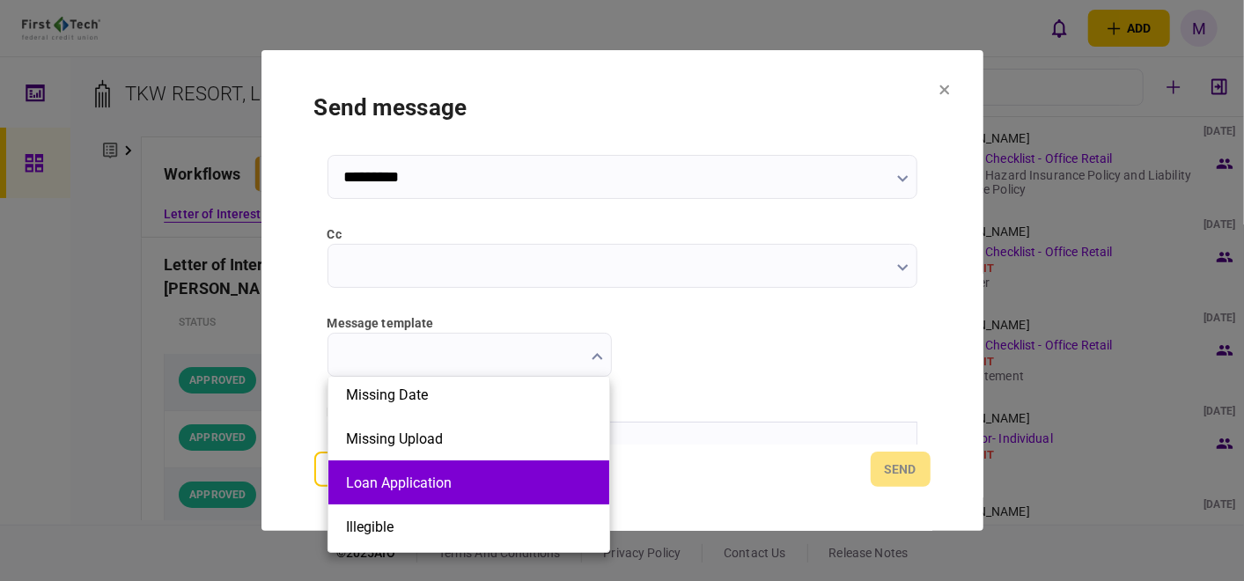
click at [503, 490] on li "Loan Application" at bounding box center [468, 482] width 281 height 44
type input "**********"
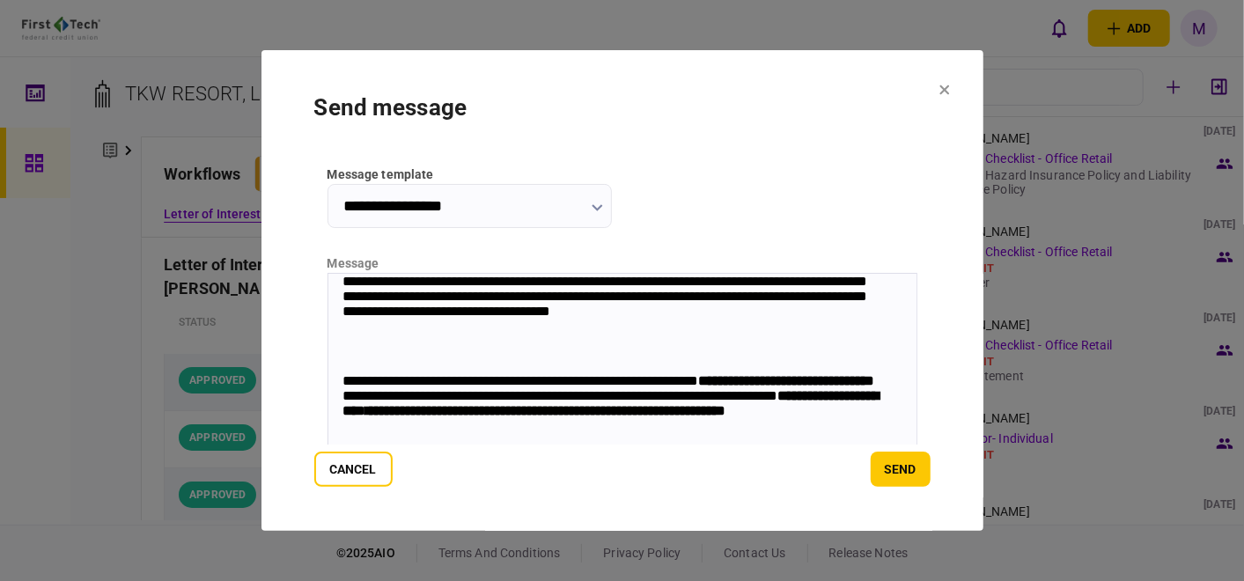
scroll to position [391, 0]
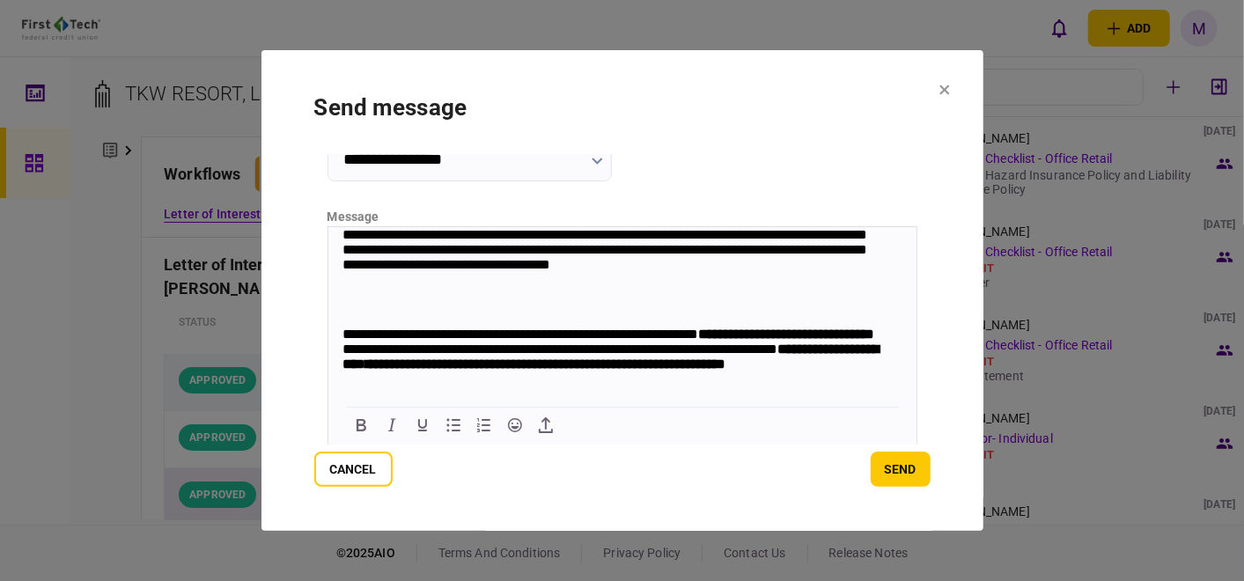
click at [339, 474] on button "Cancel" at bounding box center [353, 469] width 78 height 35
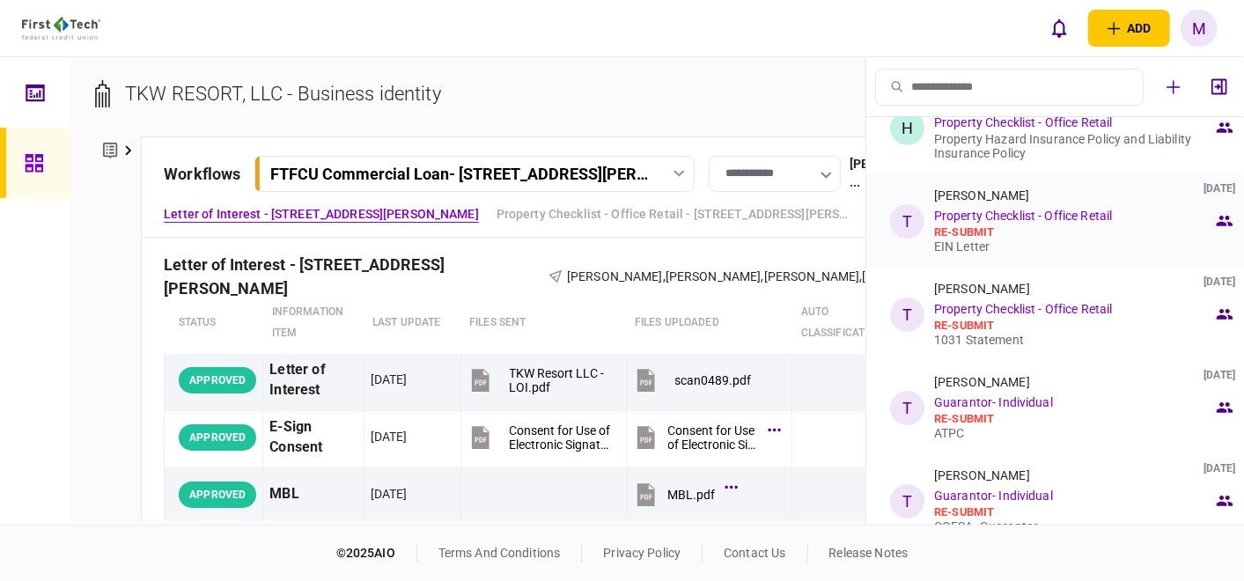
scroll to position [0, 0]
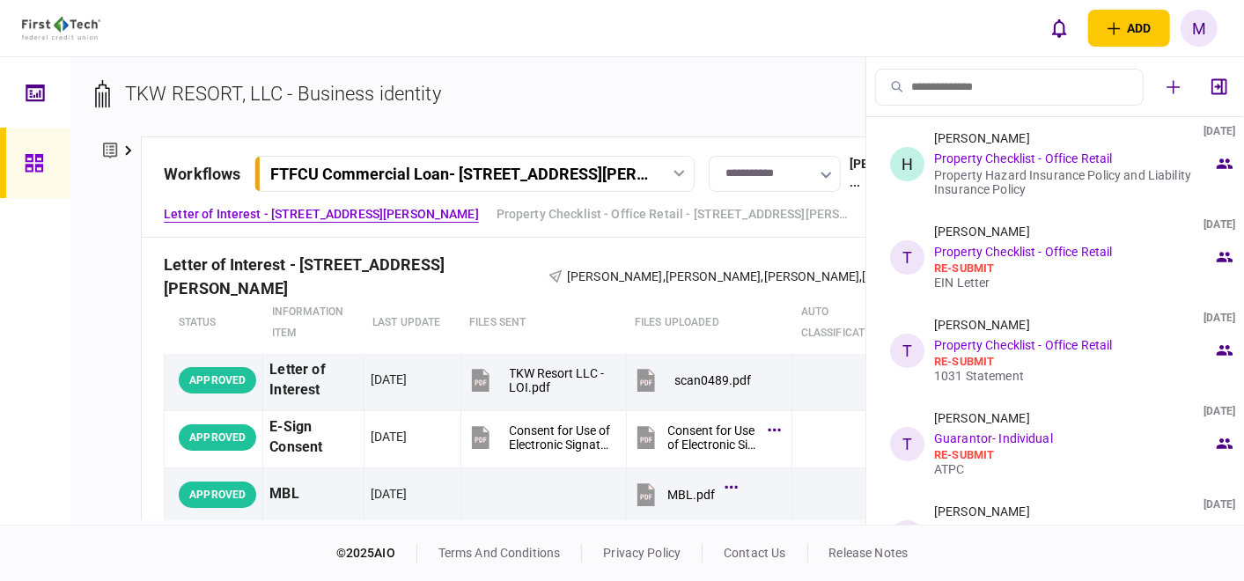
click at [791, 43] on div "add business identity individual identity M M Michelle Oglesbee-Flores Michelle…" at bounding box center [622, 28] width 1244 height 56
click at [673, 171] on icon at bounding box center [678, 173] width 11 height 7
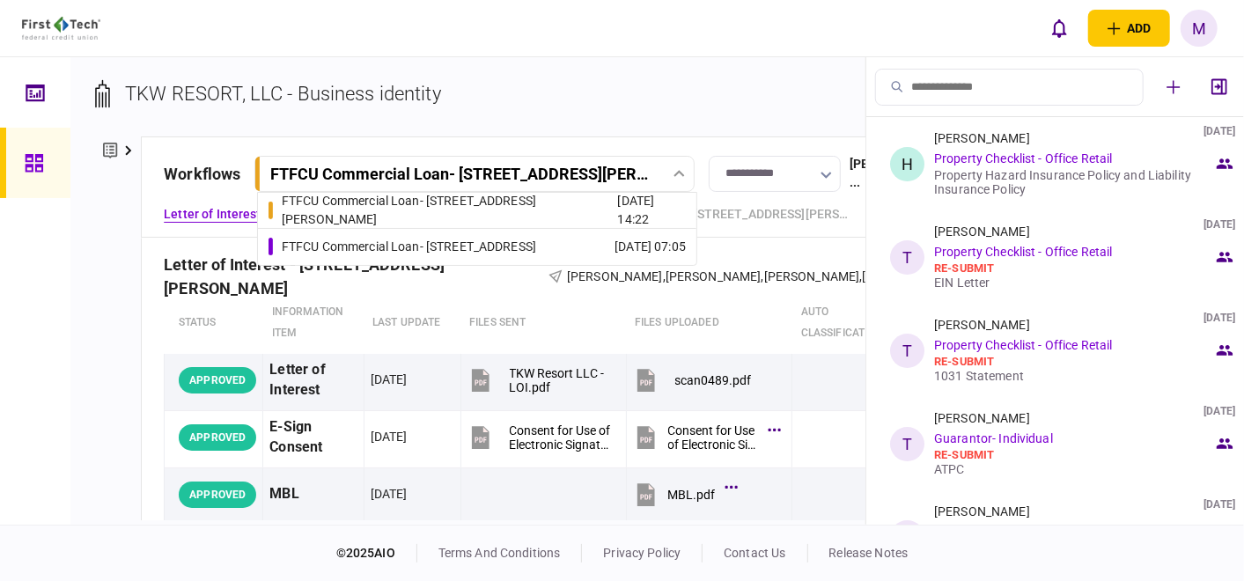
click at [614, 239] on div "[DATE] 07:05" at bounding box center [649, 247] width 71 height 18
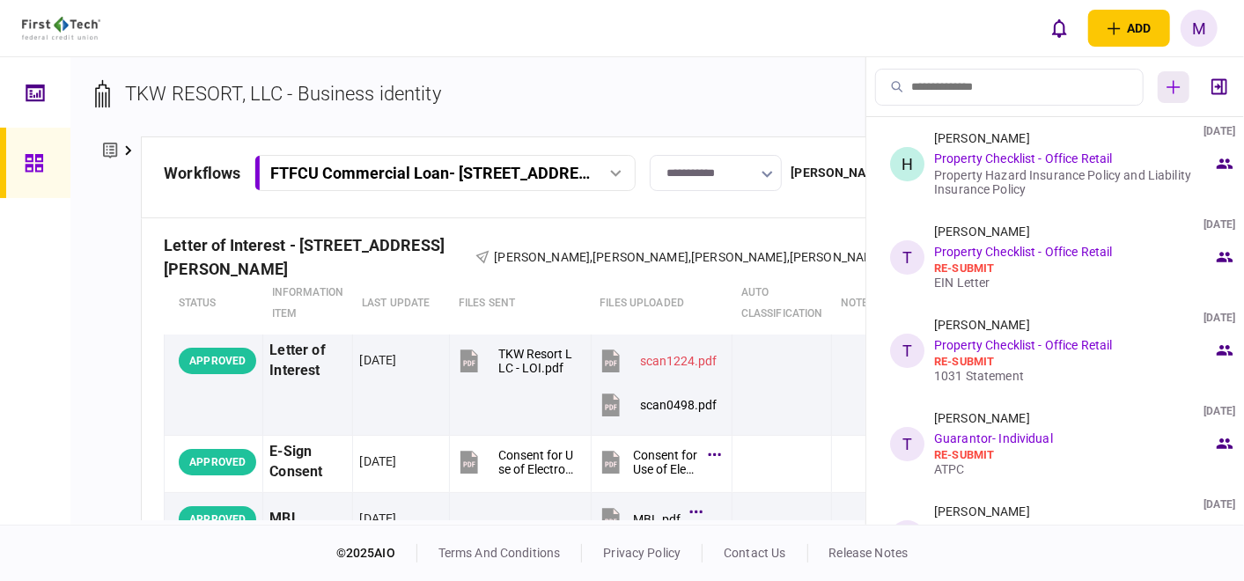
click at [1168, 85] on icon "button" at bounding box center [1173, 87] width 14 height 14
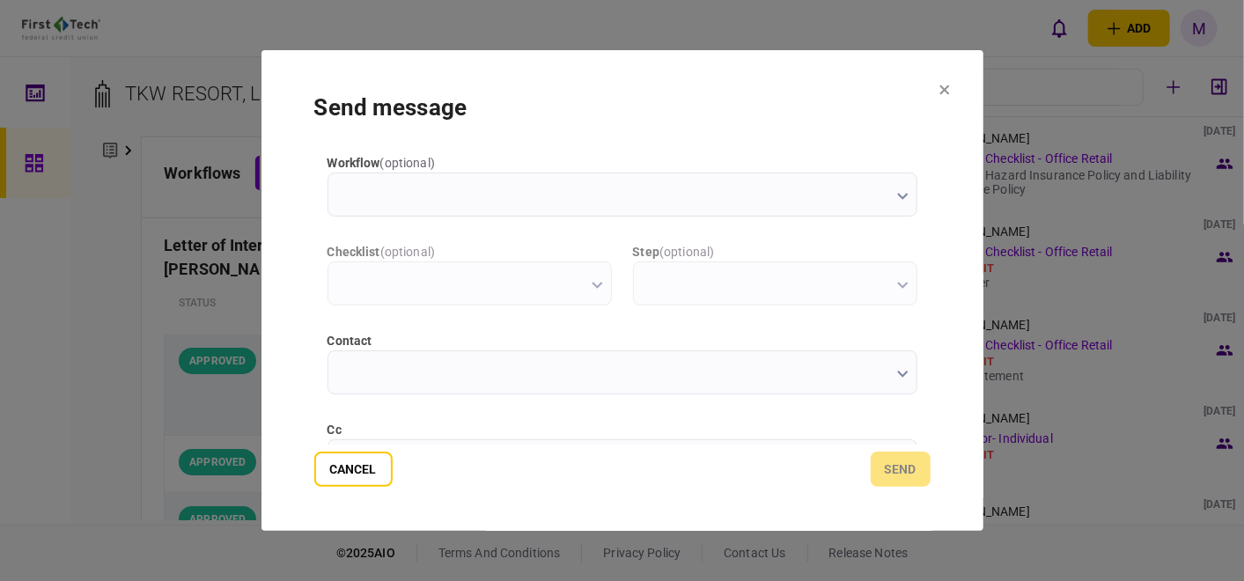
click at [899, 377] on icon "button" at bounding box center [902, 374] width 11 height 7
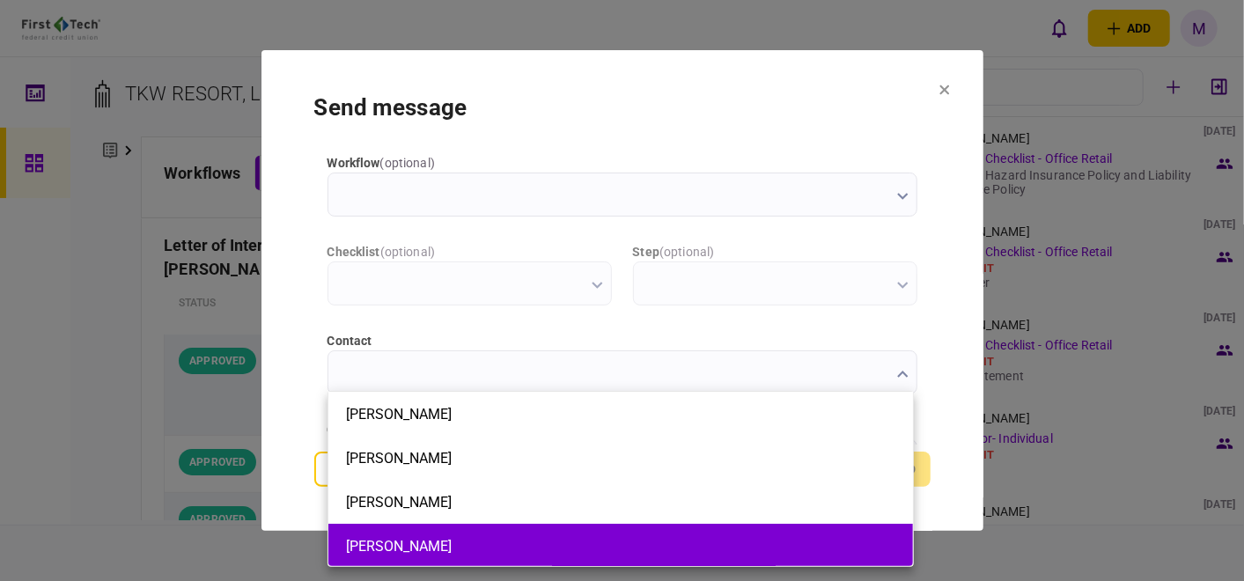
click at [443, 535] on li "[PERSON_NAME]" at bounding box center [620, 546] width 584 height 44
type input "*********"
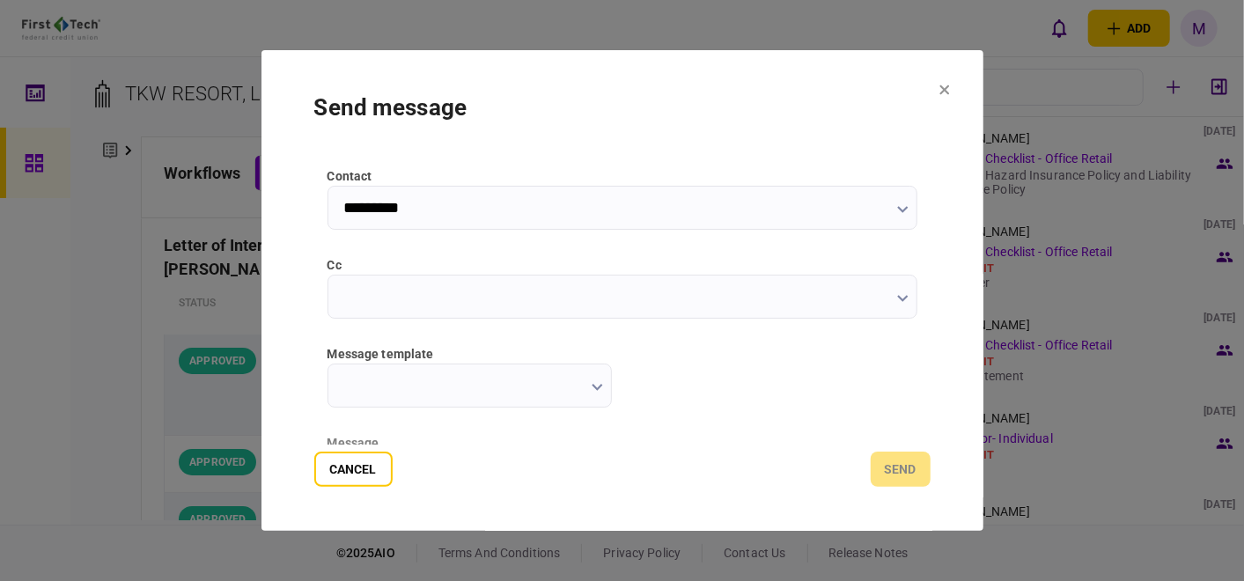
scroll to position [195, 0]
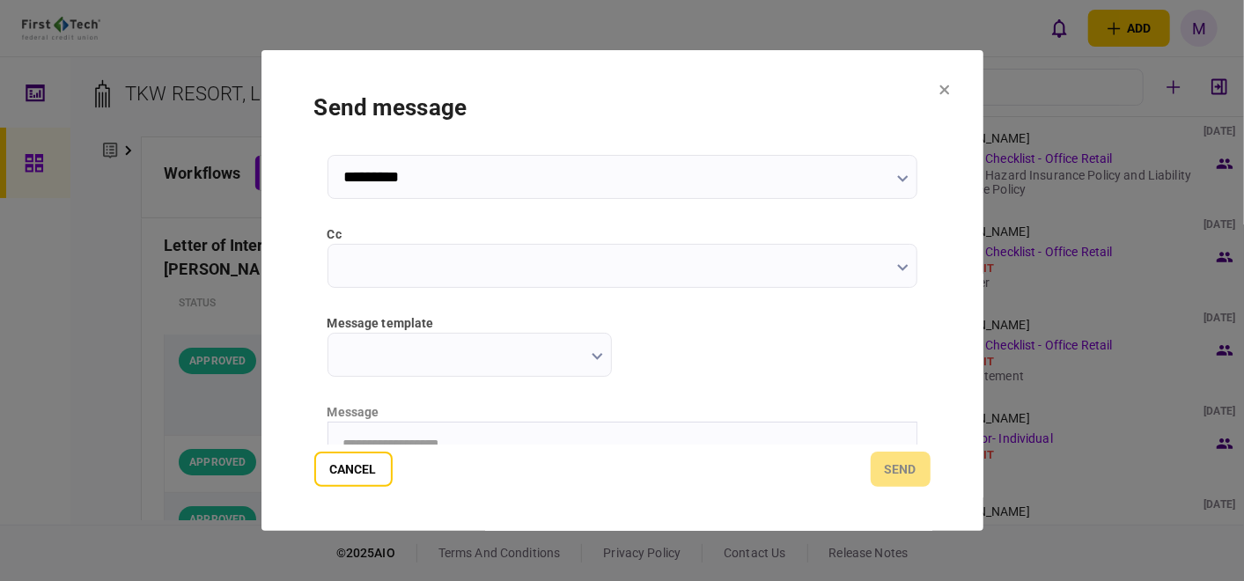
click at [905, 266] on input "cc" at bounding box center [622, 266] width 590 height 44
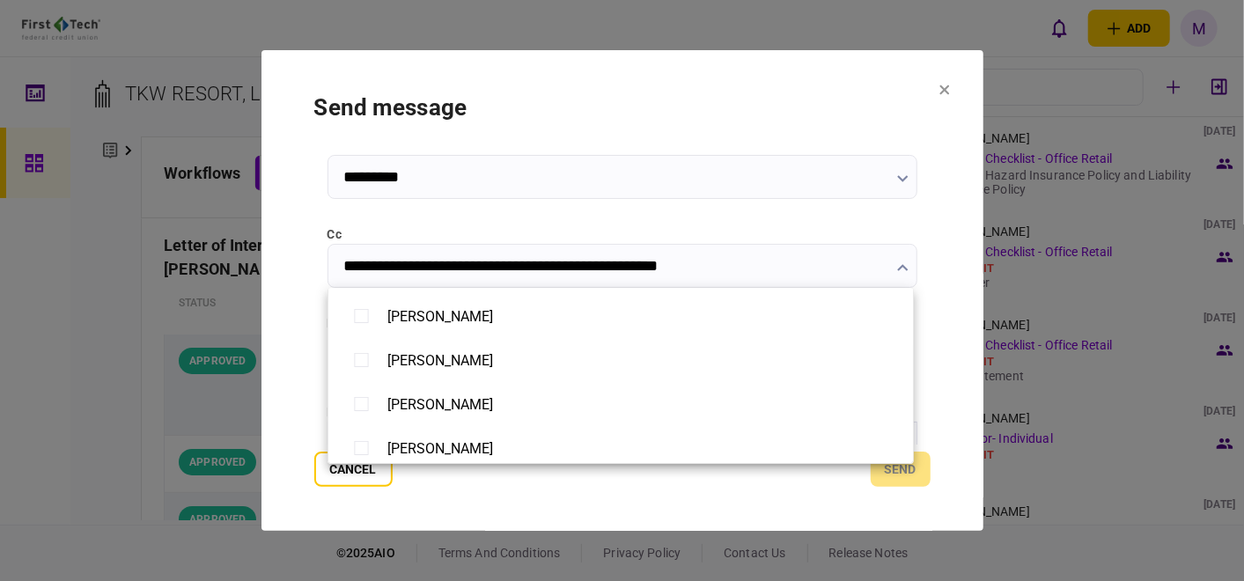
scroll to position [488, 0]
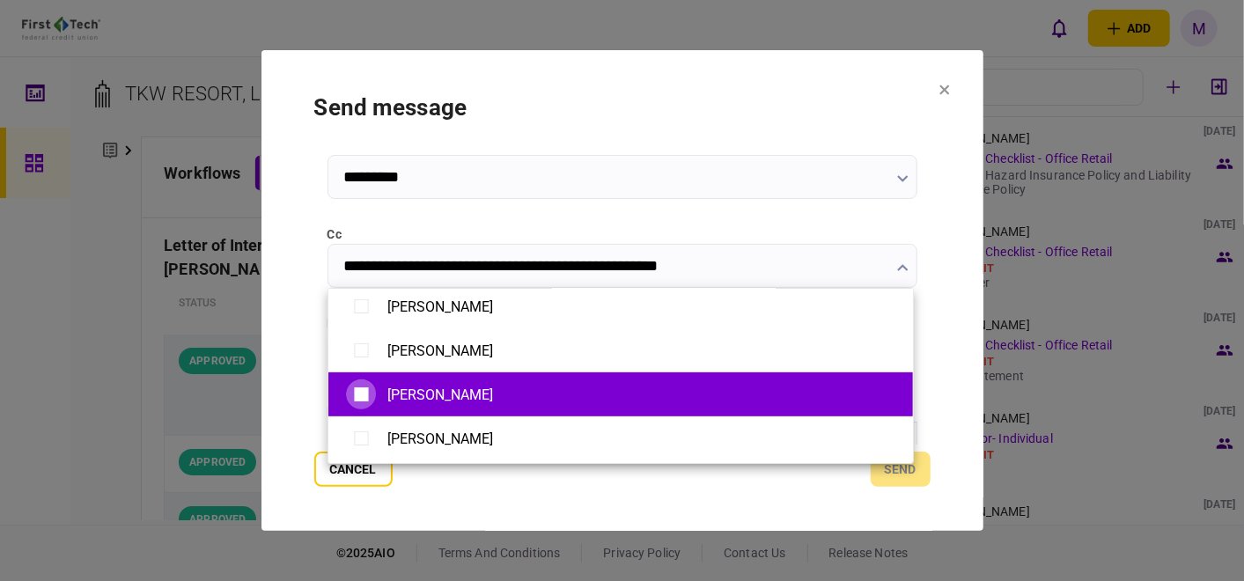
type input "**********"
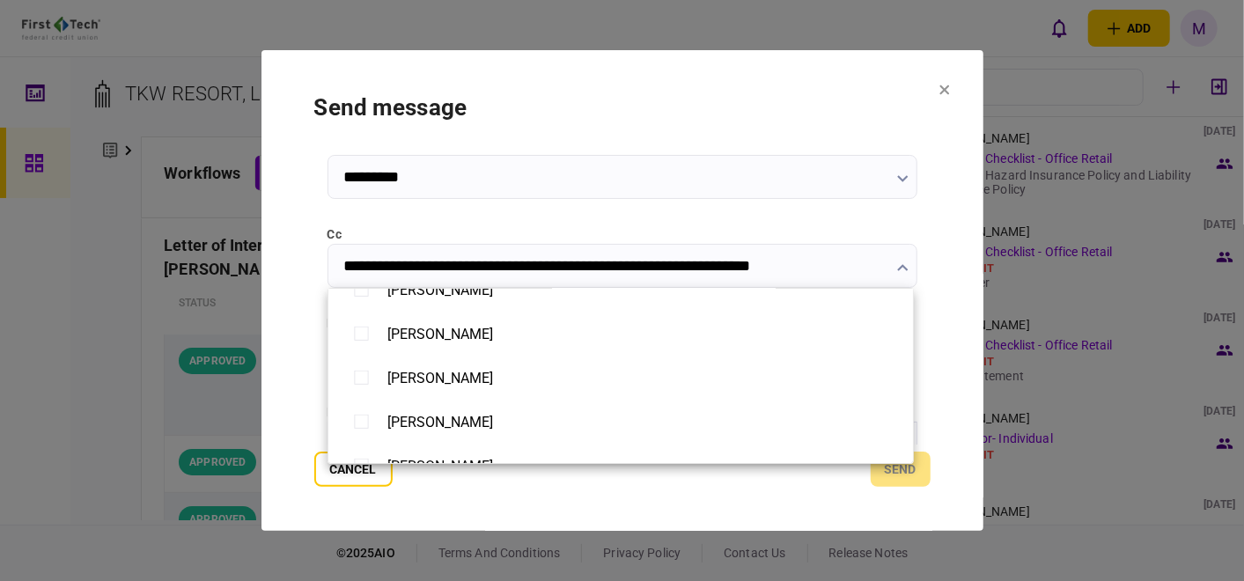
scroll to position [1173, 0]
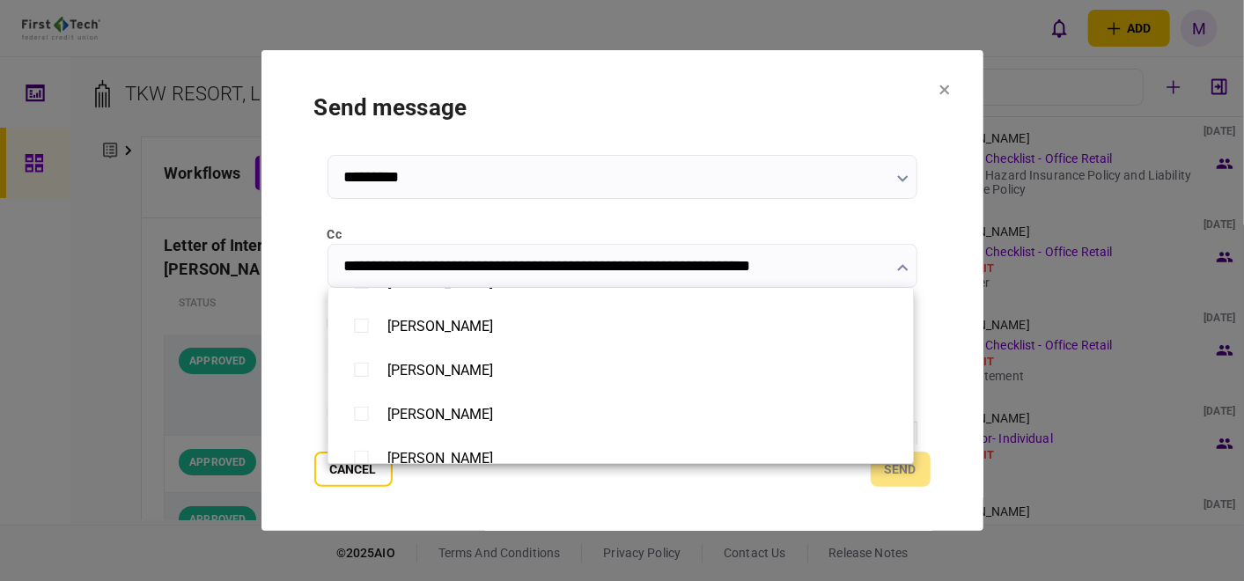
click at [958, 341] on div at bounding box center [622, 290] width 1244 height 581
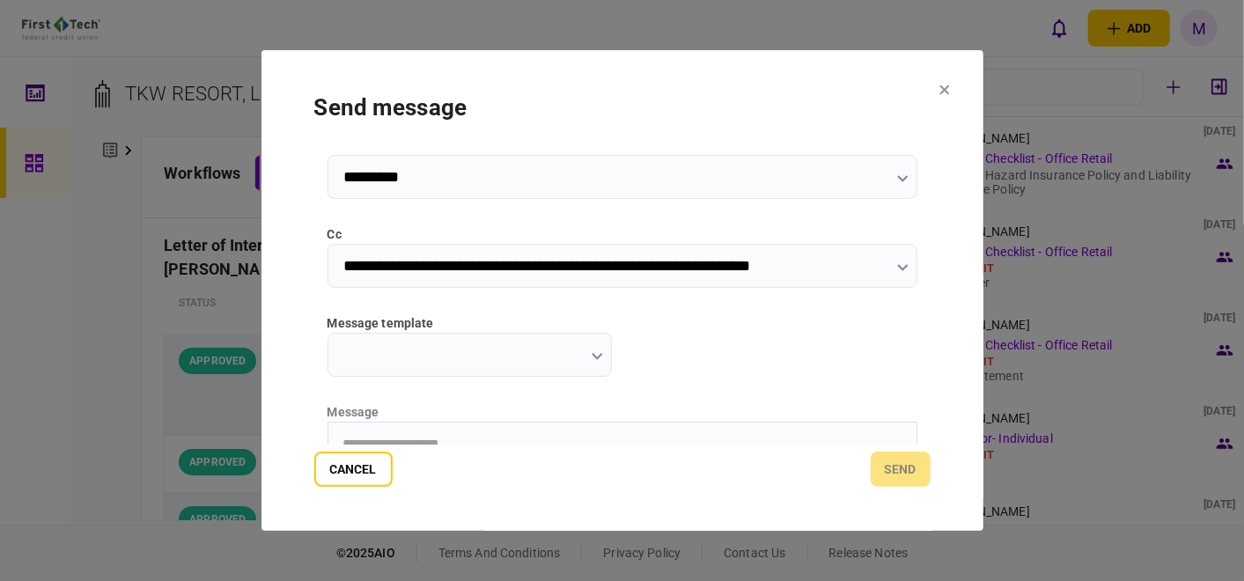
click at [603, 352] on input "message template" at bounding box center [469, 355] width 284 height 44
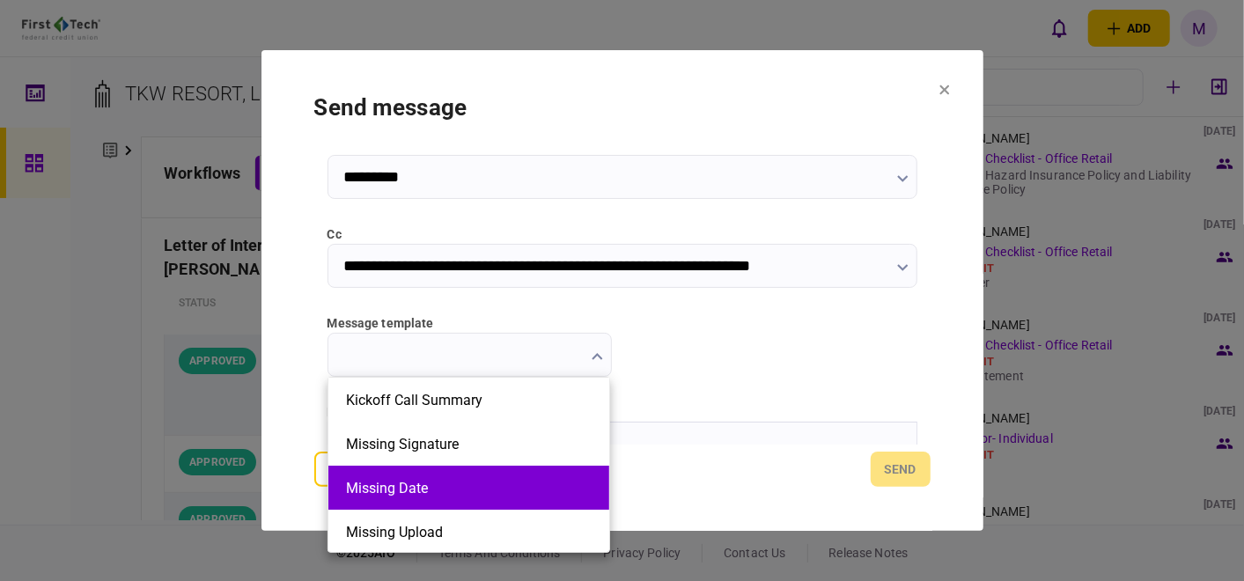
scroll to position [98, 0]
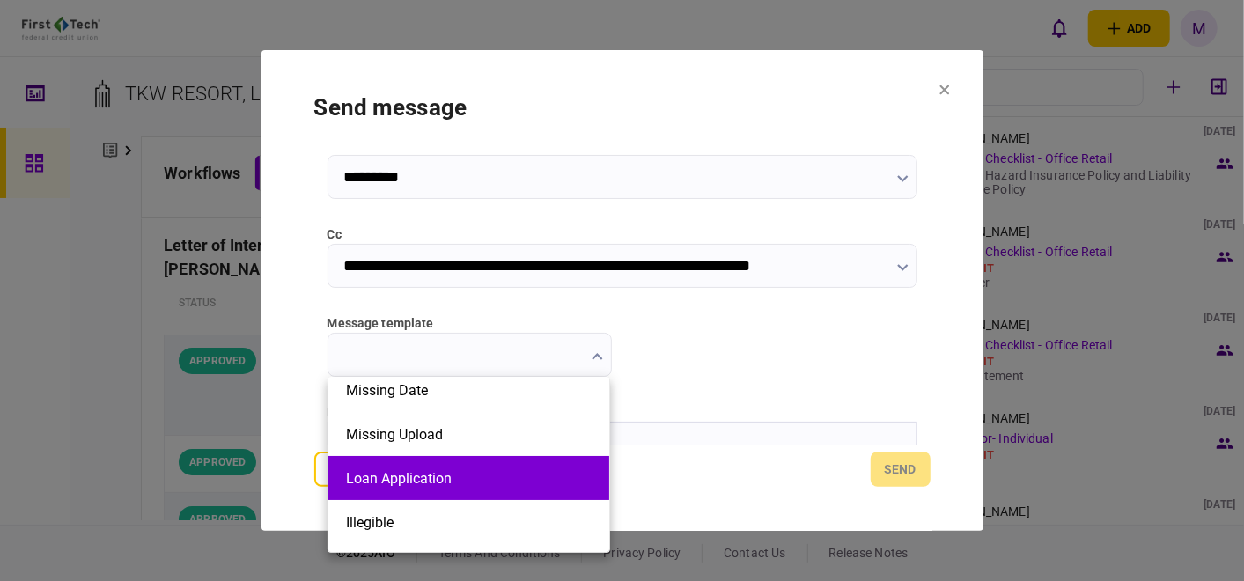
click at [503, 490] on li "Loan Application" at bounding box center [468, 478] width 281 height 44
type input "**********"
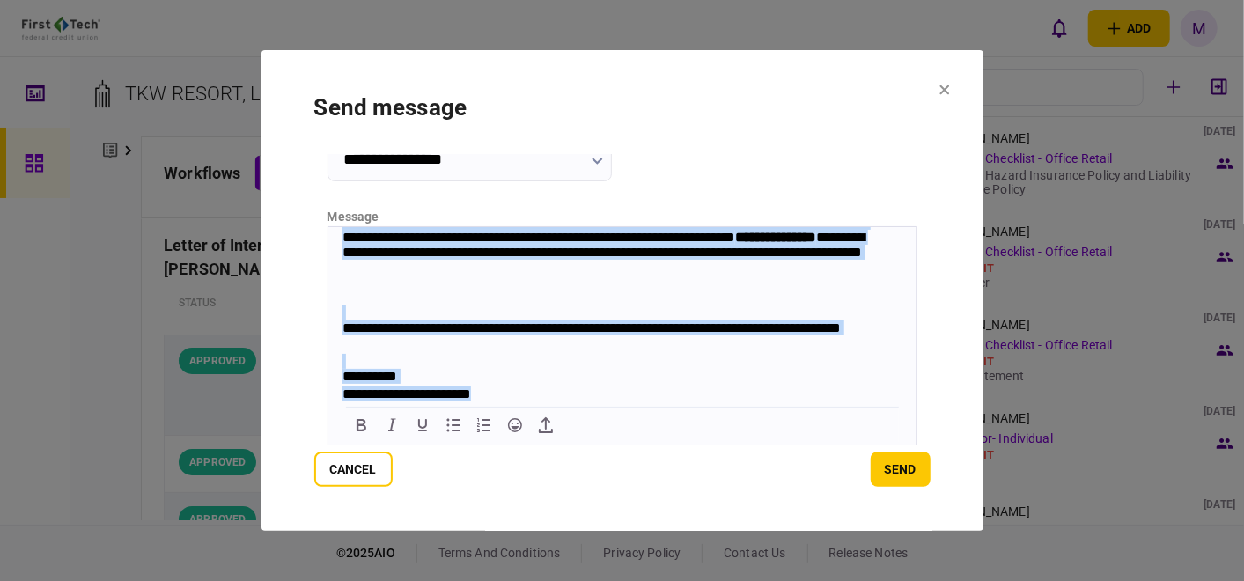
scroll to position [392, 0]
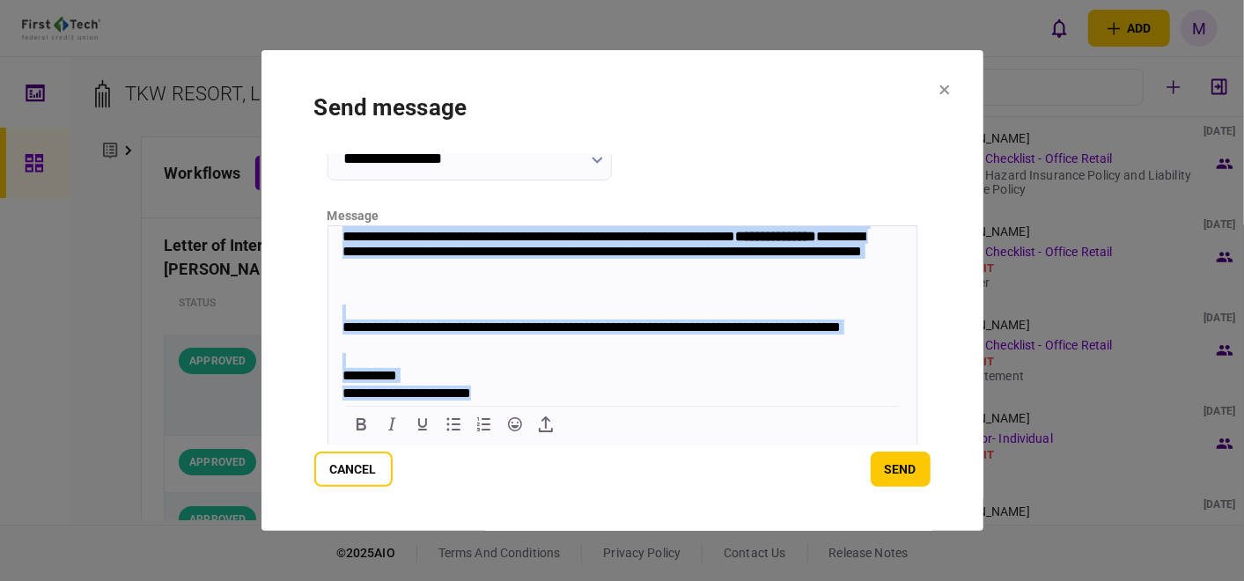
drag, startPoint x: 340, startPoint y: 239, endPoint x: 1100, endPoint y: 660, distance: 869.1
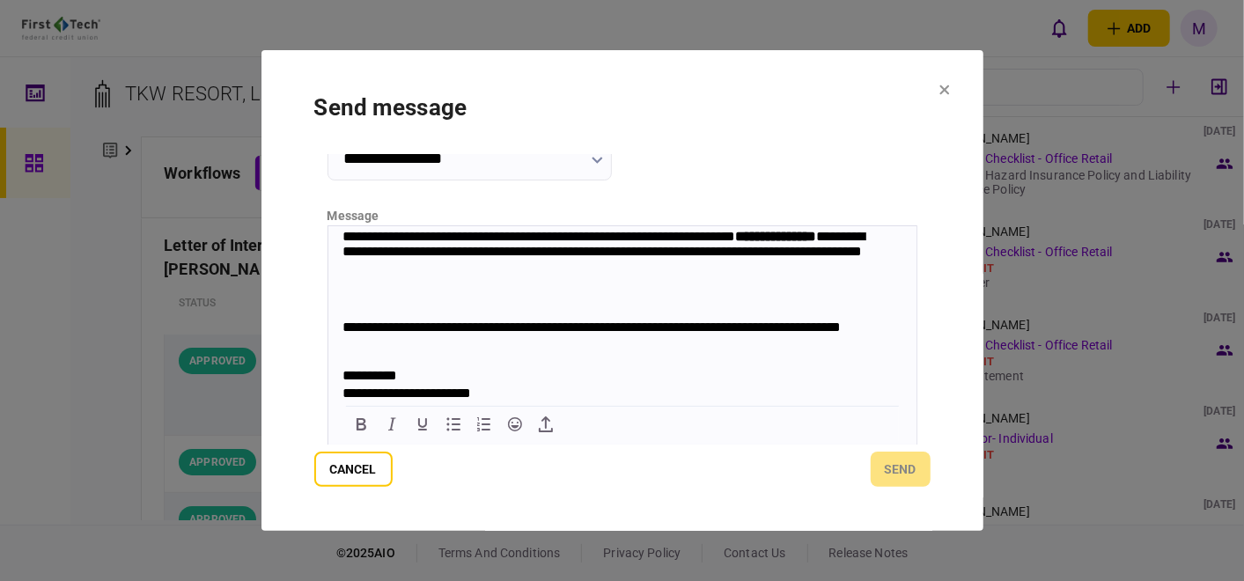
scroll to position [0, 0]
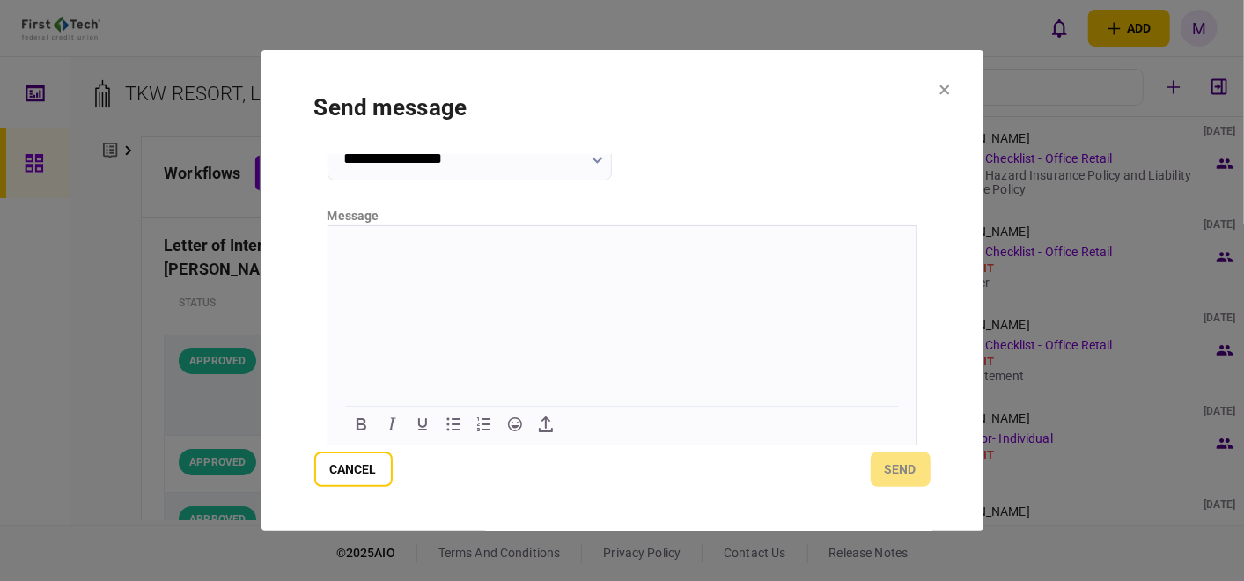
click at [457, 257] on html at bounding box center [621, 246] width 588 height 43
drag, startPoint x: 457, startPoint y: 257, endPoint x: 380, endPoint y: 293, distance: 84.6
click at [380, 268] on html at bounding box center [621, 246] width 588 height 43
drag, startPoint x: 380, startPoint y: 293, endPoint x: 347, endPoint y: 269, distance: 41.0
click at [347, 268] on html at bounding box center [621, 246] width 588 height 43
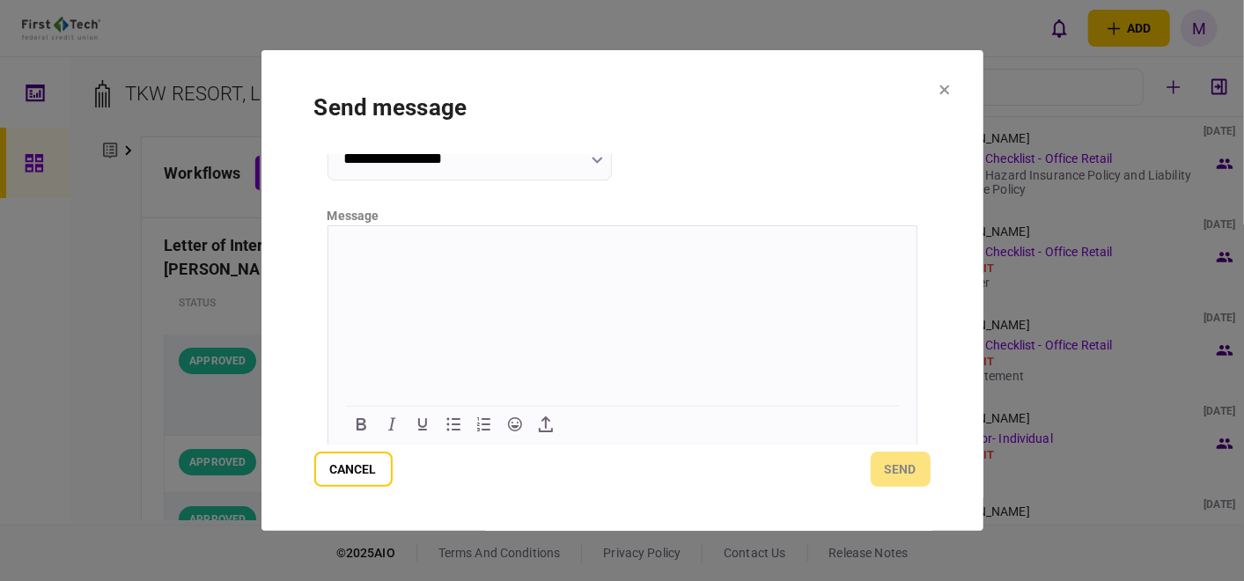
click at [444, 245] on p "Rich Text Area. Press ALT-0 for help." at bounding box center [621, 246] width 560 height 15
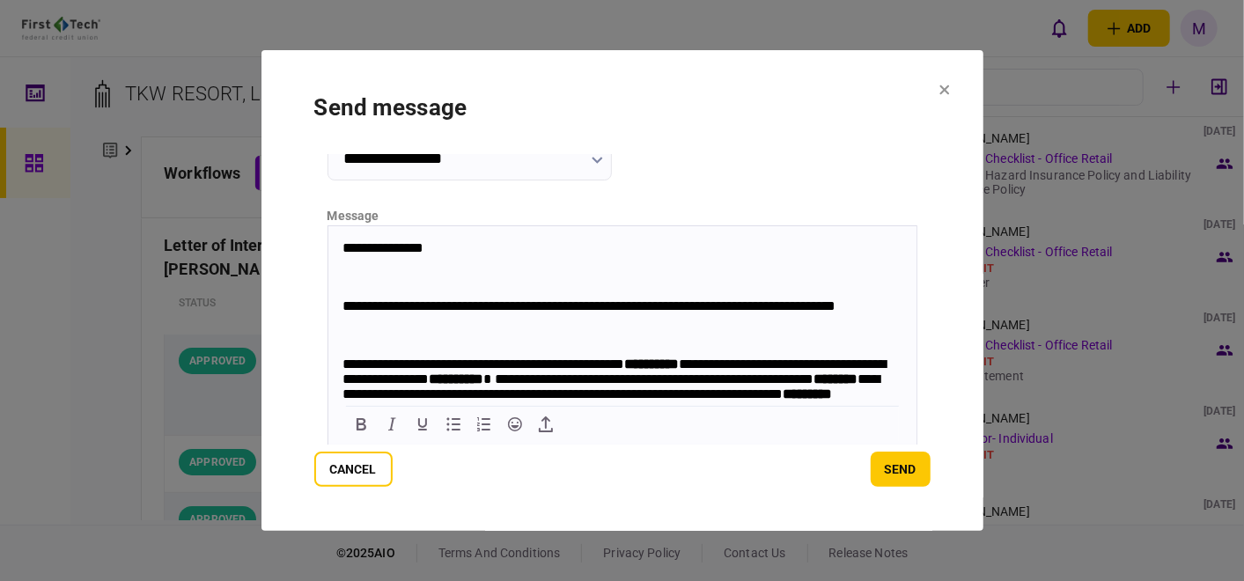
click at [341, 310] on body "**********" at bounding box center [621, 510] width 588 height 542
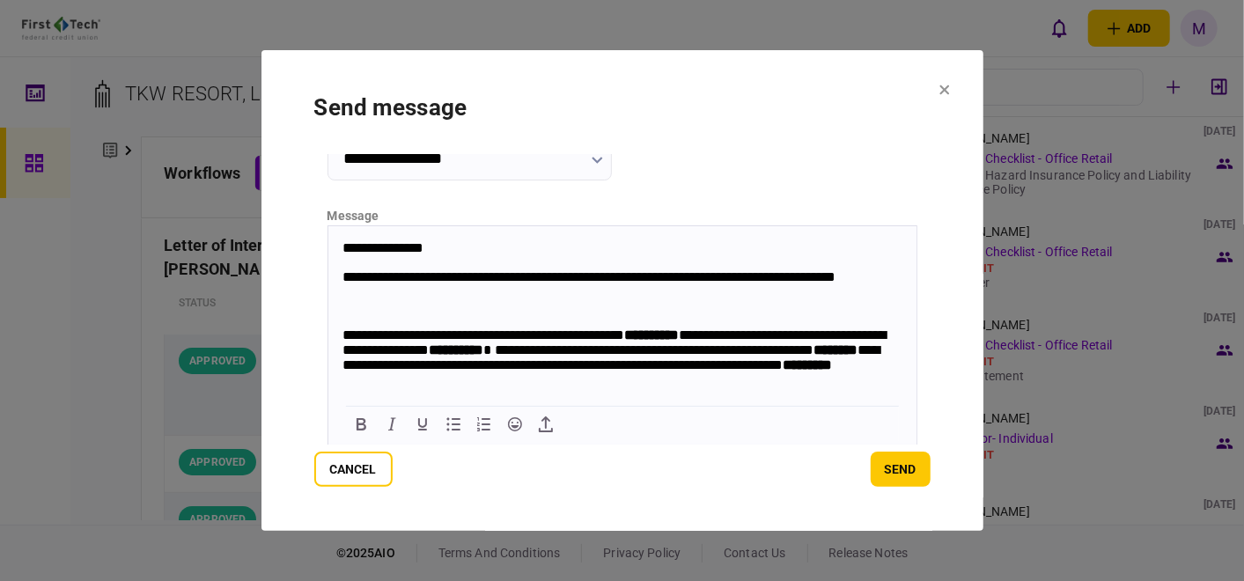
click at [341, 337] on span "**********" at bounding box center [612, 348] width 543 height 43
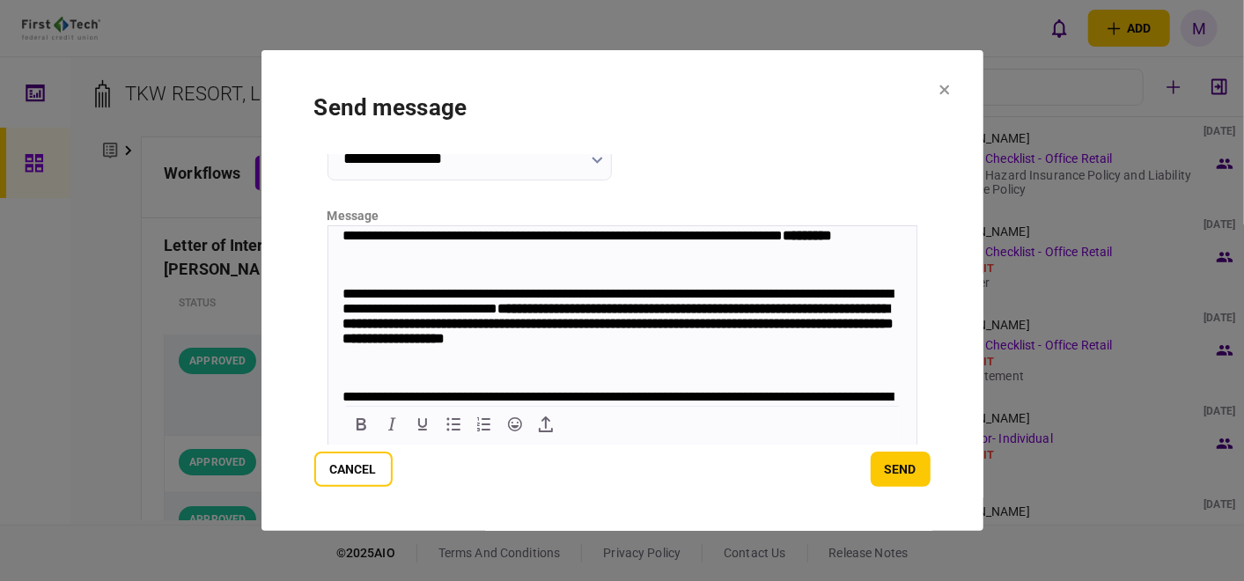
scroll to position [98, 0]
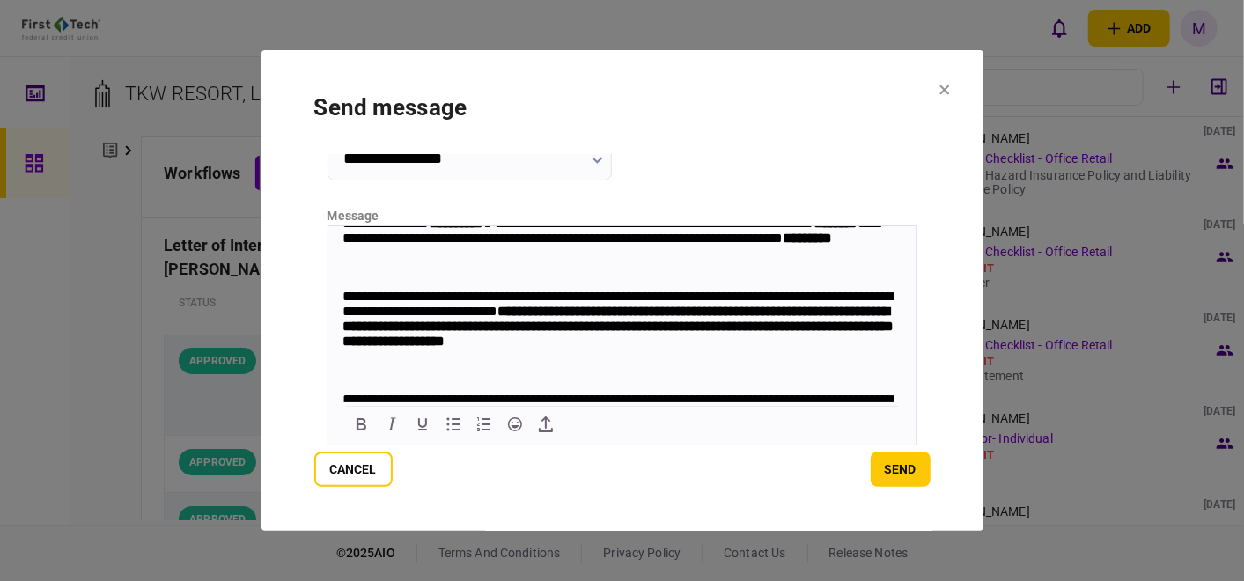
click at [349, 325] on span "**********" at bounding box center [616, 318] width 551 height 58
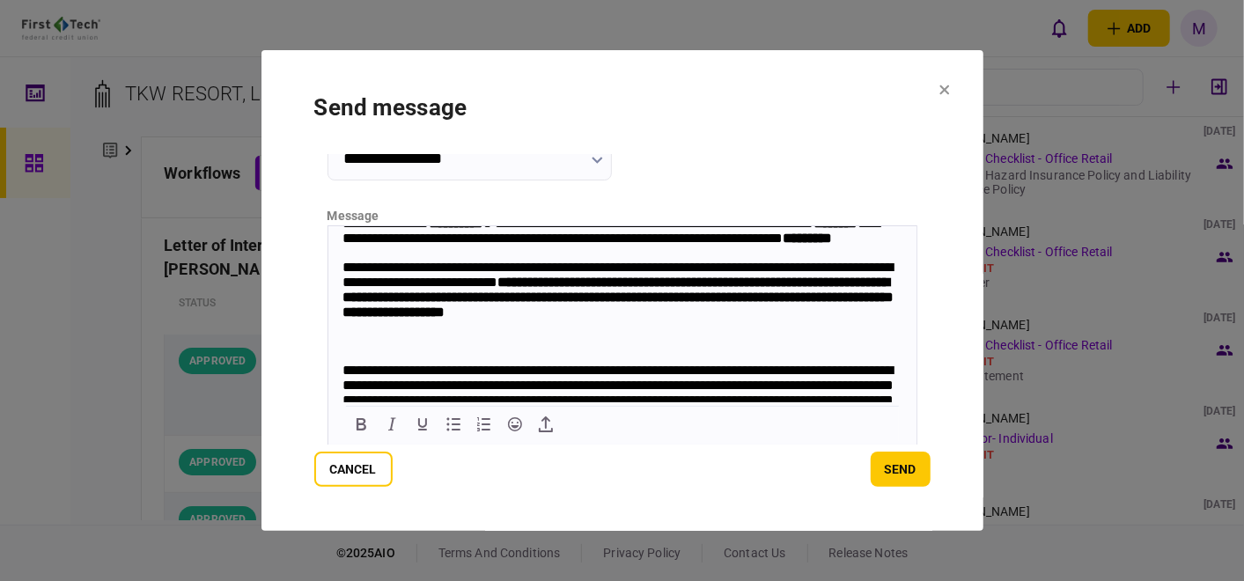
scroll to position [195, 0]
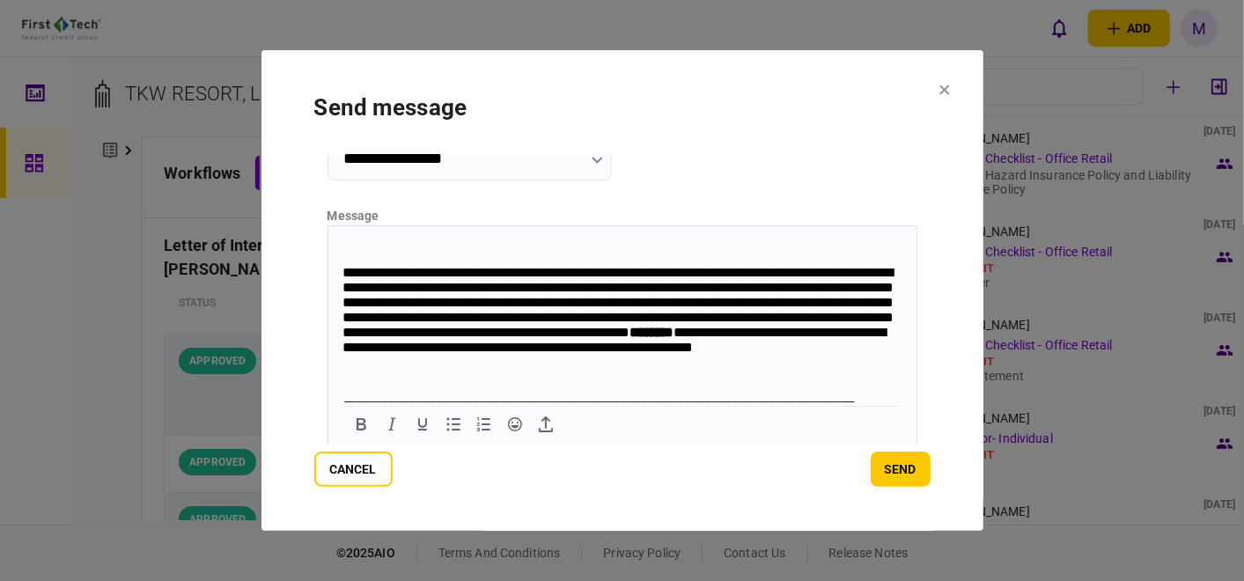
click at [341, 317] on body "**********" at bounding box center [621, 271] width 588 height 455
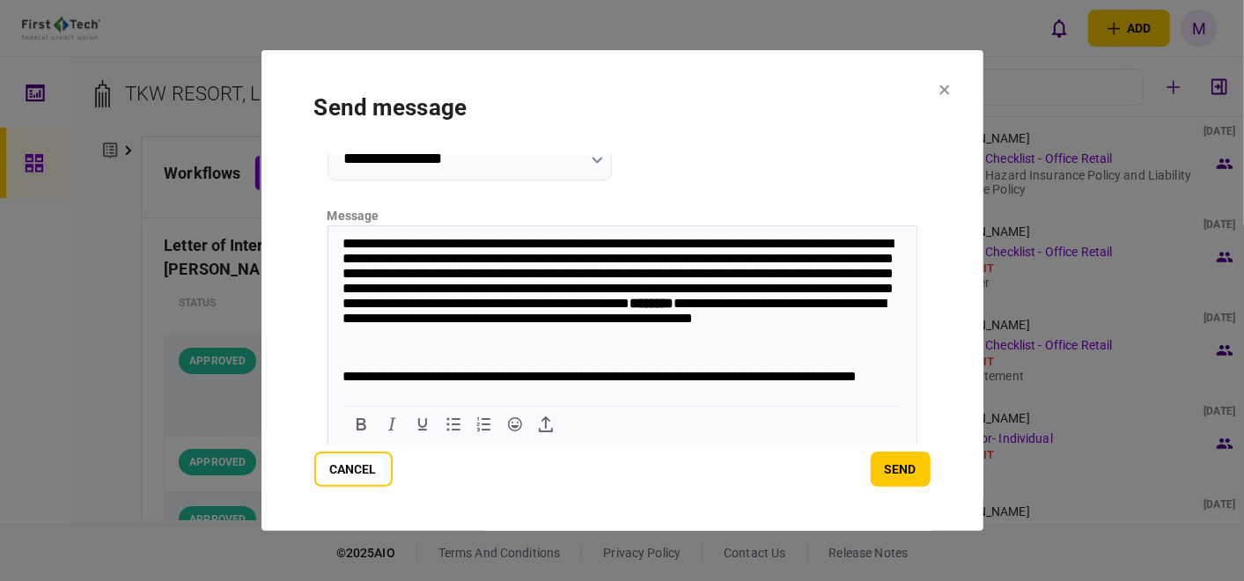
scroll to position [293, 0]
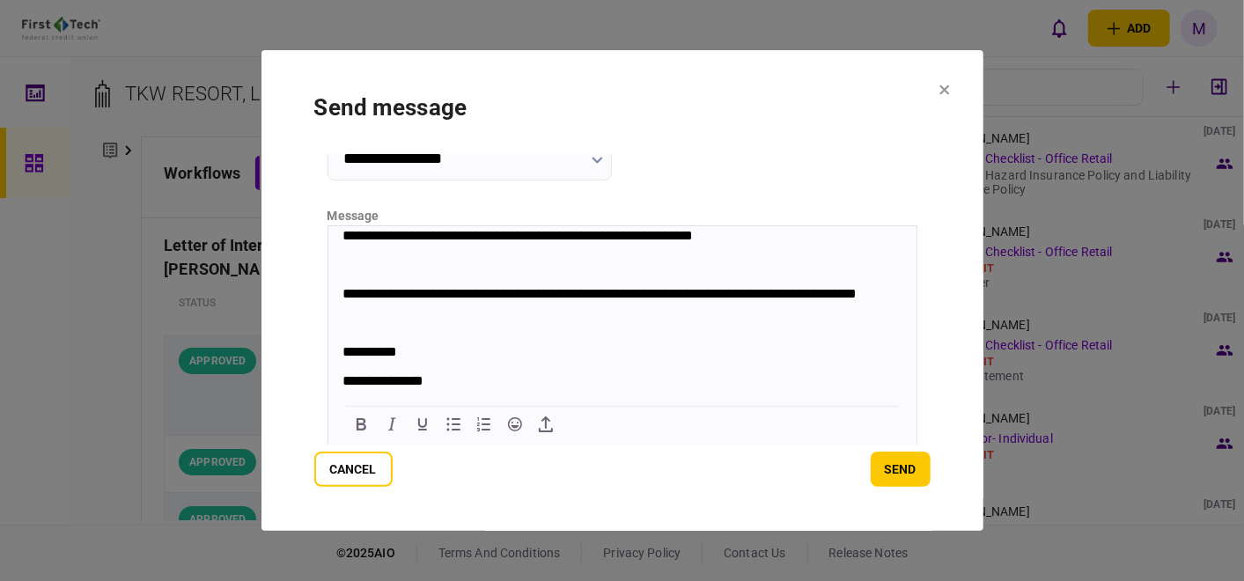
click at [341, 299] on span "**********" at bounding box center [598, 292] width 514 height 13
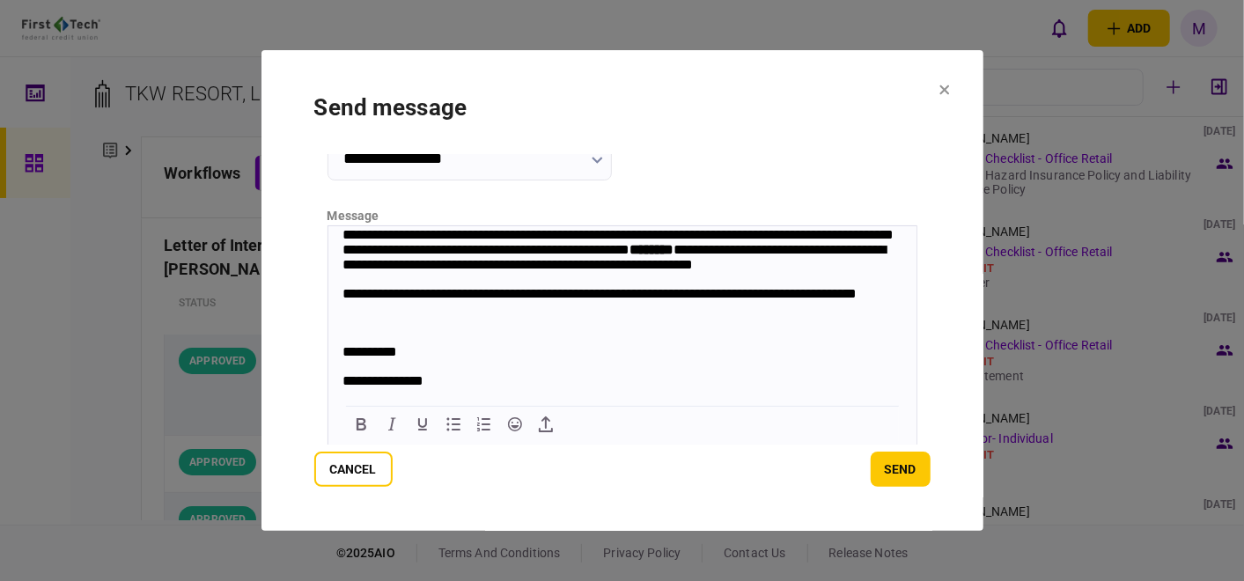
scroll to position [351, 0]
click at [341, 354] on span "**********" at bounding box center [368, 350] width 55 height 13
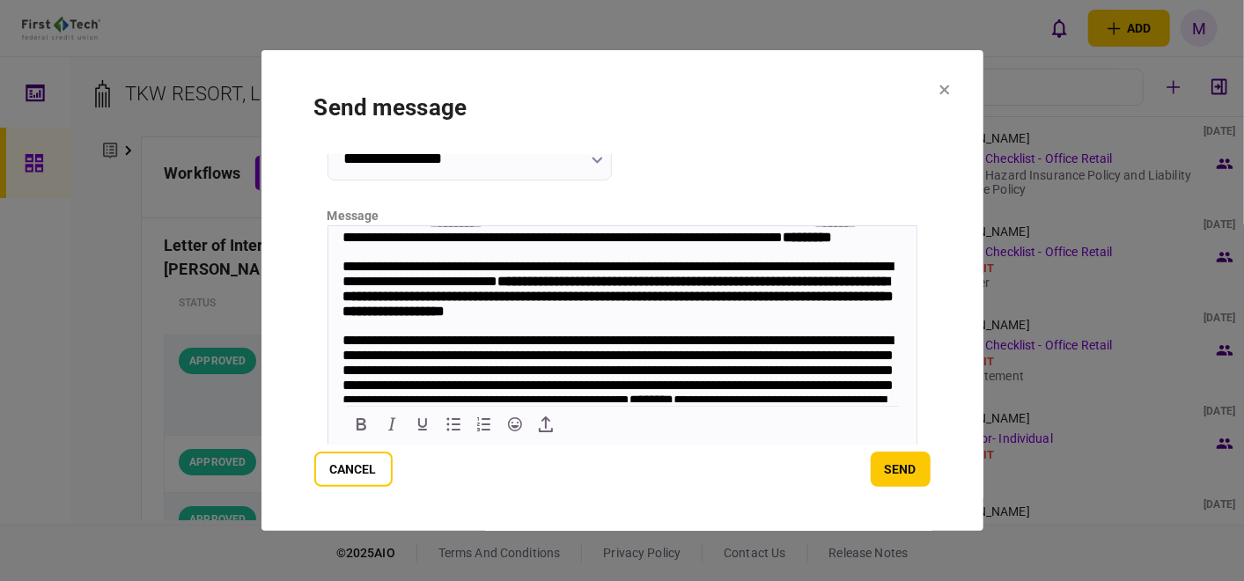
scroll to position [0, 0]
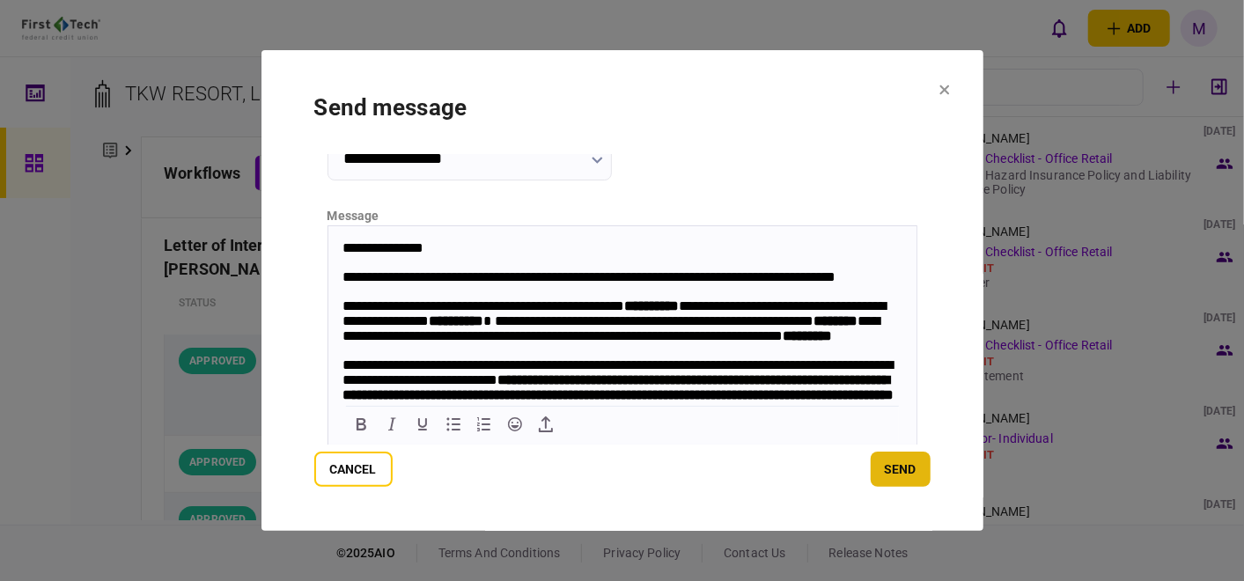
click at [917, 473] on button "send" at bounding box center [900, 469] width 60 height 35
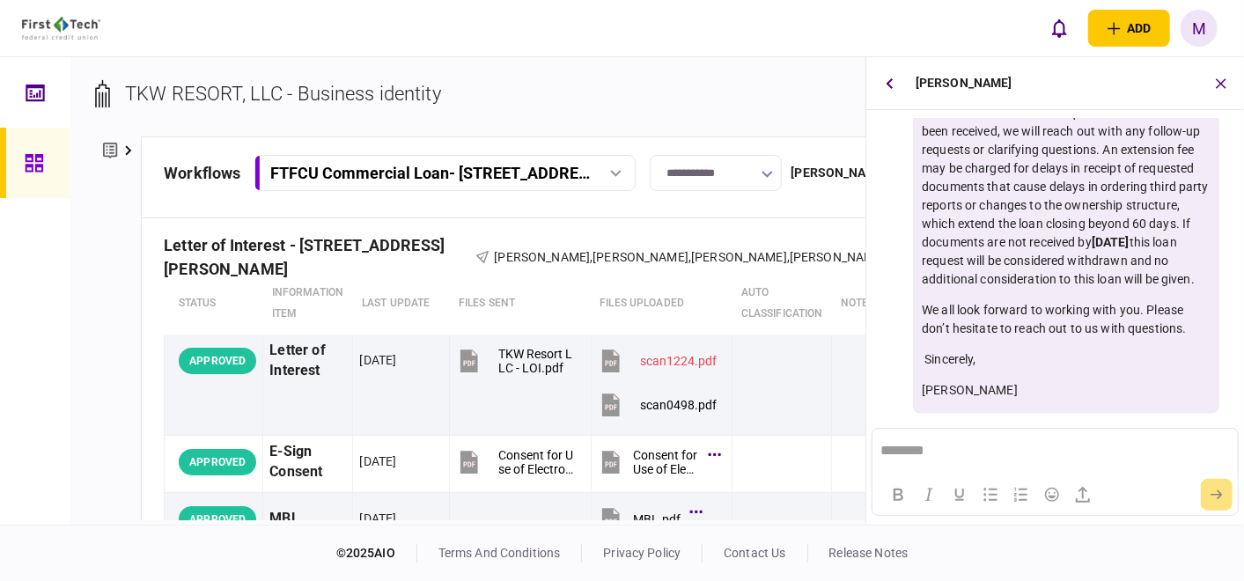
scroll to position [1357, 0]
click at [889, 80] on icon "button" at bounding box center [888, 82] width 7 height 11
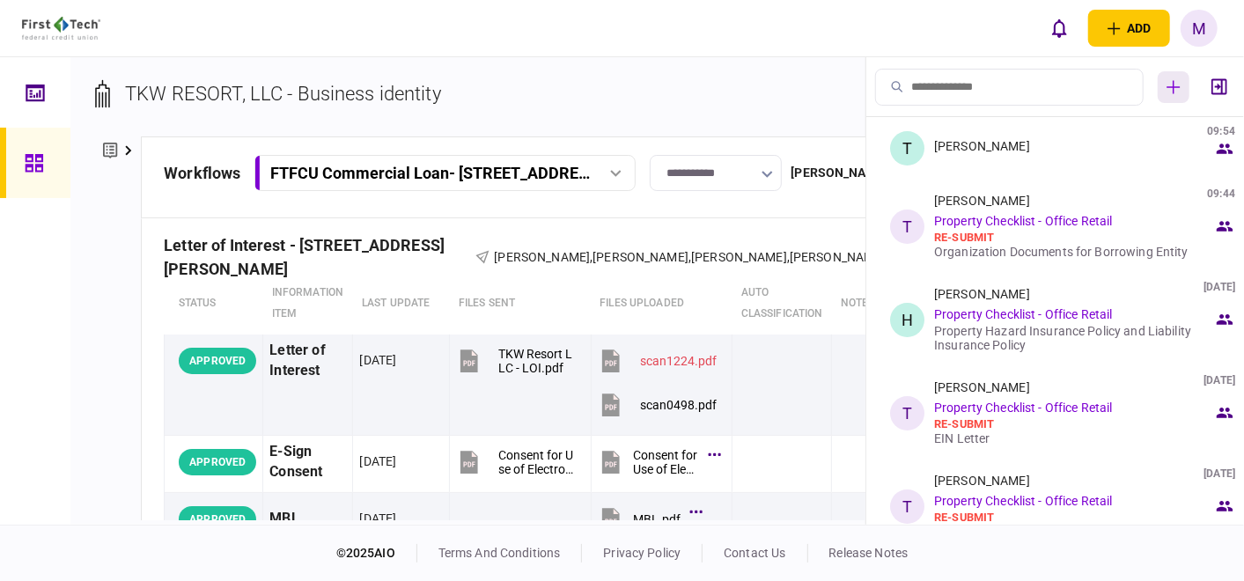
click at [1187, 90] on button "button" at bounding box center [1173, 87] width 32 height 32
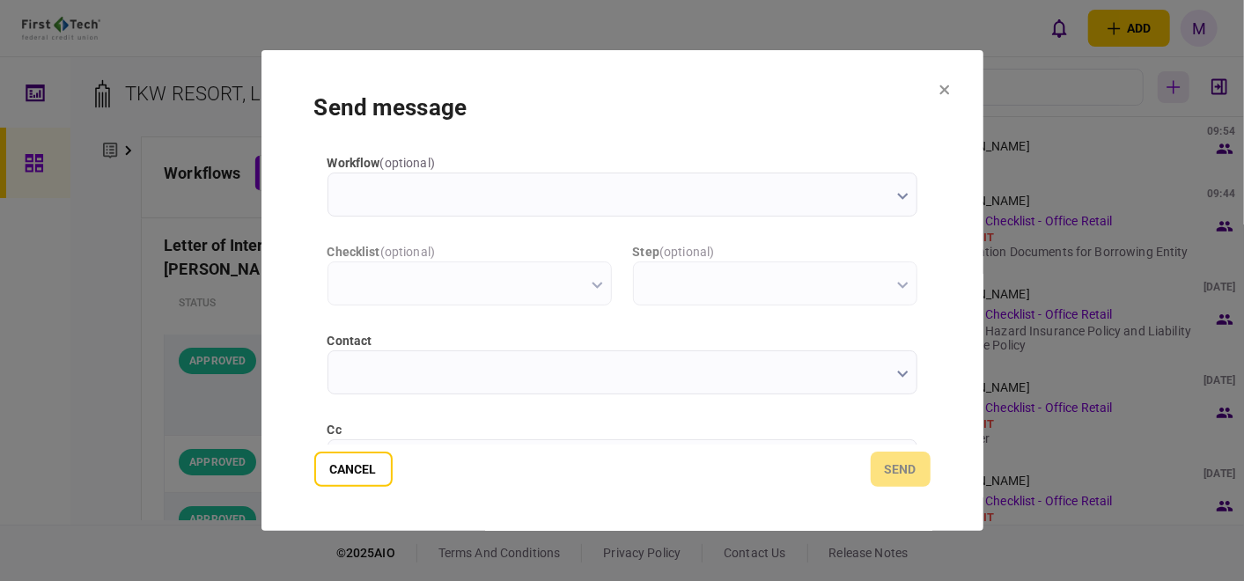
scroll to position [0, 0]
click at [897, 374] on icon "button" at bounding box center [902, 374] width 11 height 7
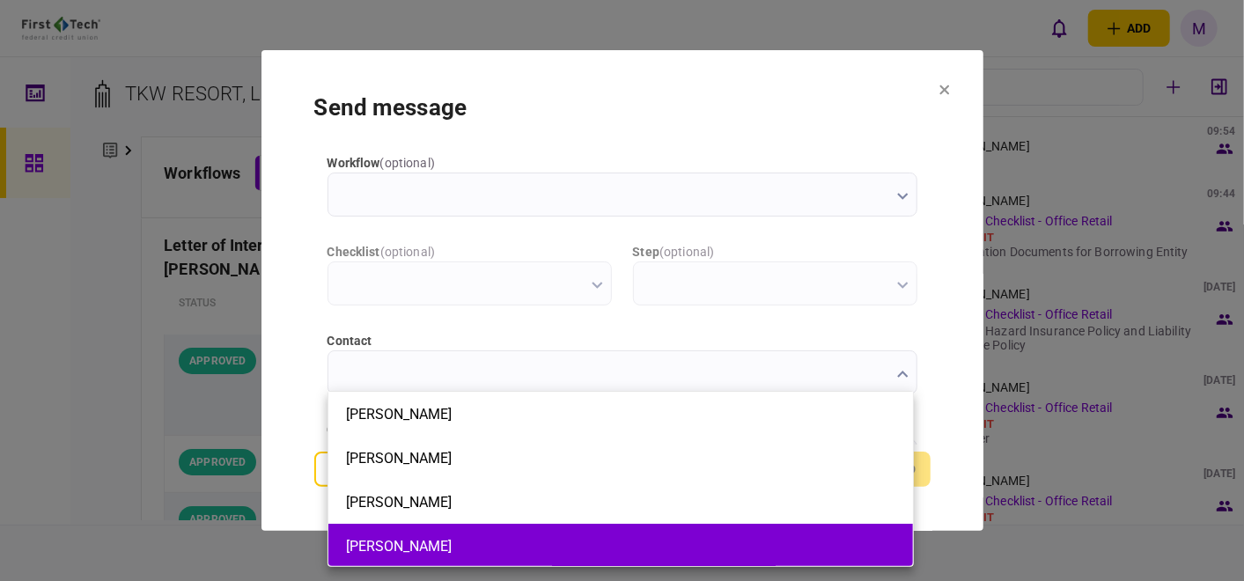
click at [469, 533] on li "[PERSON_NAME]" at bounding box center [620, 546] width 584 height 44
type input "*********"
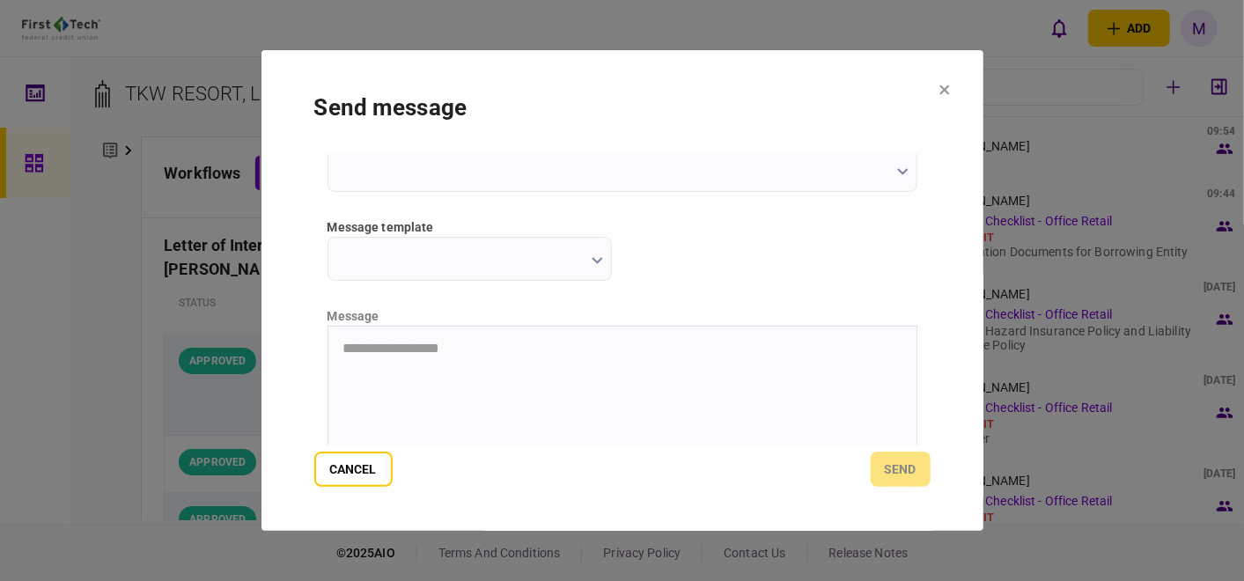
scroll to position [293, 0]
click at [599, 252] on button "button" at bounding box center [596, 258] width 11 height 14
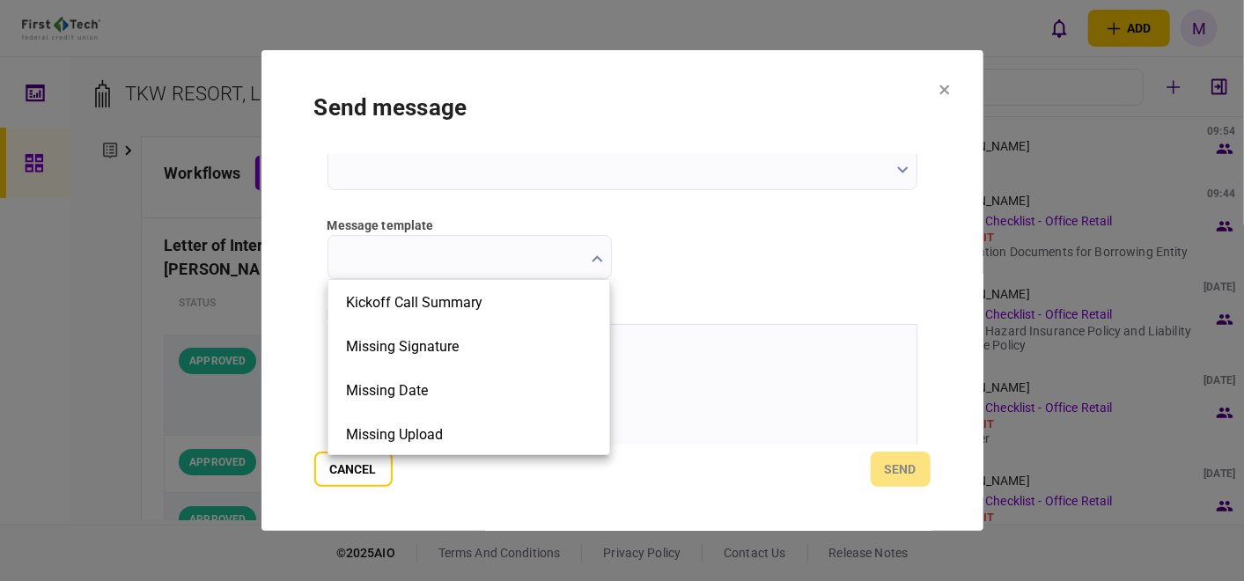
click at [336, 479] on div at bounding box center [622, 290] width 1244 height 581
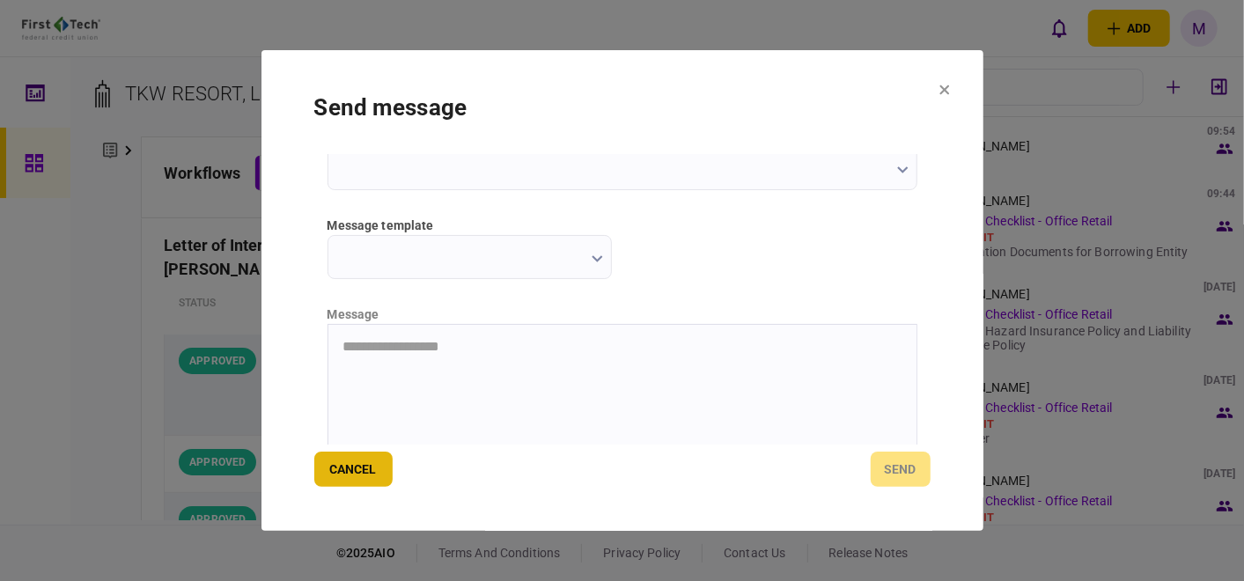
click at [338, 473] on button "Cancel" at bounding box center [353, 469] width 78 height 35
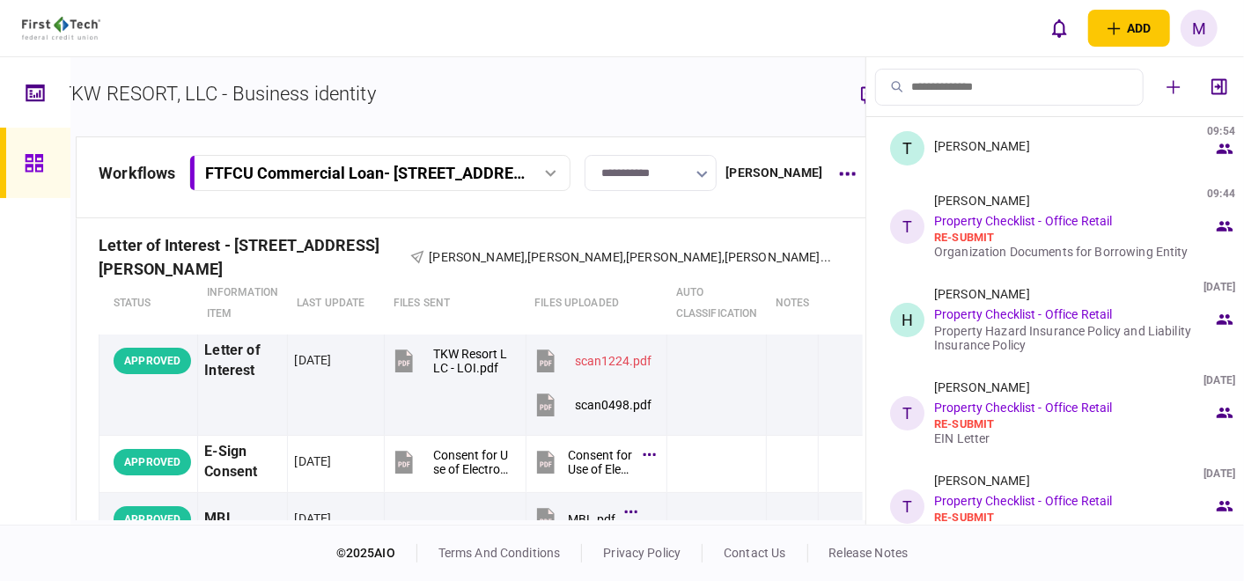
scroll to position [0, 110]
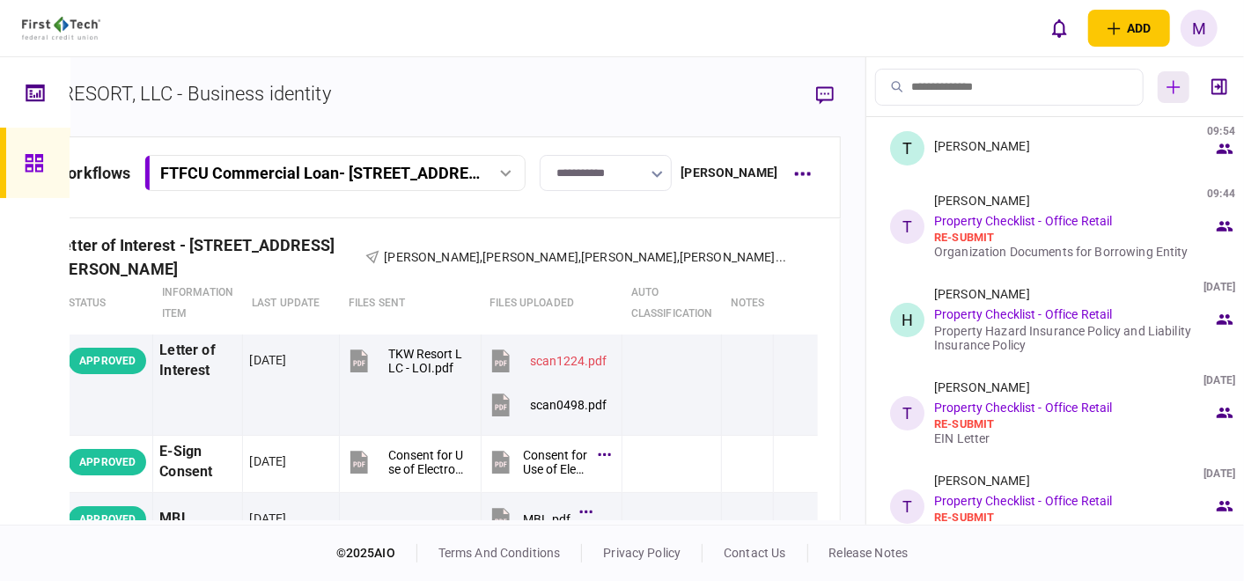
click at [1186, 92] on button "button" at bounding box center [1173, 87] width 32 height 32
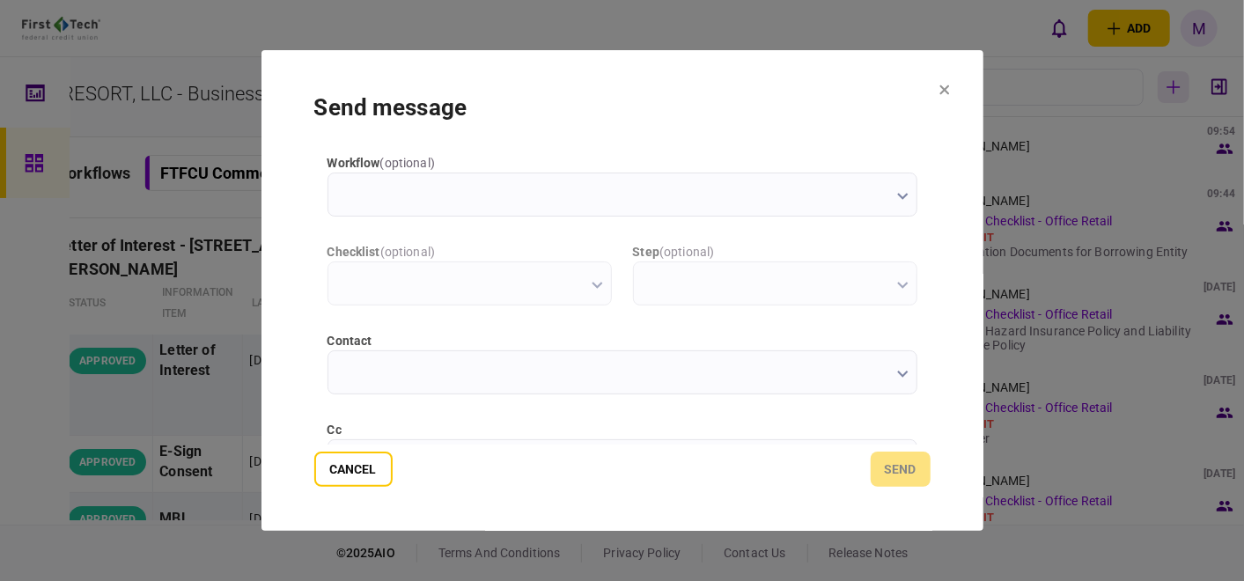
scroll to position [0, 0]
click at [943, 87] on icon at bounding box center [944, 89] width 11 height 11
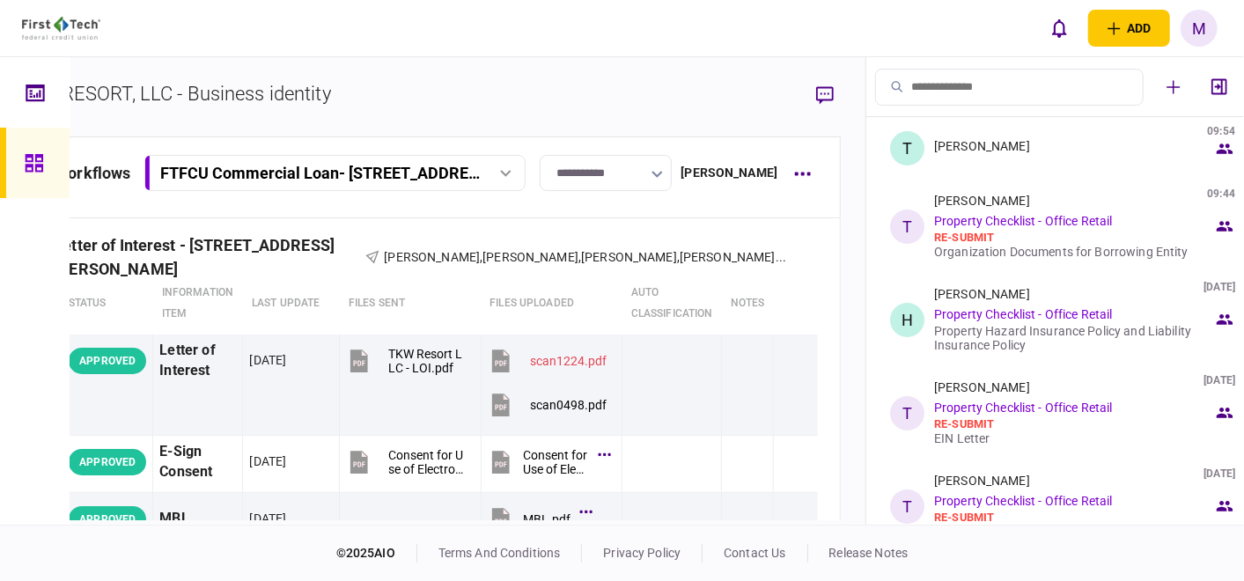
click at [557, 53] on div "add business identity individual identity M M Michelle Oglesbee-Flores Michelle…" at bounding box center [622, 28] width 1244 height 56
drag, startPoint x: 615, startPoint y: 518, endPoint x: 494, endPoint y: 520, distance: 121.5
click at [494, 520] on div "**********" at bounding box center [467, 290] width 795 height 467
click at [1112, 30] on icon "open adding identity options" at bounding box center [1113, 28] width 13 height 13
click at [980, 19] on div "add business identity individual identity M M Michelle Oglesbee-Flores Michelle…" at bounding box center [622, 28] width 1244 height 56
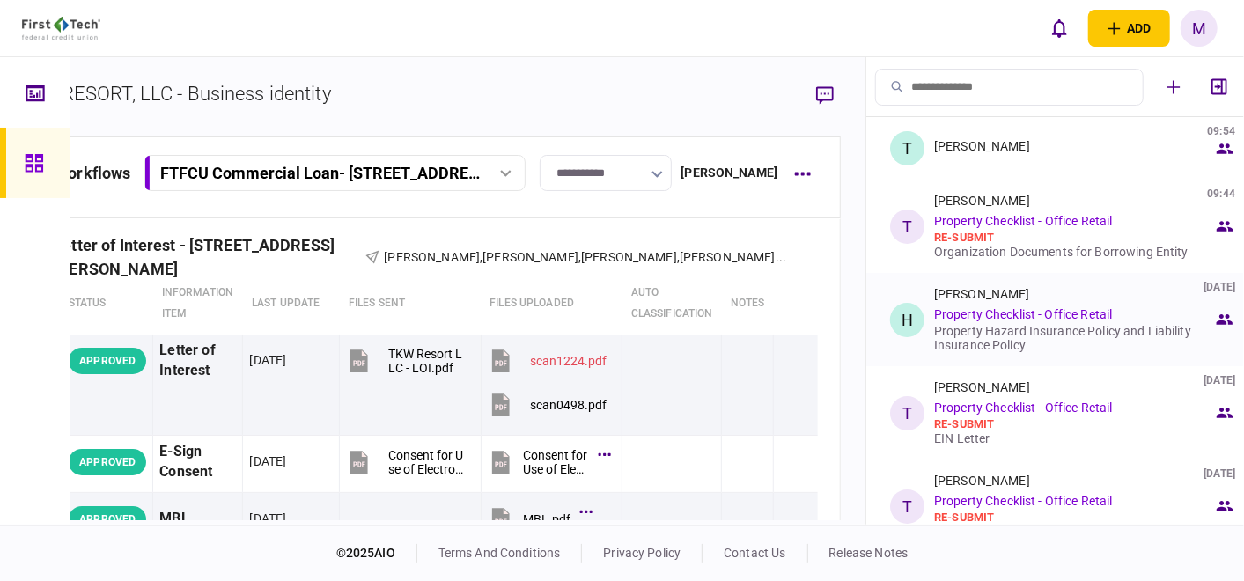
click at [1018, 317] on link "Property Checklist - Office Retail" at bounding box center [1023, 314] width 178 height 14
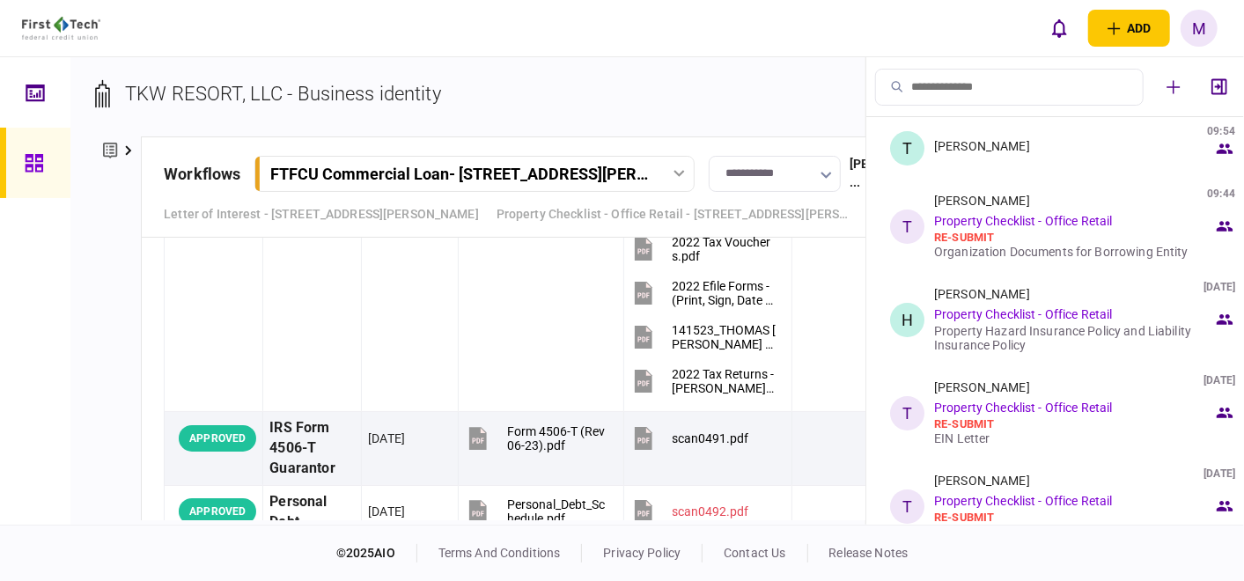
scroll to position [4401, 0]
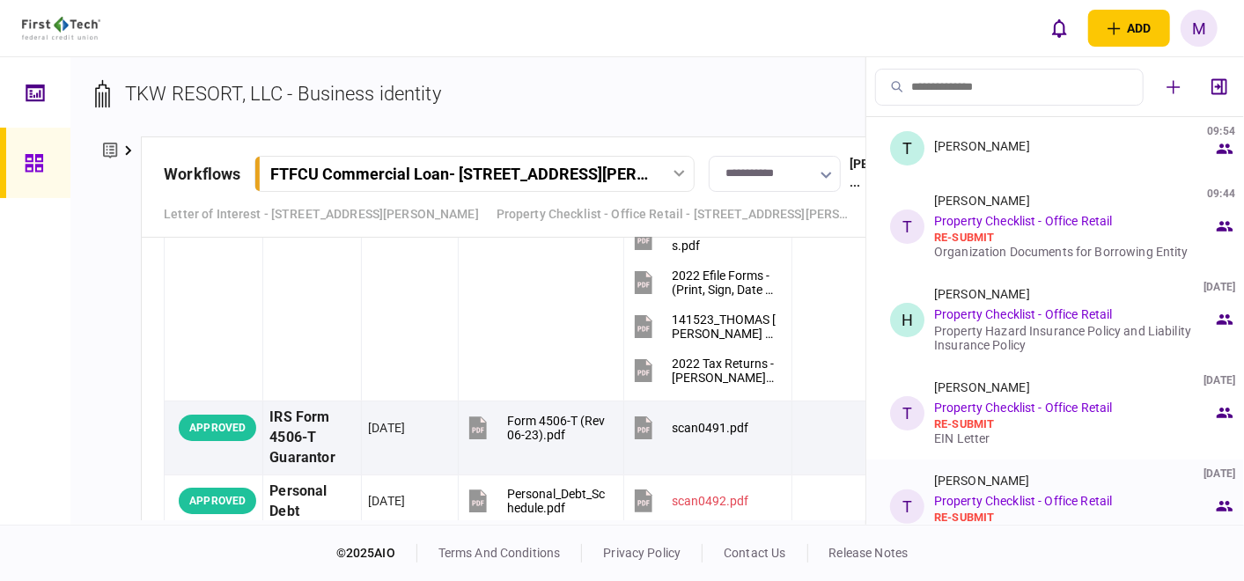
click at [1063, 499] on link "Property Checklist - Office Retail" at bounding box center [1023, 501] width 178 height 14
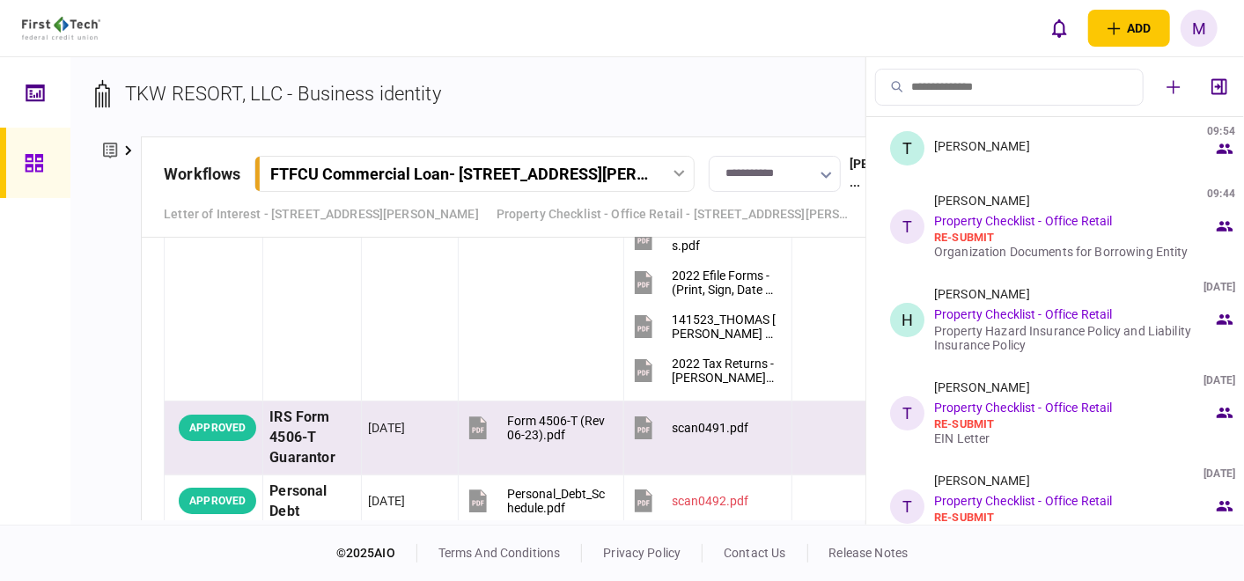
scroll to position [4498, 0]
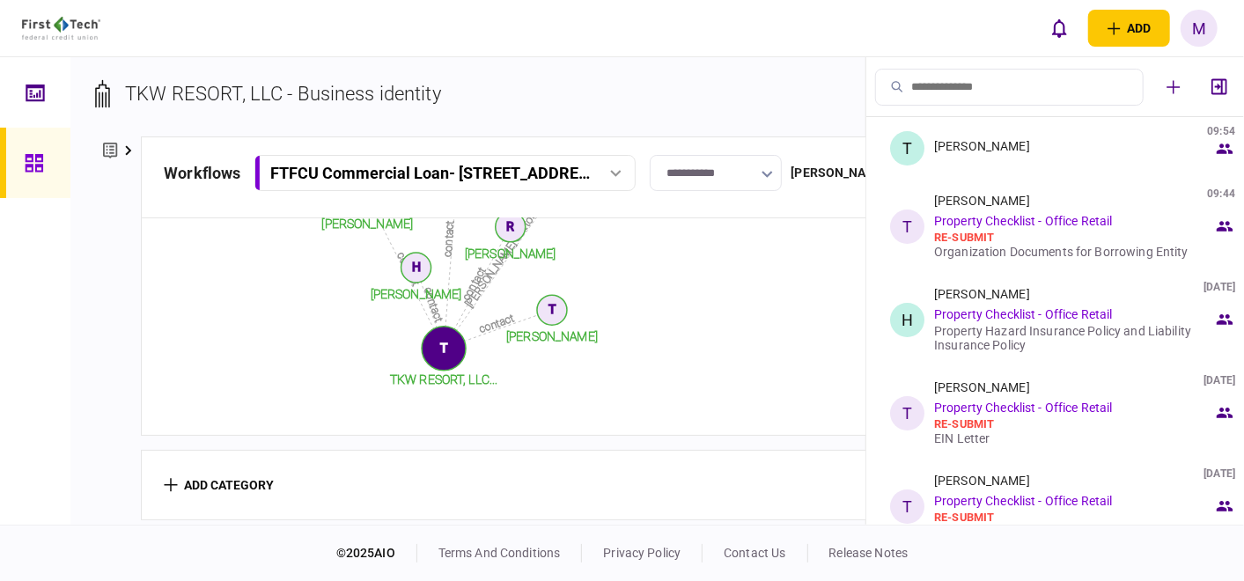
scroll to position [753, 0]
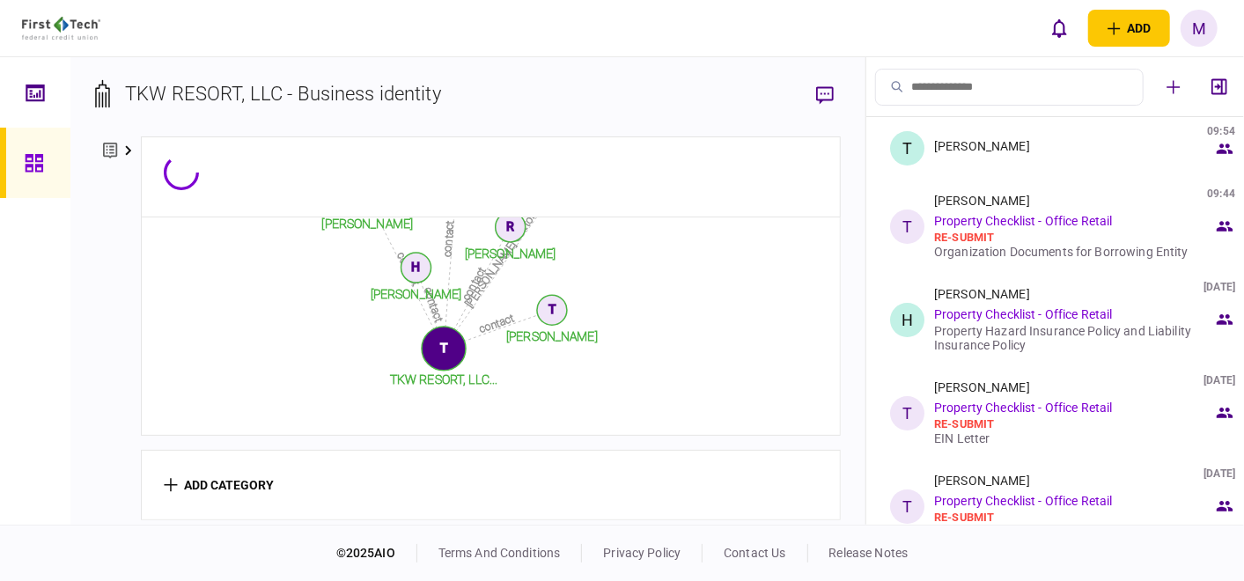
scroll to position [382, 0]
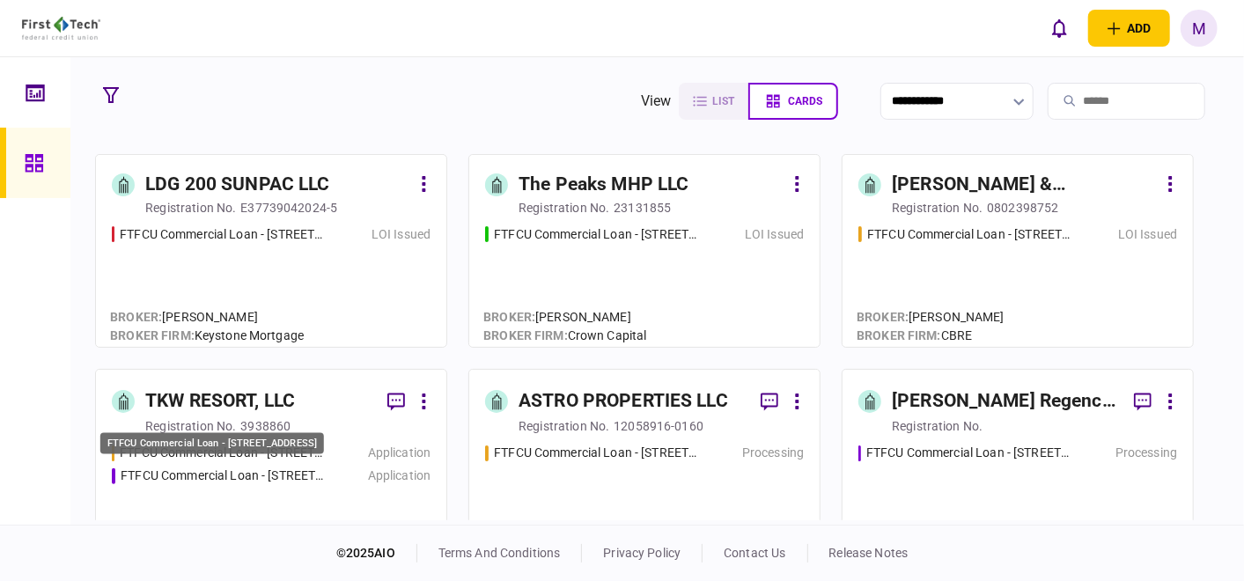
click at [275, 474] on div "FTFCU Commercial Loan - 2410 Charleston Highway" at bounding box center [223, 475] width 205 height 18
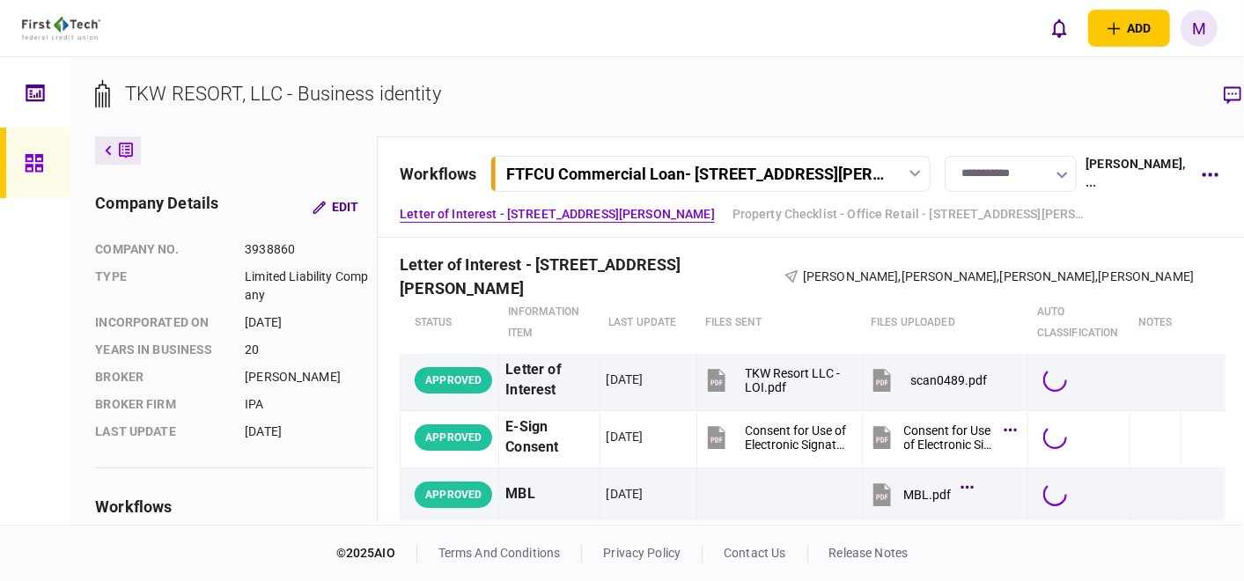
click at [909, 172] on icon at bounding box center [914, 173] width 11 height 7
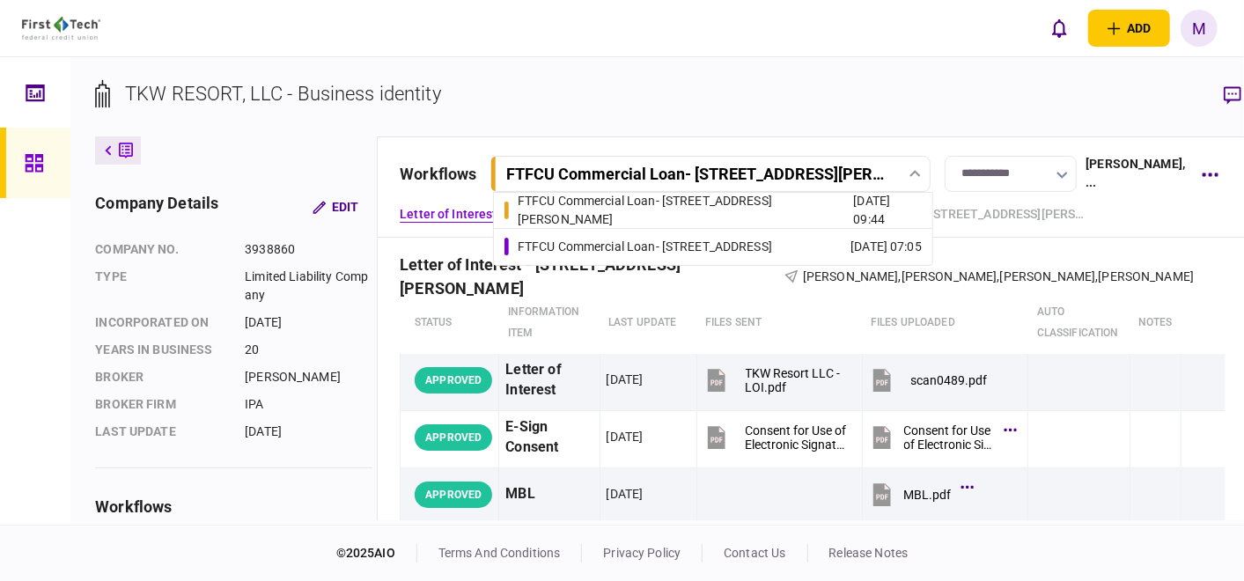
click at [772, 246] on div "FTFCU Commercial Loan - [STREET_ADDRESS]" at bounding box center [645, 247] width 254 height 18
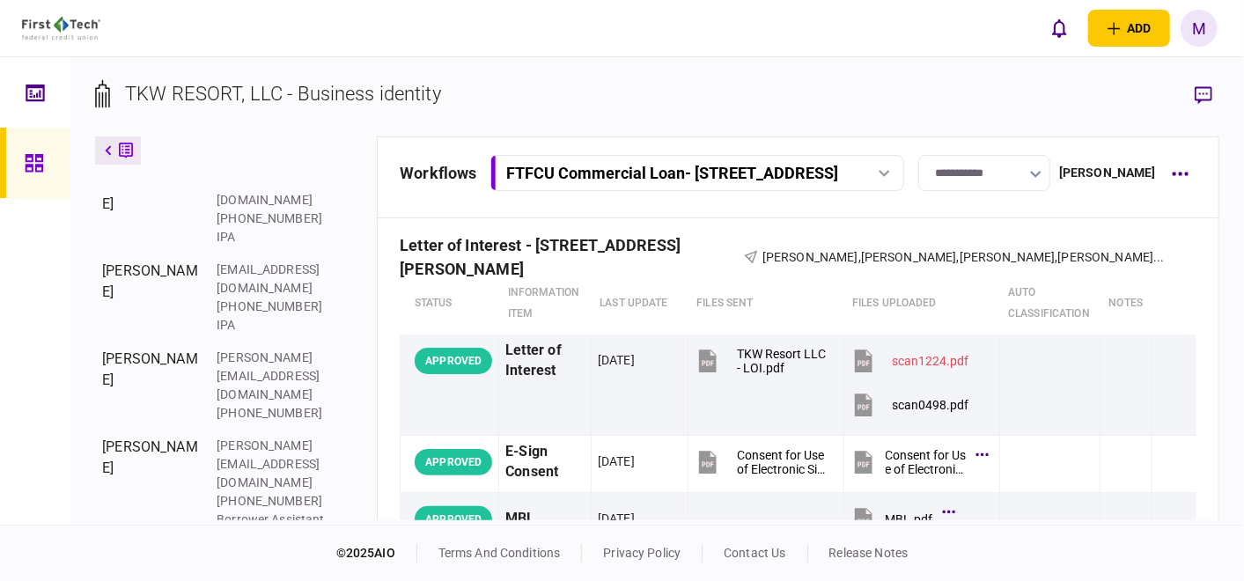
scroll to position [633, 0]
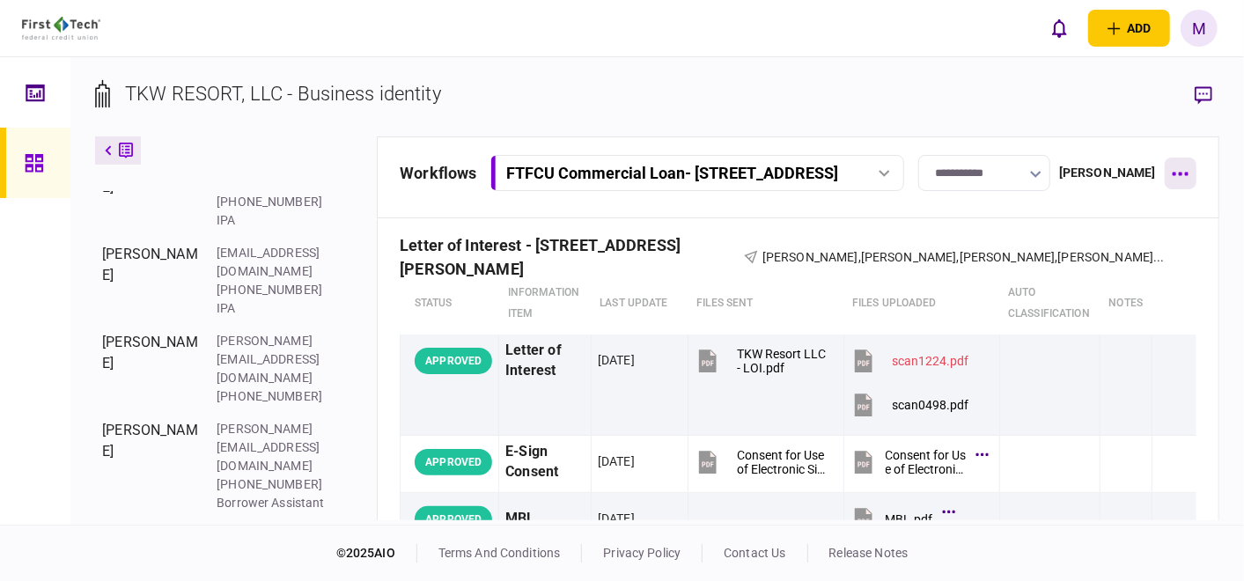
click at [1169, 176] on button "button" at bounding box center [1180, 174] width 32 height 32
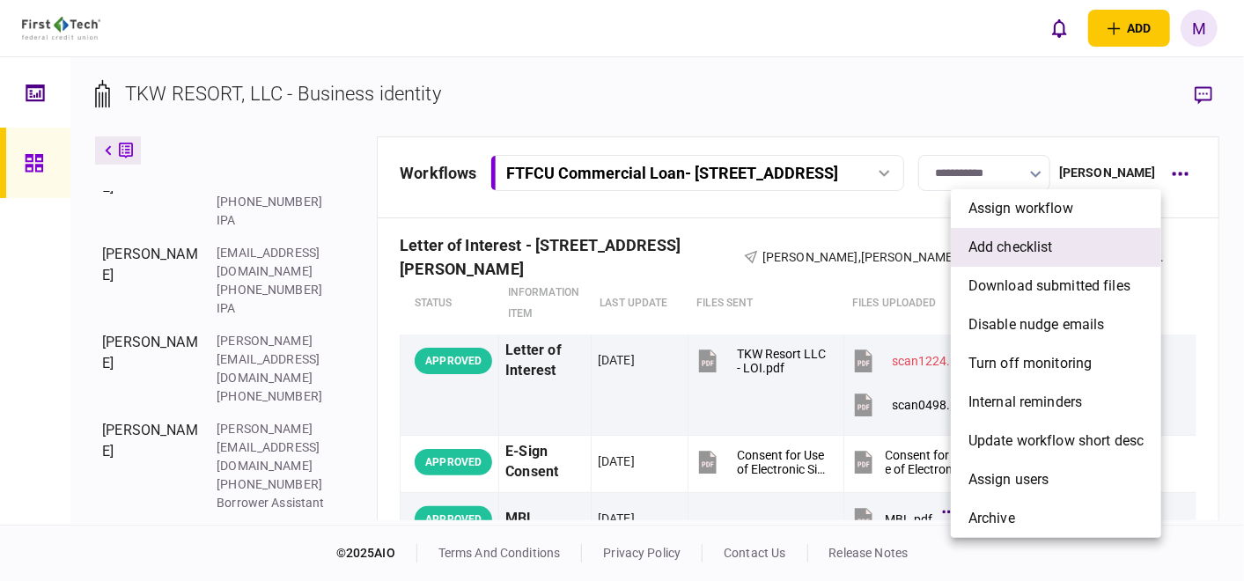
click at [1031, 248] on span "add checklist" at bounding box center [1010, 247] width 84 height 21
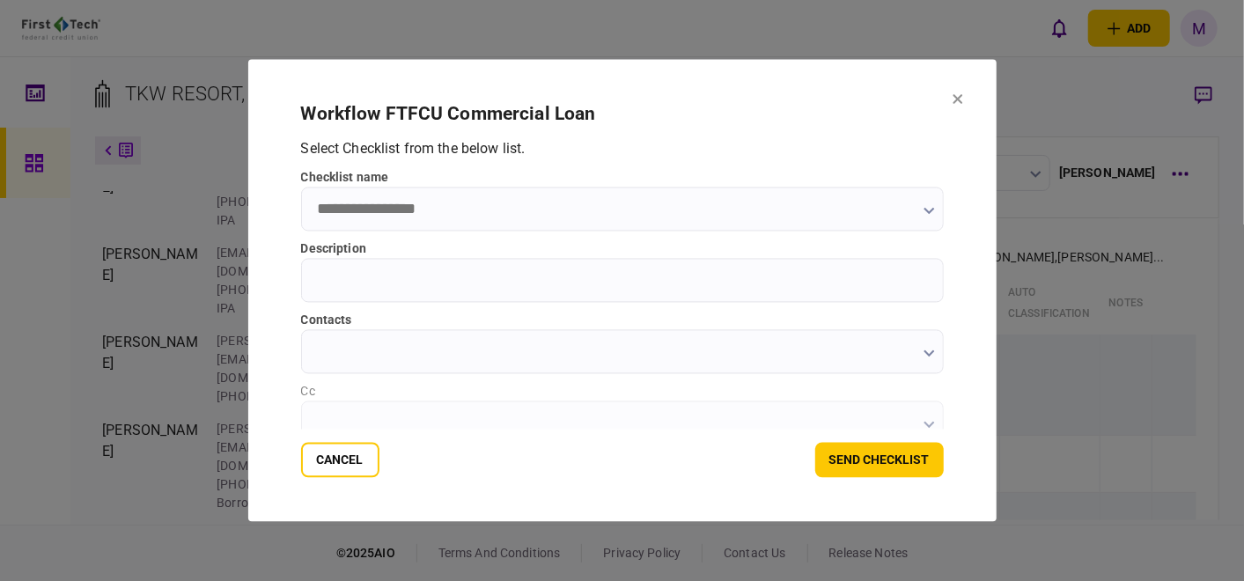
click at [629, 214] on input "checklist name" at bounding box center [622, 209] width 643 height 44
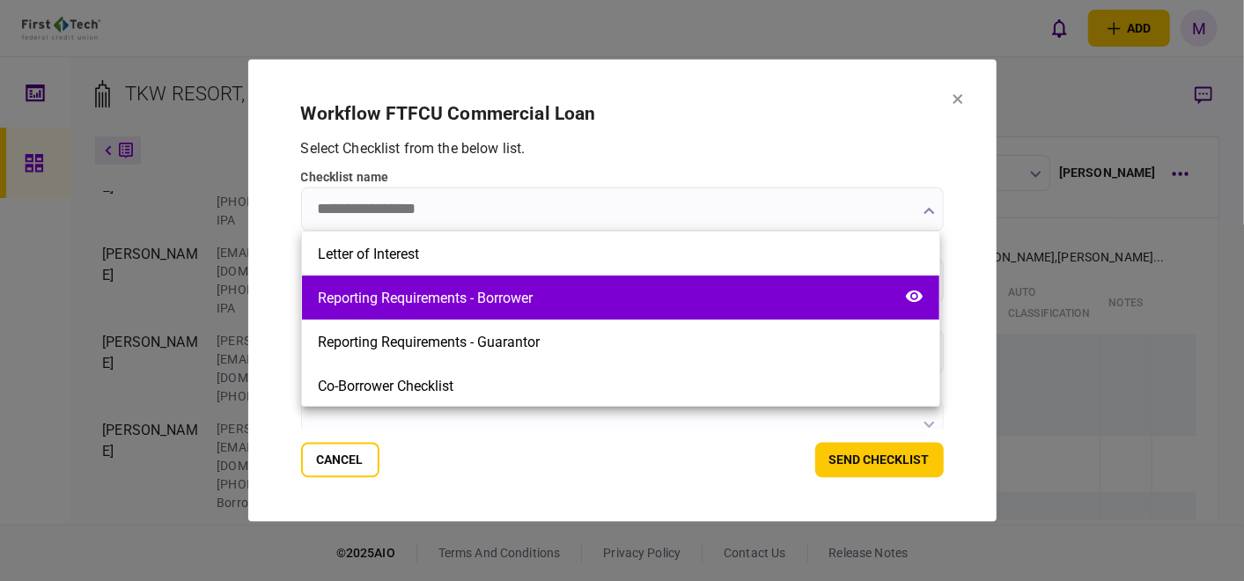
click at [573, 303] on div "Reporting Requirements - Borrower" at bounding box center [620, 297] width 637 height 44
type input "**********"
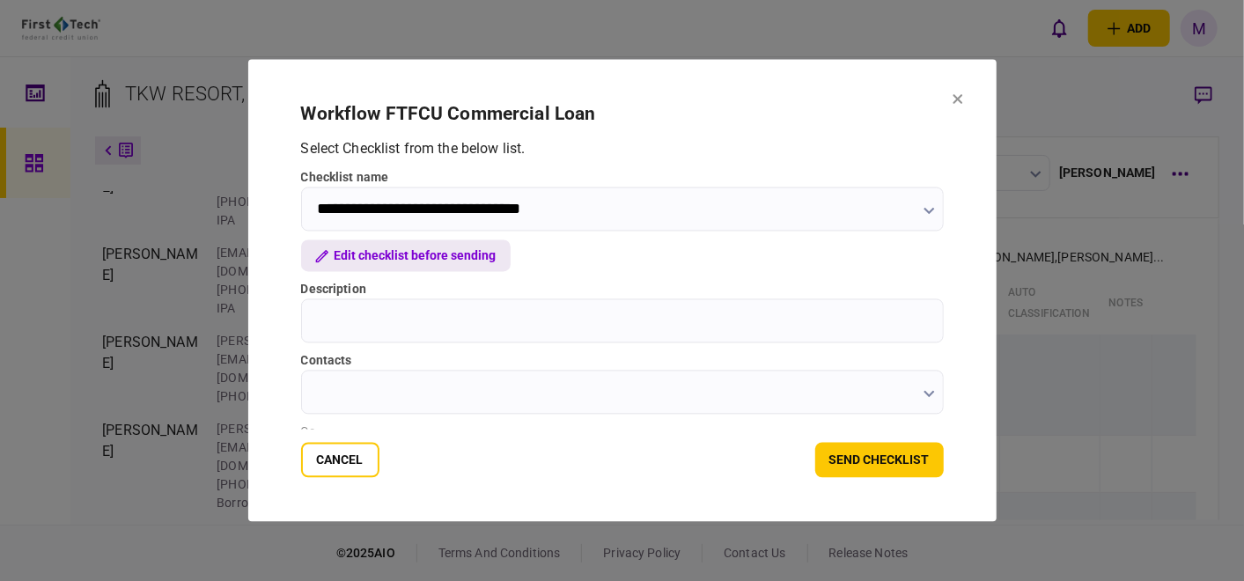
click at [370, 255] on button "Edit checklist before sending" at bounding box center [405, 256] width 209 height 32
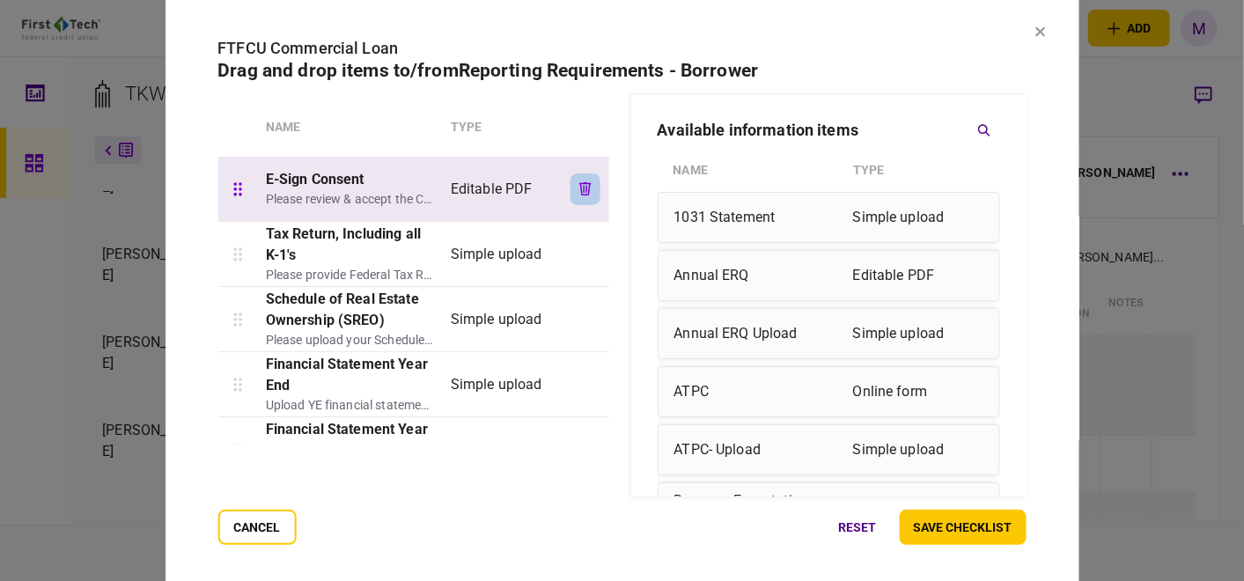
click at [578, 180] on button "button" at bounding box center [585, 189] width 30 height 32
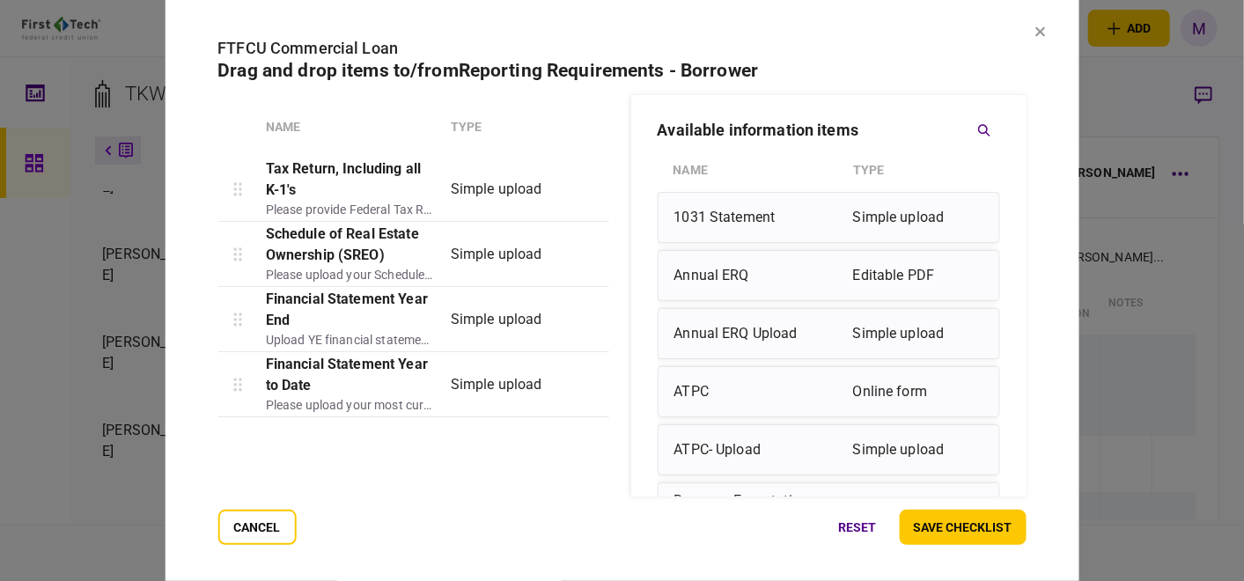
click at [578, 180] on button "button" at bounding box center [585, 189] width 30 height 32
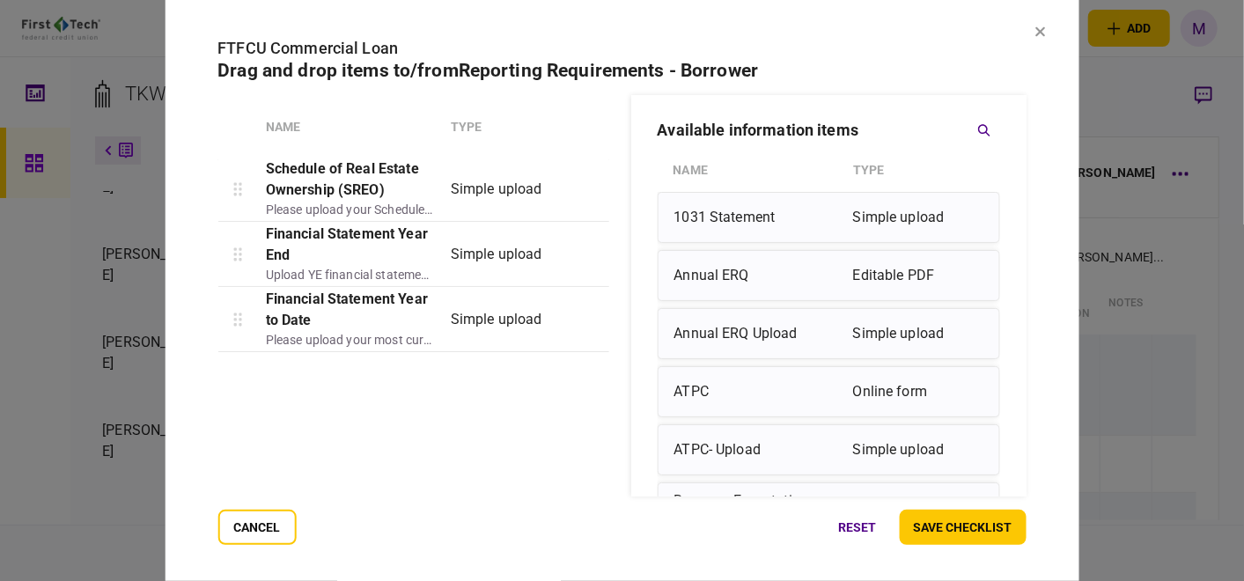
click at [578, 180] on button "button" at bounding box center [585, 189] width 30 height 32
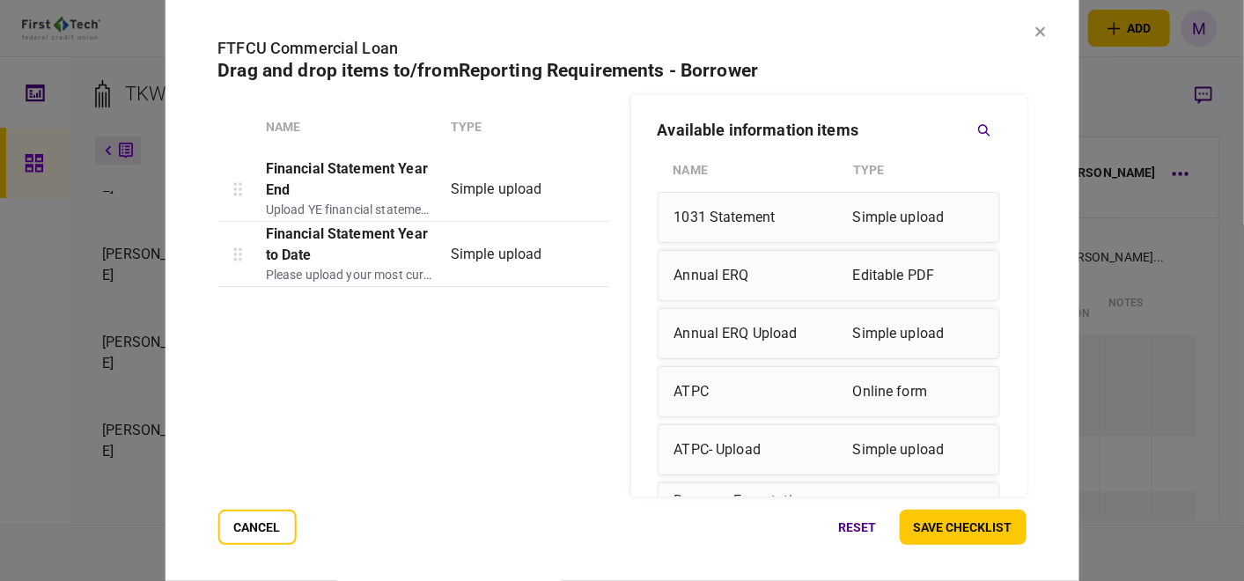
click at [578, 180] on button "button" at bounding box center [585, 189] width 30 height 32
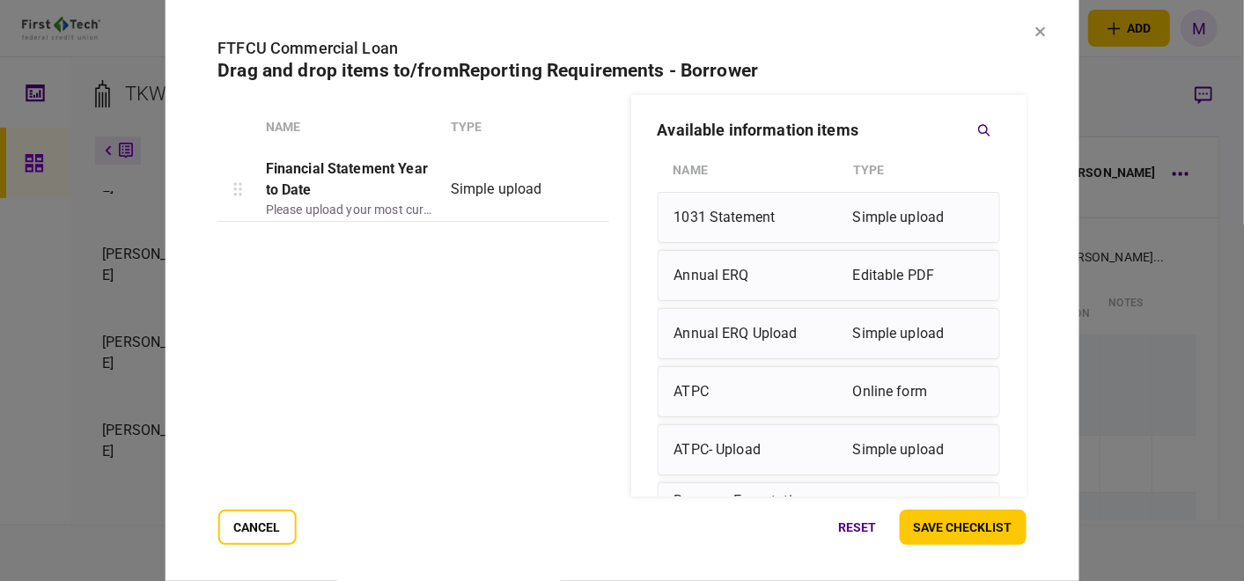
click at [578, 180] on button "button" at bounding box center [585, 189] width 30 height 32
click at [1043, 27] on icon at bounding box center [1040, 31] width 11 height 11
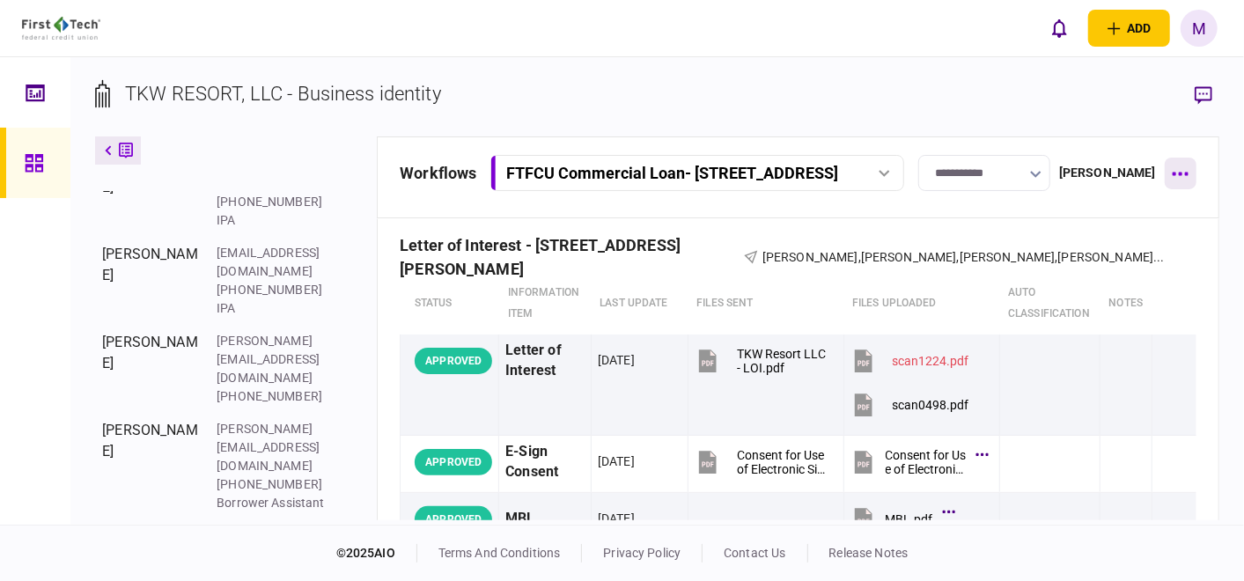
click at [1174, 170] on button "button" at bounding box center [1180, 174] width 32 height 32
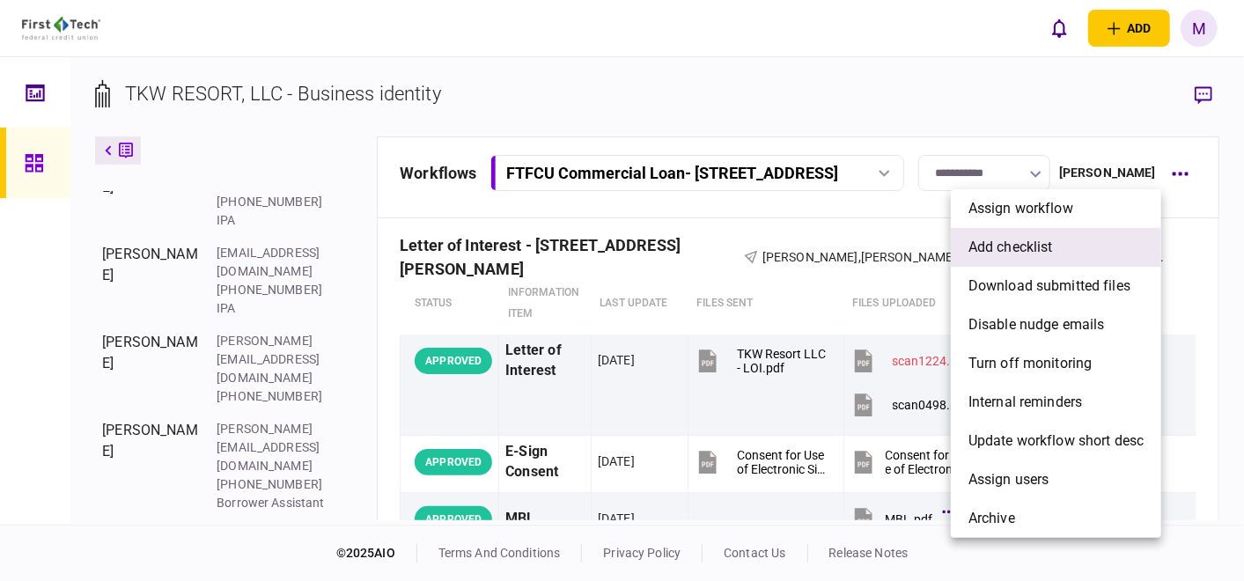
click at [1049, 240] on span "add checklist" at bounding box center [1010, 247] width 84 height 21
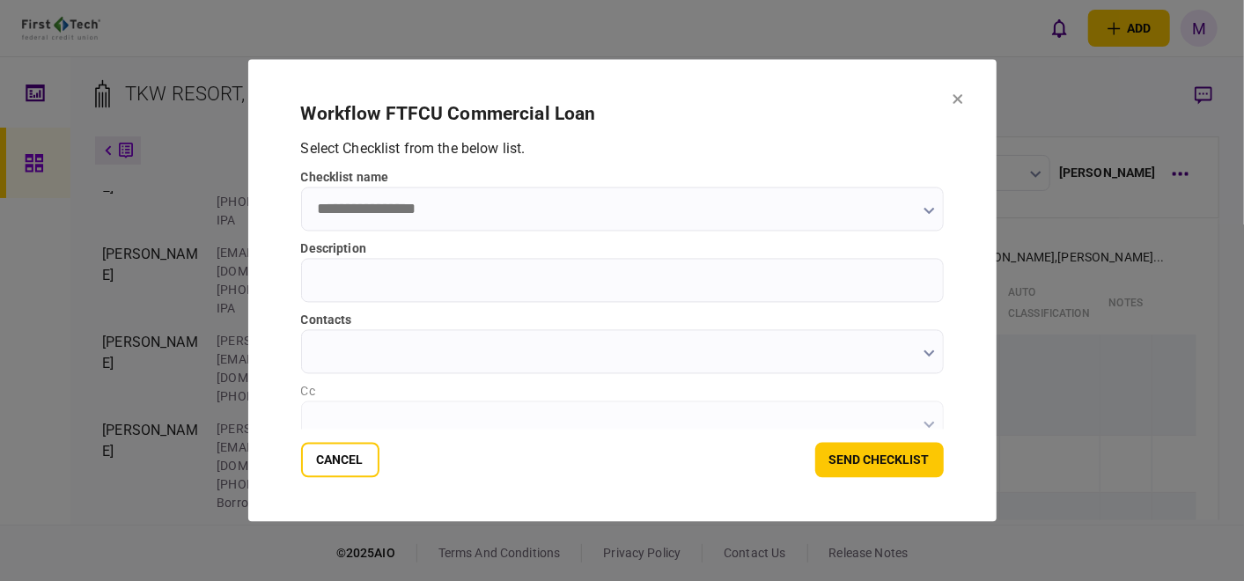
click at [929, 212] on icon "button" at bounding box center [928, 211] width 11 height 7
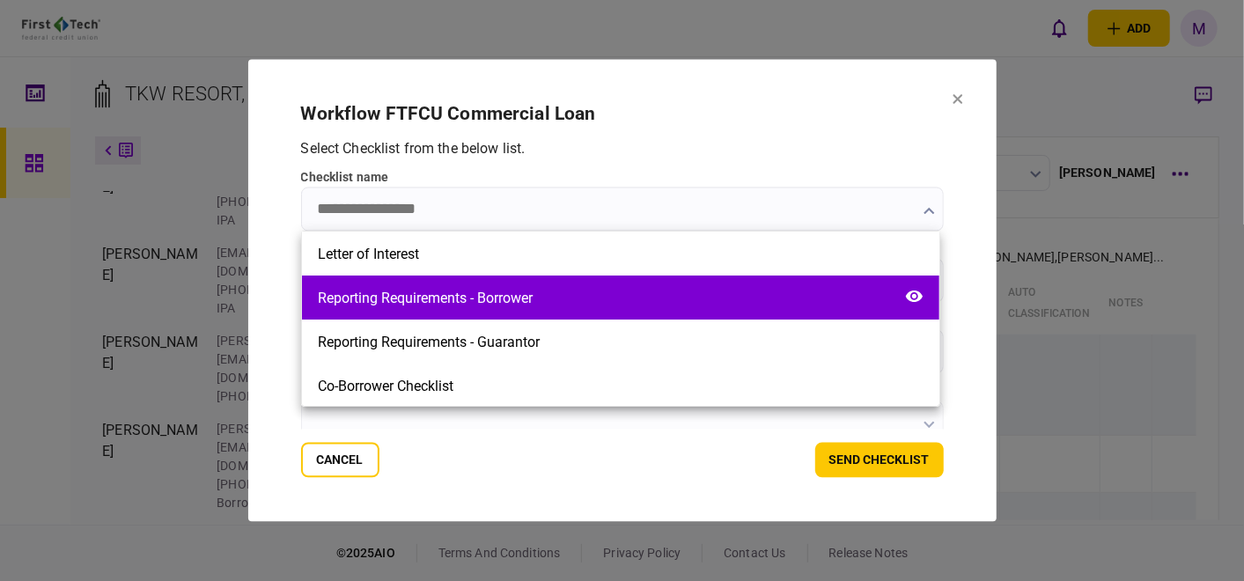
click at [688, 288] on div "Reporting Requirements - Borrower" at bounding box center [620, 297] width 637 height 44
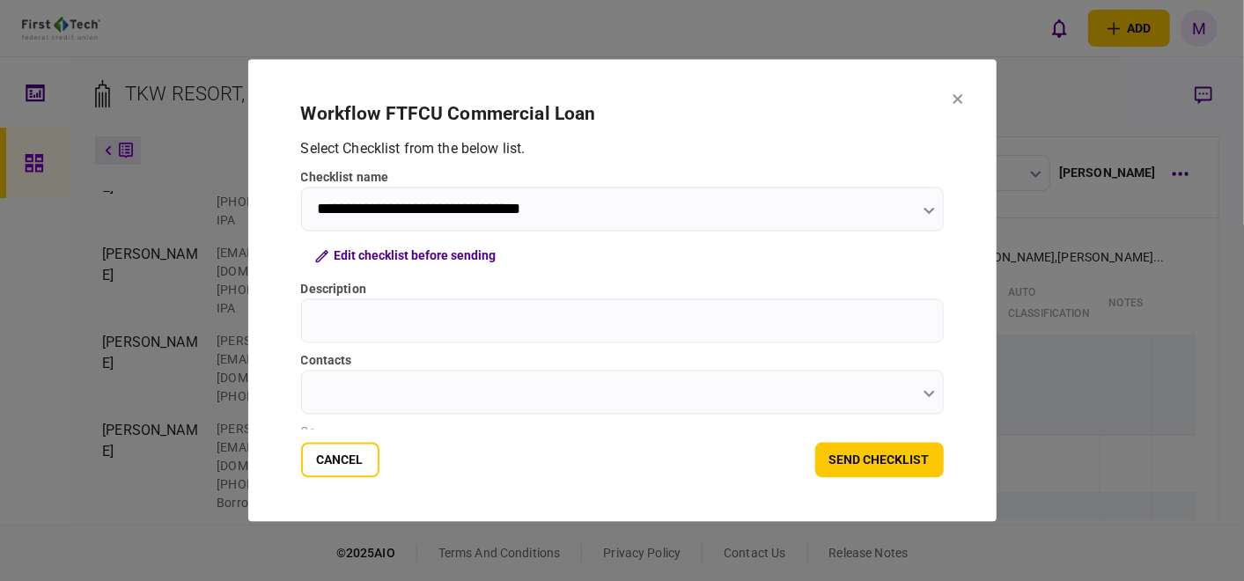
click at [932, 203] on input "**********" at bounding box center [622, 209] width 643 height 44
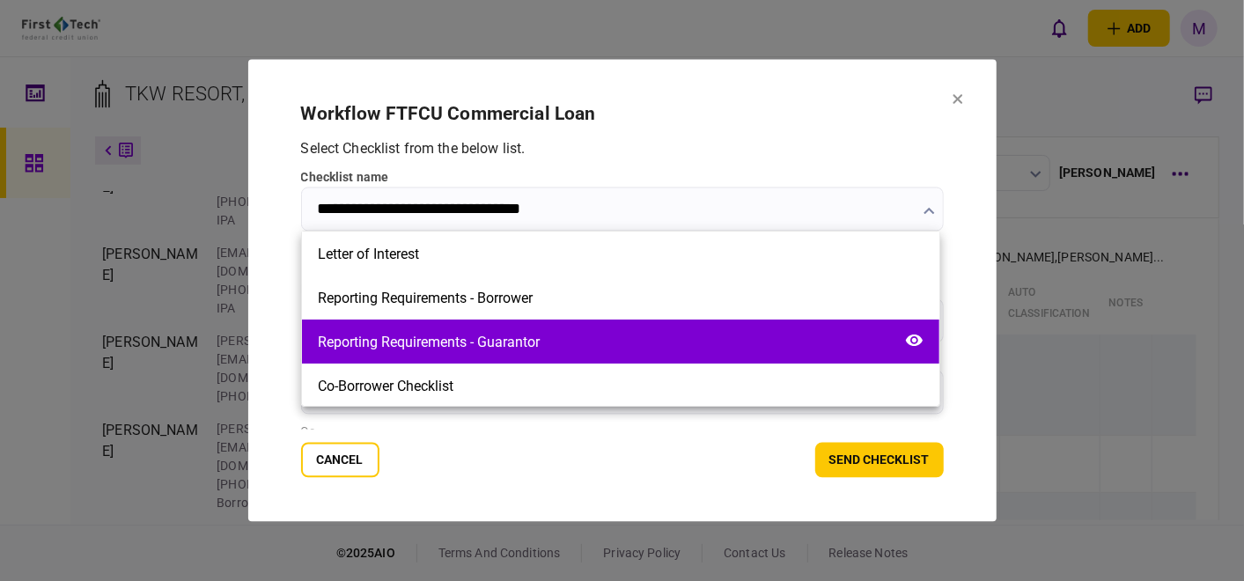
click at [631, 333] on div "Reporting Requirements - Guarantor" at bounding box center [620, 341] width 637 height 44
type input "**********"
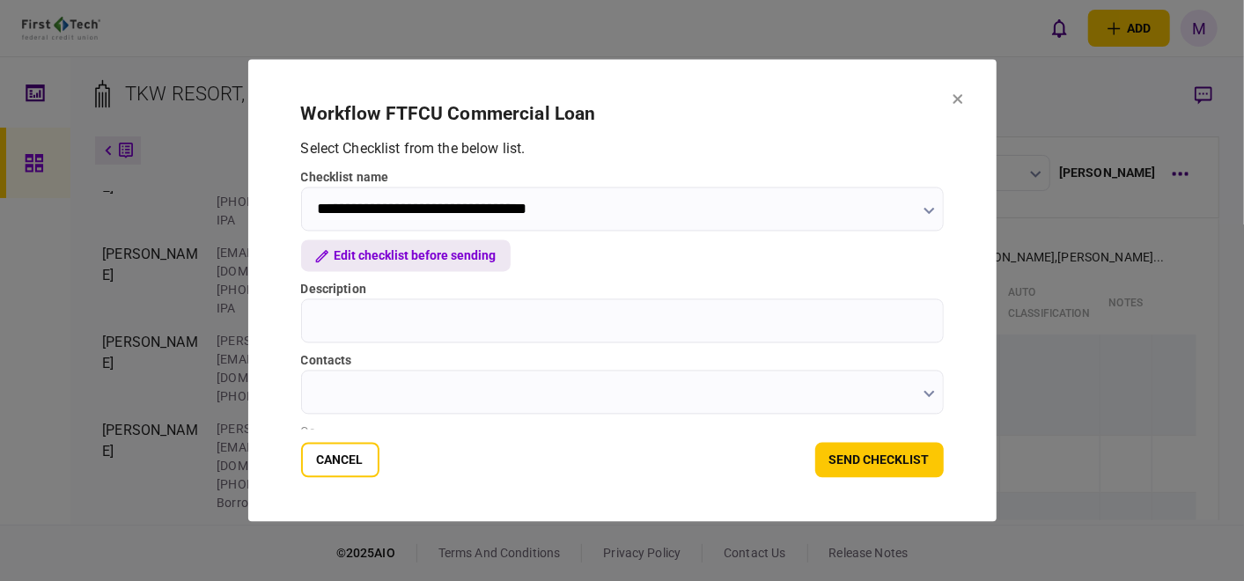
click at [403, 258] on button "Edit checklist before sending" at bounding box center [405, 256] width 209 height 32
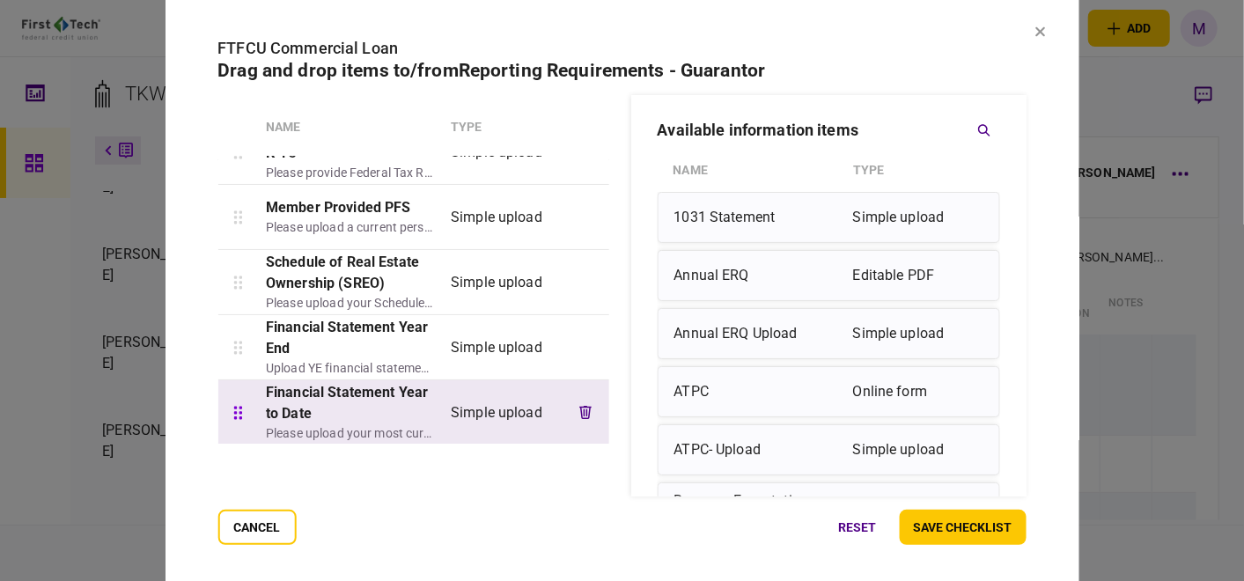
scroll to position [103, 0]
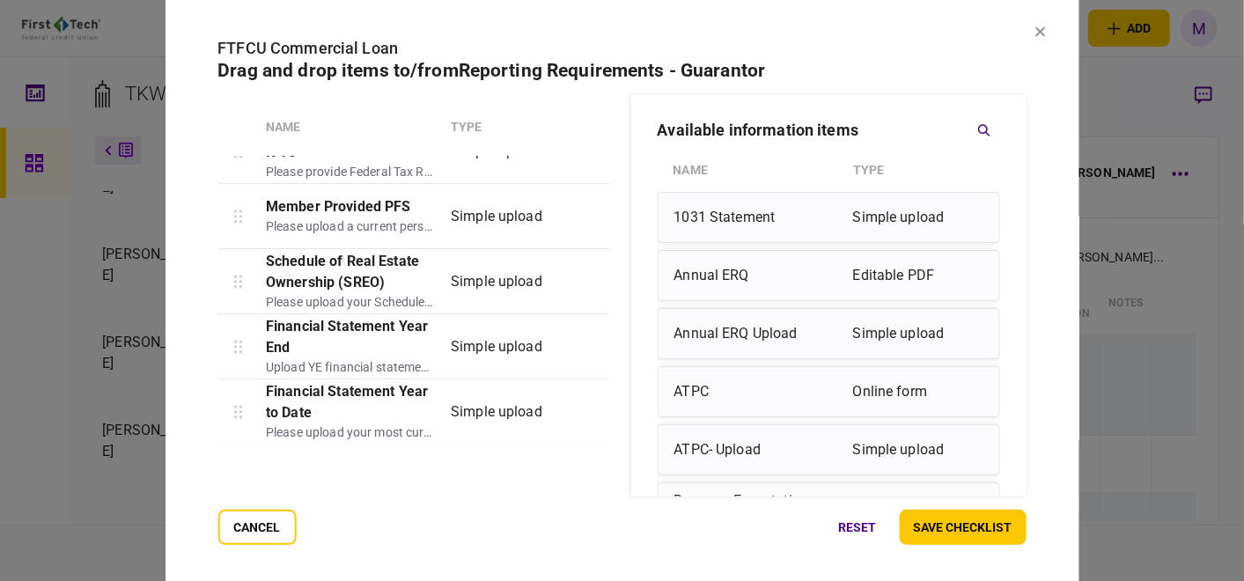
click at [1044, 28] on icon at bounding box center [1040, 32] width 10 height 10
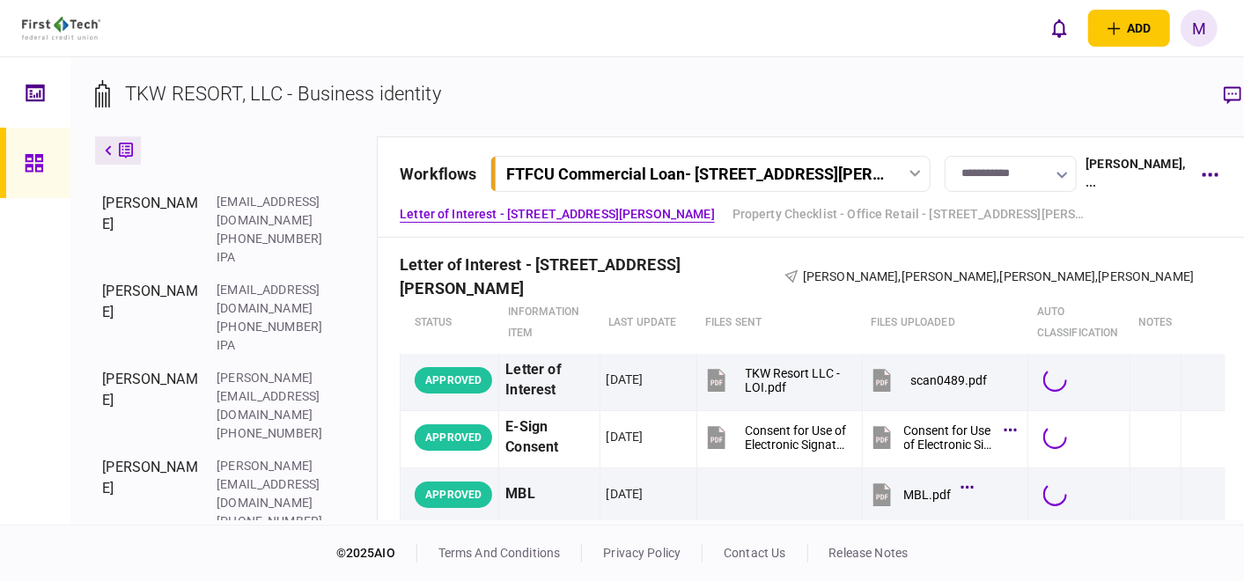
scroll to position [633, 0]
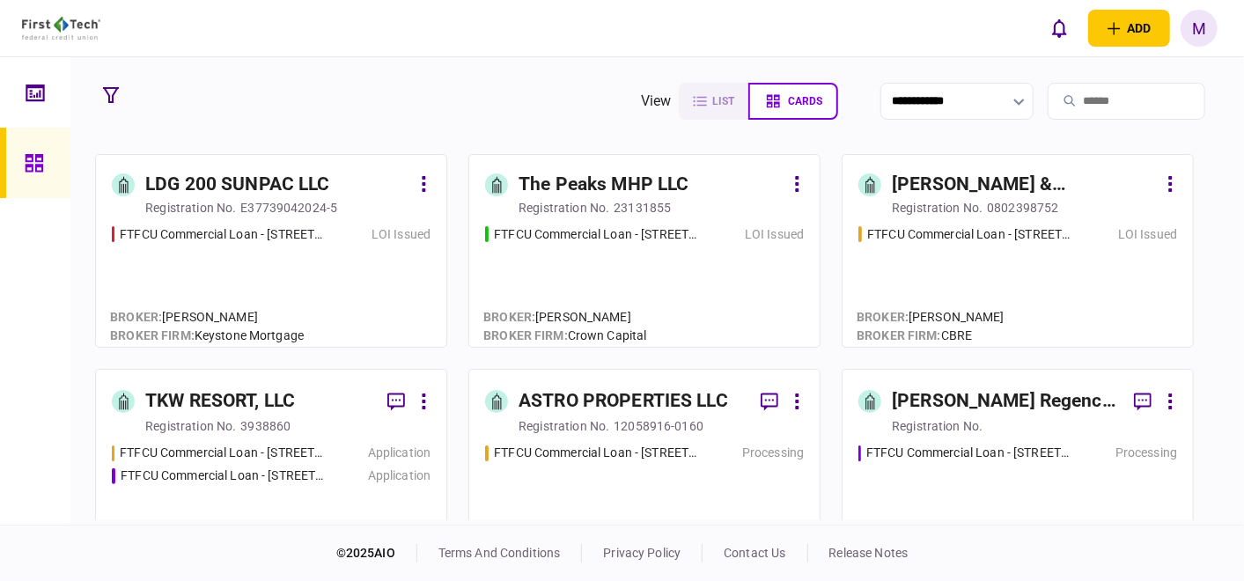
click at [653, 423] on div "12058916-0160" at bounding box center [658, 426] width 90 height 18
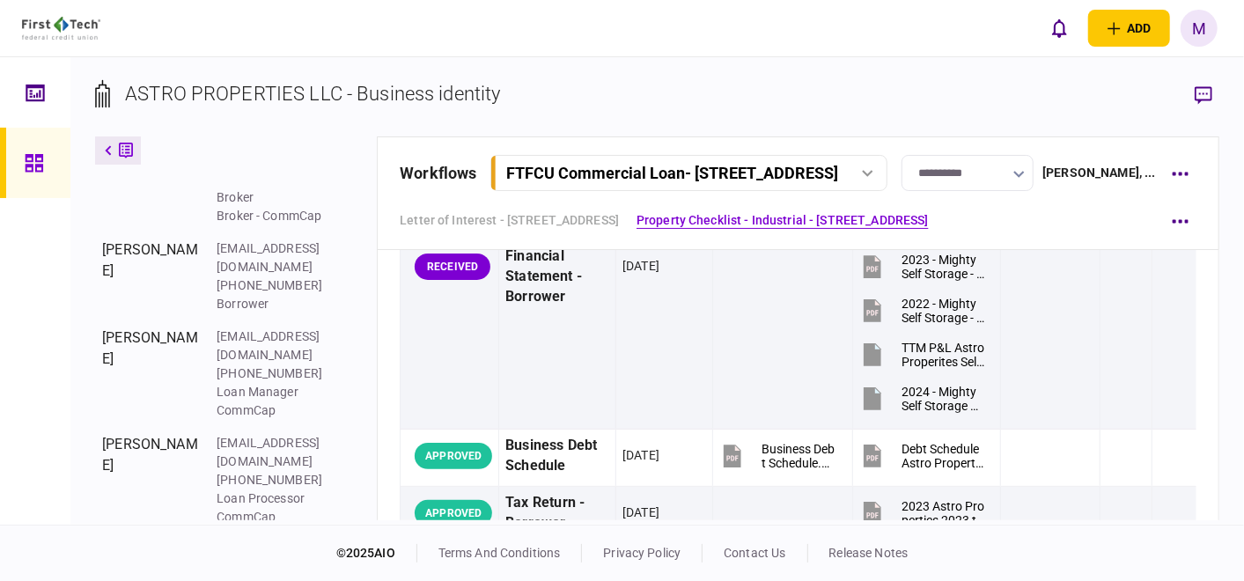
scroll to position [782, 0]
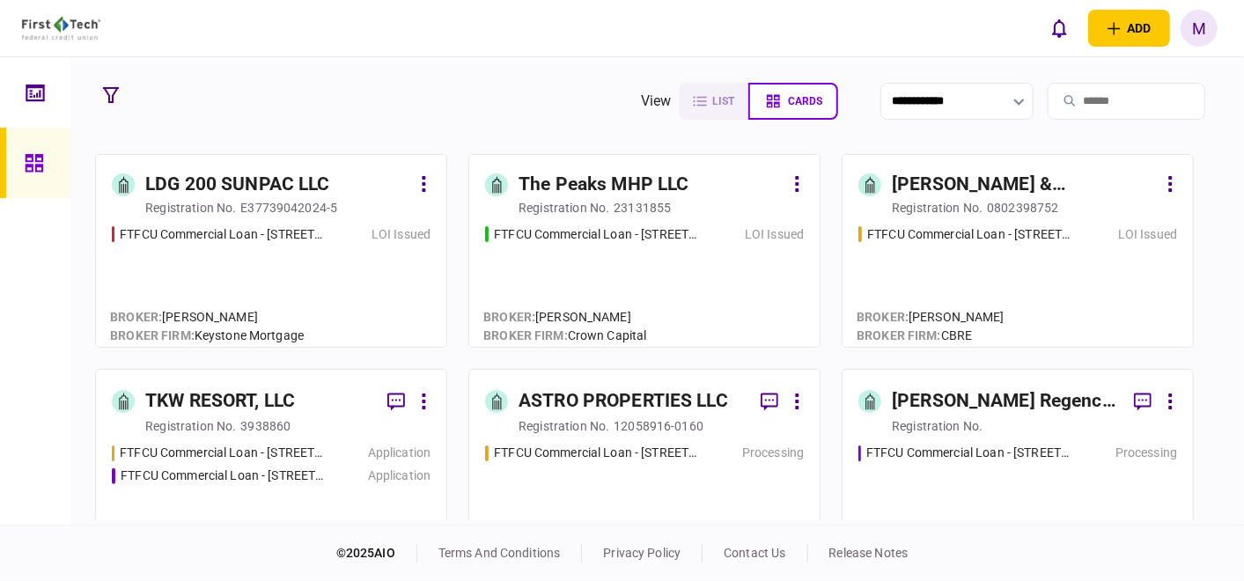
click at [649, 276] on div "FTFCU Commercial Loan - 6110 N US Hwy 89 Flagstaff AZ LOI Issued" at bounding box center [644, 278] width 319 height 106
click at [302, 258] on div "FTFCU Commercial Loan - 200 Sunpac Ave Henderson NV LOI Issued" at bounding box center [271, 278] width 319 height 106
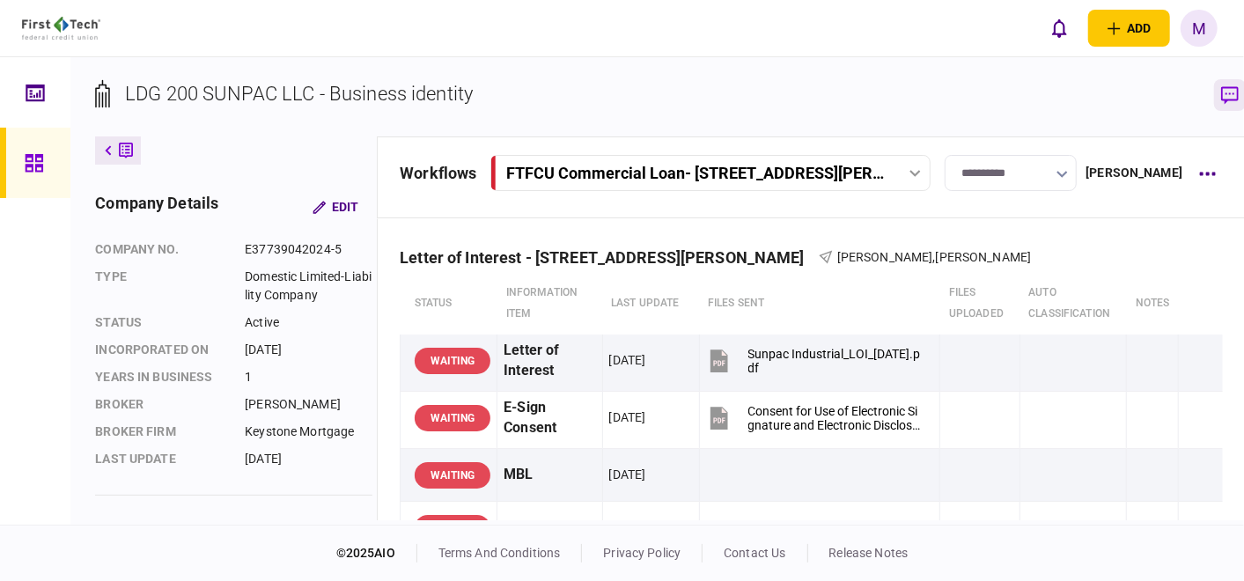
click at [1221, 98] on icon "button" at bounding box center [1230, 95] width 18 height 18
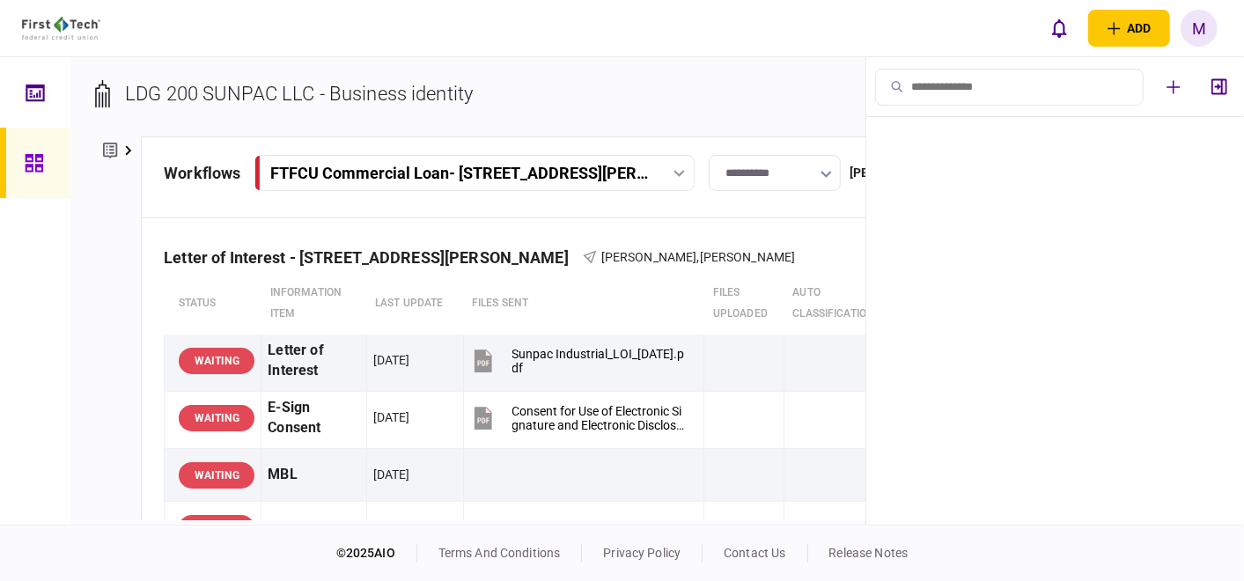
click at [770, 99] on section "LDG 200 SUNPAC LLC - Business identity" at bounding box center [552, 107] width 914 height 57
click at [802, 245] on div "Letter of Interest - 200 Sunpac Ave Henderson NV Andrew McKellips , Nick Viscou…" at bounding box center [575, 246] width 823 height 54
click at [1222, 83] on icon "button" at bounding box center [1219, 87] width 16 height 16
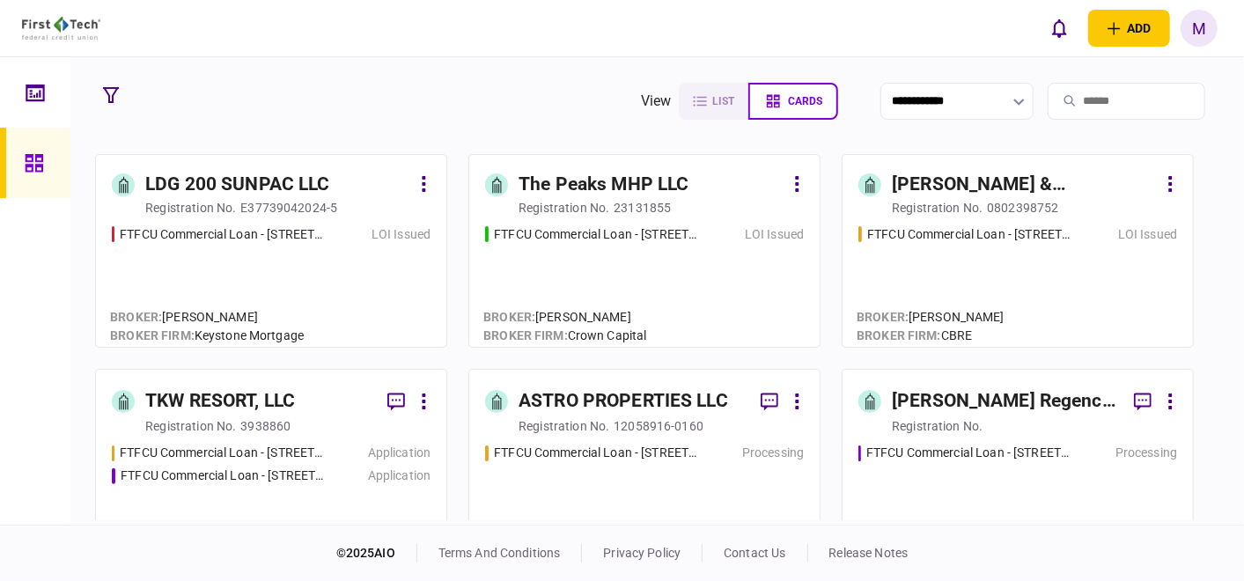
click at [670, 479] on div "FTFCU Commercial Loan - 1650 S Carbon Ave Price UT Processing" at bounding box center [644, 495] width 319 height 102
click at [670, 269] on div "FTFCU Commercial Loan - 6110 N US Hwy 89 Flagstaff AZ LOI Issued" at bounding box center [644, 278] width 319 height 106
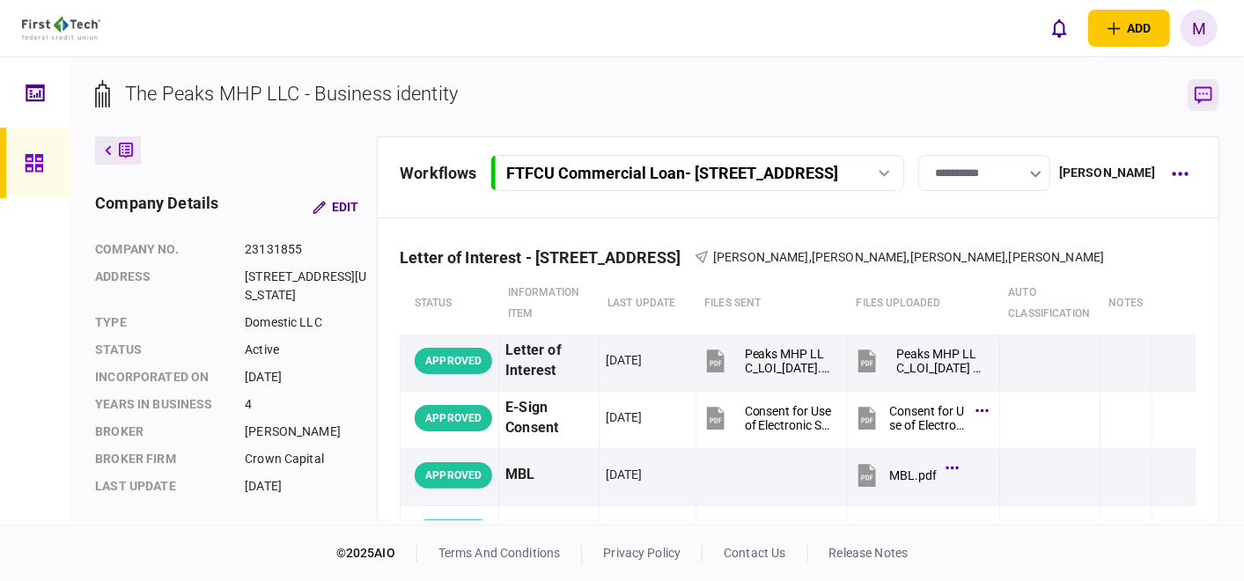
click at [1204, 100] on icon "button" at bounding box center [1203, 95] width 18 height 18
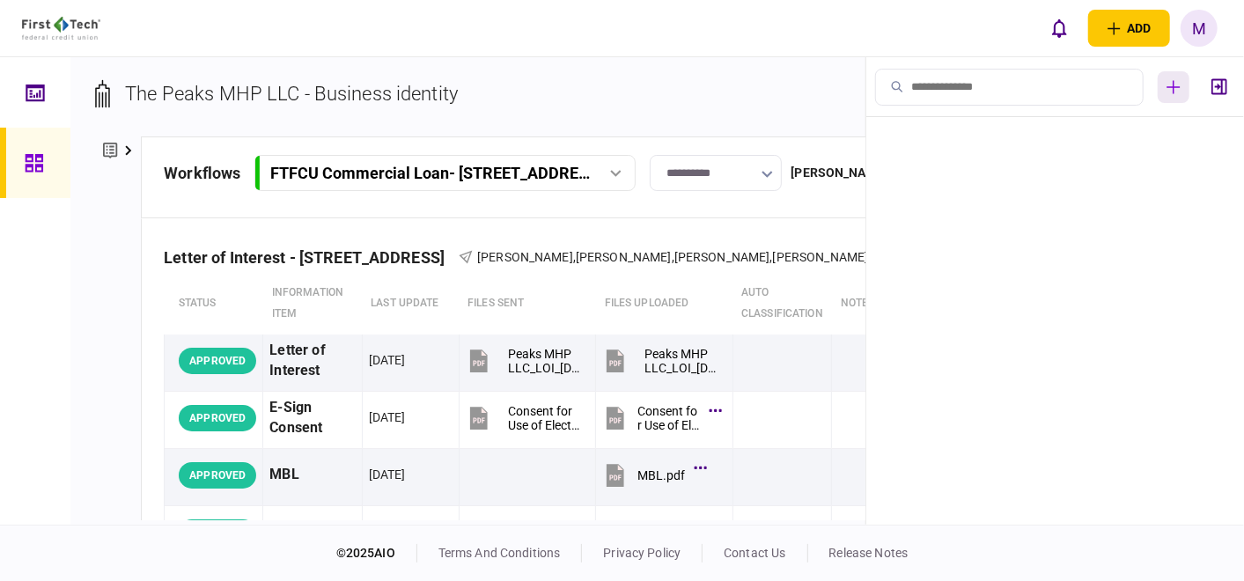
click at [1177, 78] on button "button" at bounding box center [1173, 87] width 32 height 32
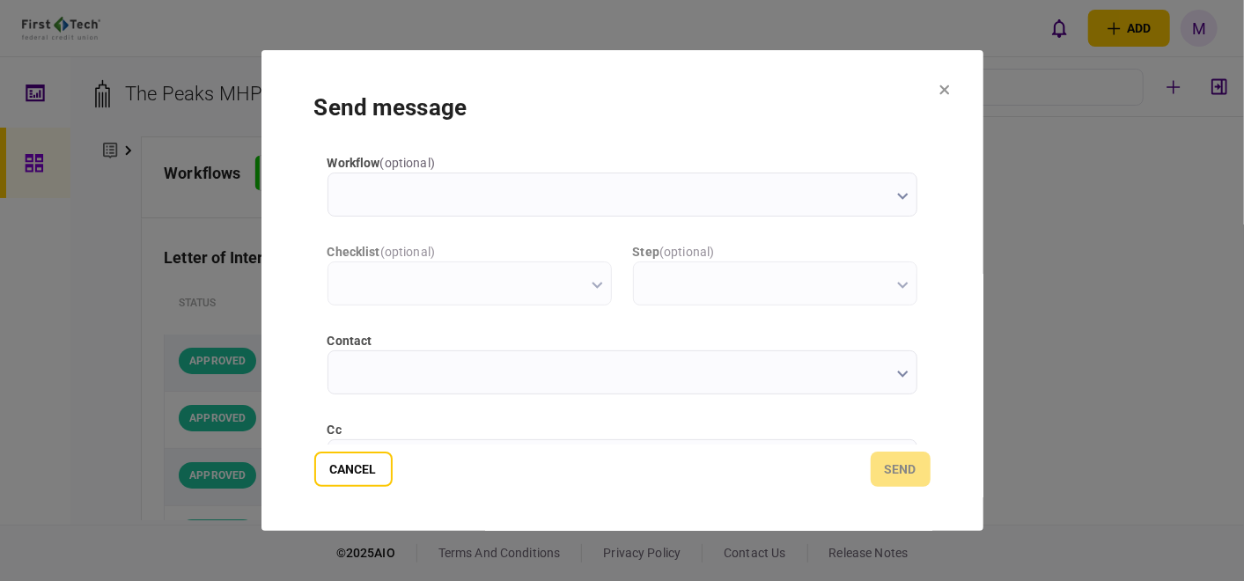
click at [898, 377] on icon "button" at bounding box center [902, 374] width 11 height 7
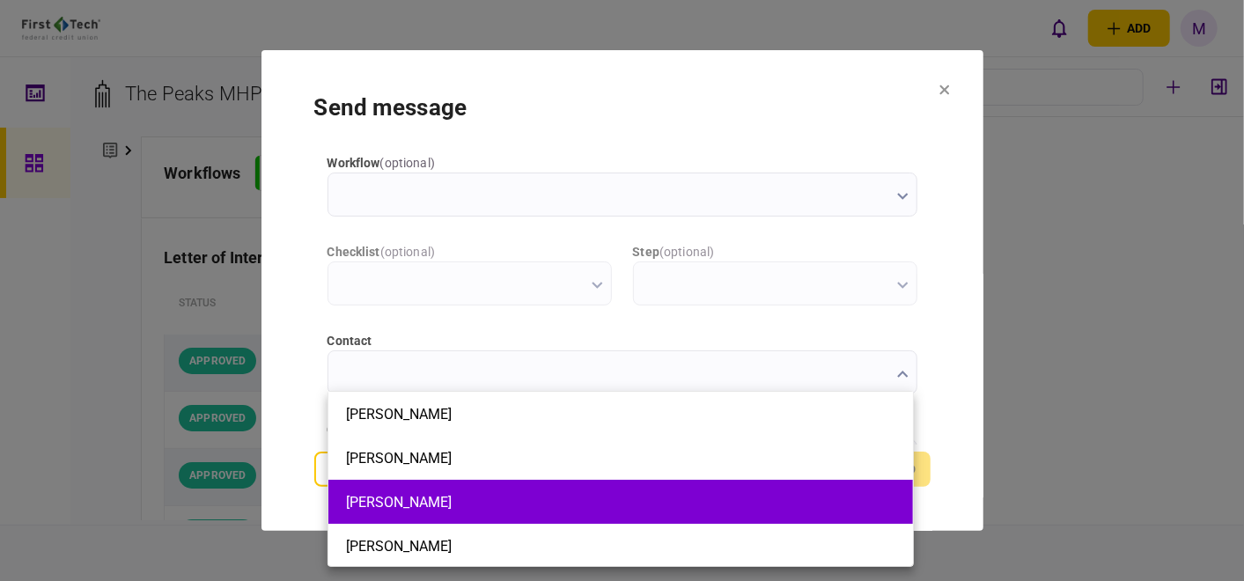
click at [447, 496] on button "Cristian Sosa" at bounding box center [620, 502] width 549 height 17
type input "**********"
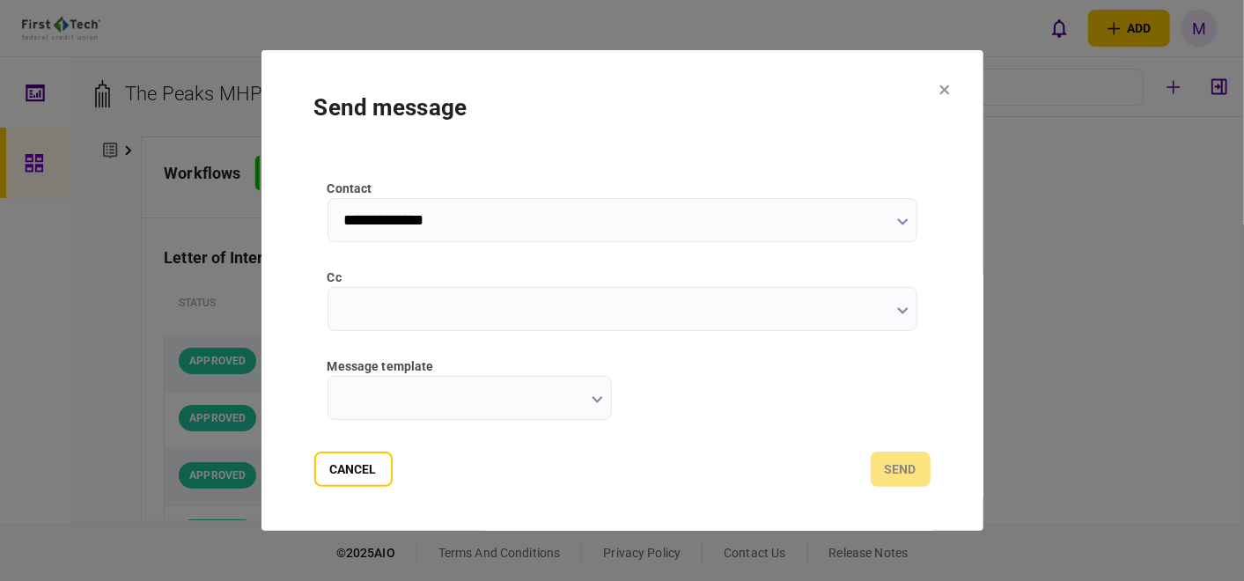
scroll to position [195, 0]
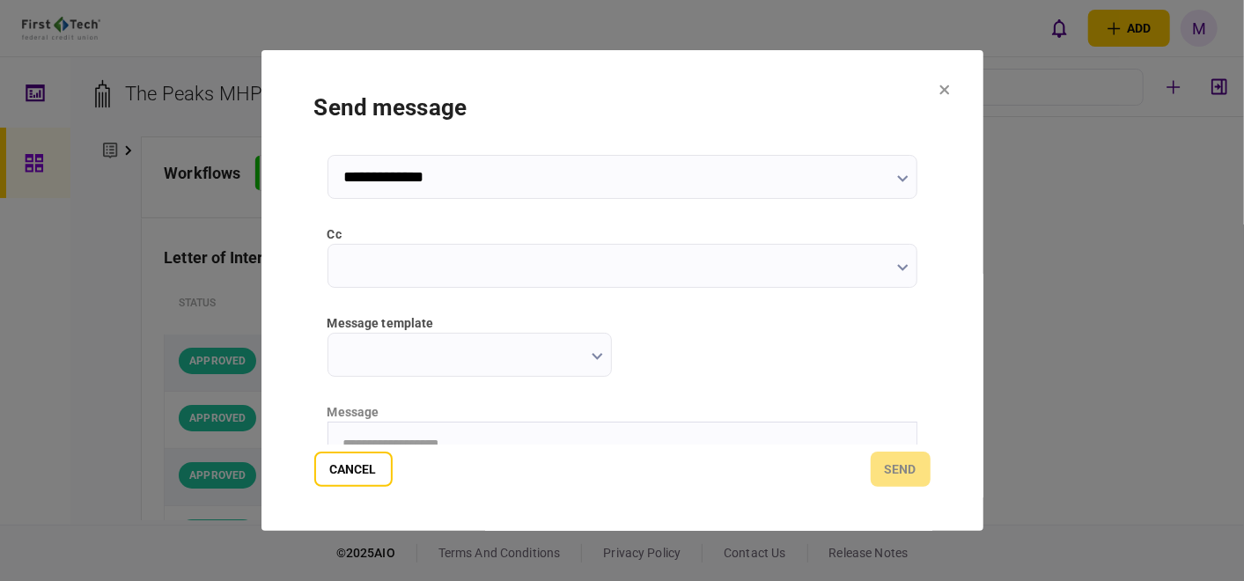
click at [606, 350] on input "message template" at bounding box center [469, 355] width 284 height 44
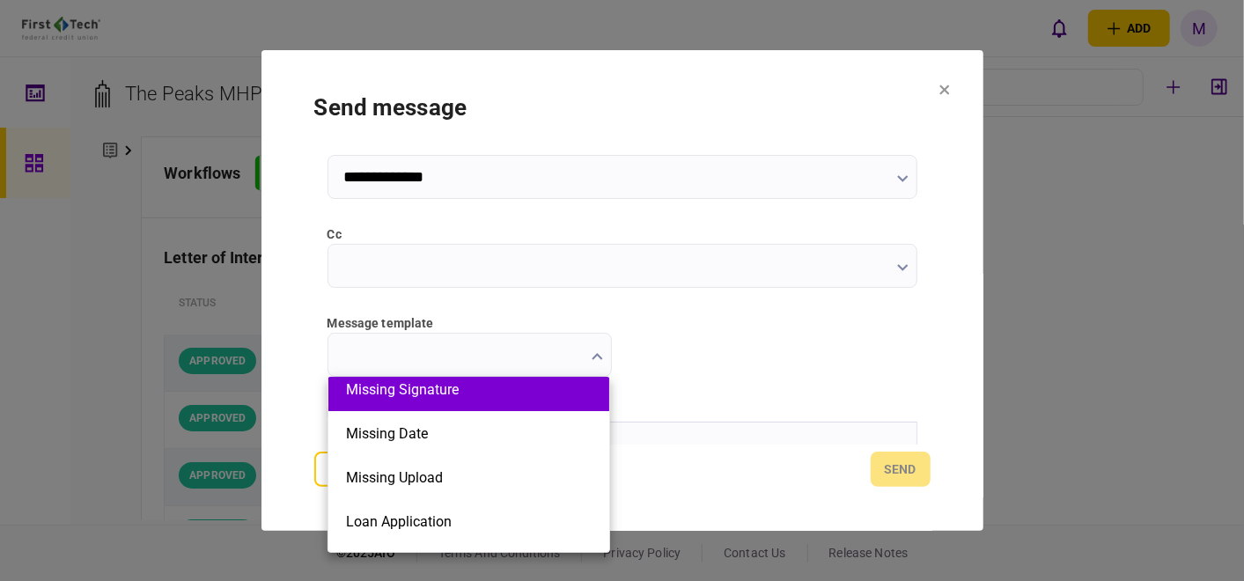
scroll to position [98, 0]
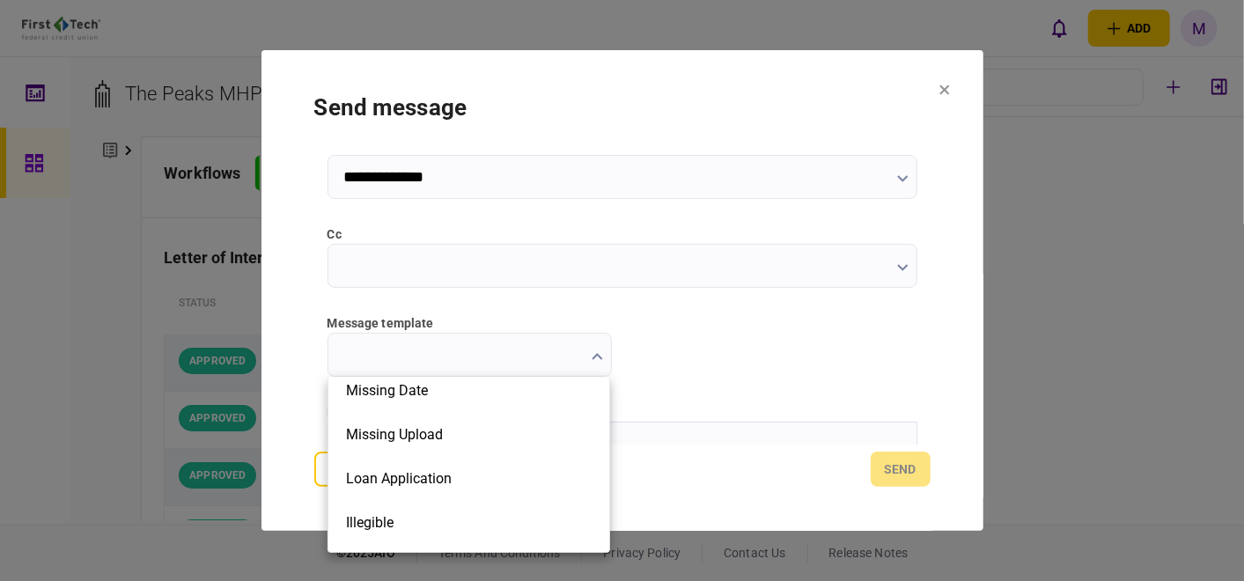
click at [532, 457] on li "Loan Application" at bounding box center [468, 478] width 281 height 44
type input "**********"
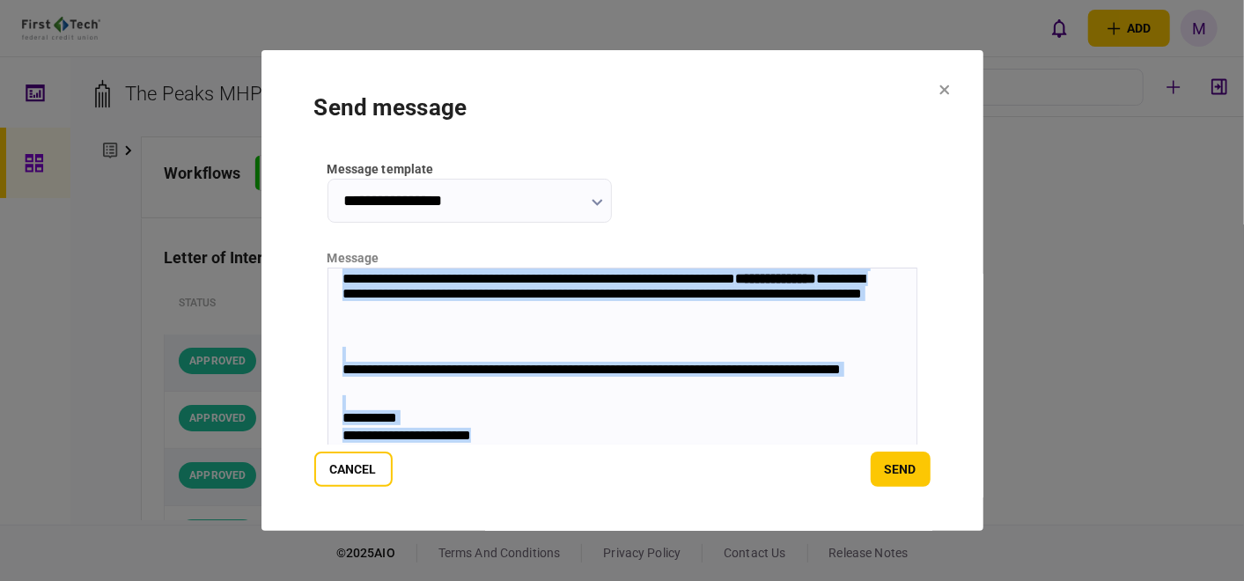
scroll to position [392, 0]
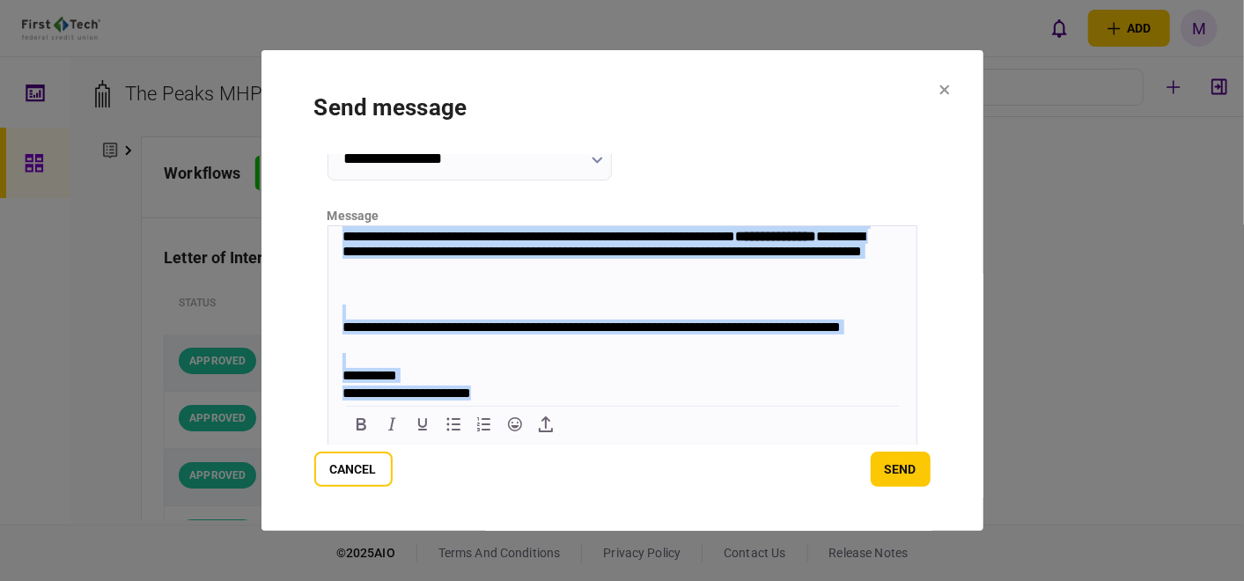
drag, startPoint x: 338, startPoint y: 230, endPoint x: 873, endPoint y: 635, distance: 671.0
copy body "**********"
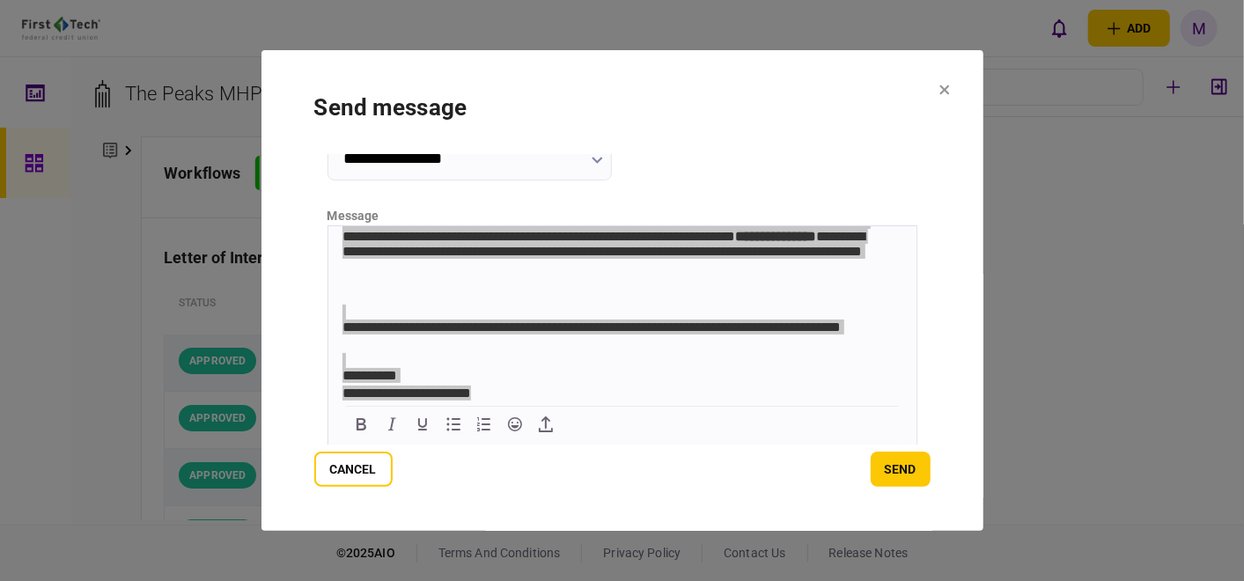
drag, startPoint x: 341, startPoint y: 475, endPoint x: 149, endPoint y: 481, distance: 192.8
click at [341, 475] on button "Cancel" at bounding box center [353, 469] width 78 height 35
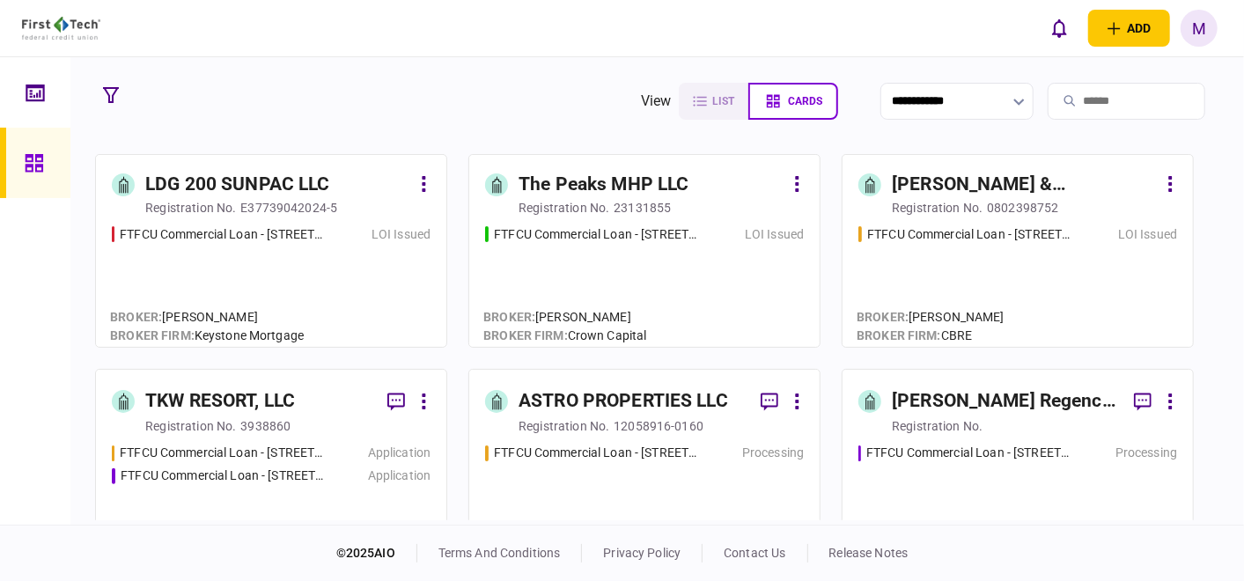
click at [579, 421] on div "registration no." at bounding box center [563, 426] width 91 height 18
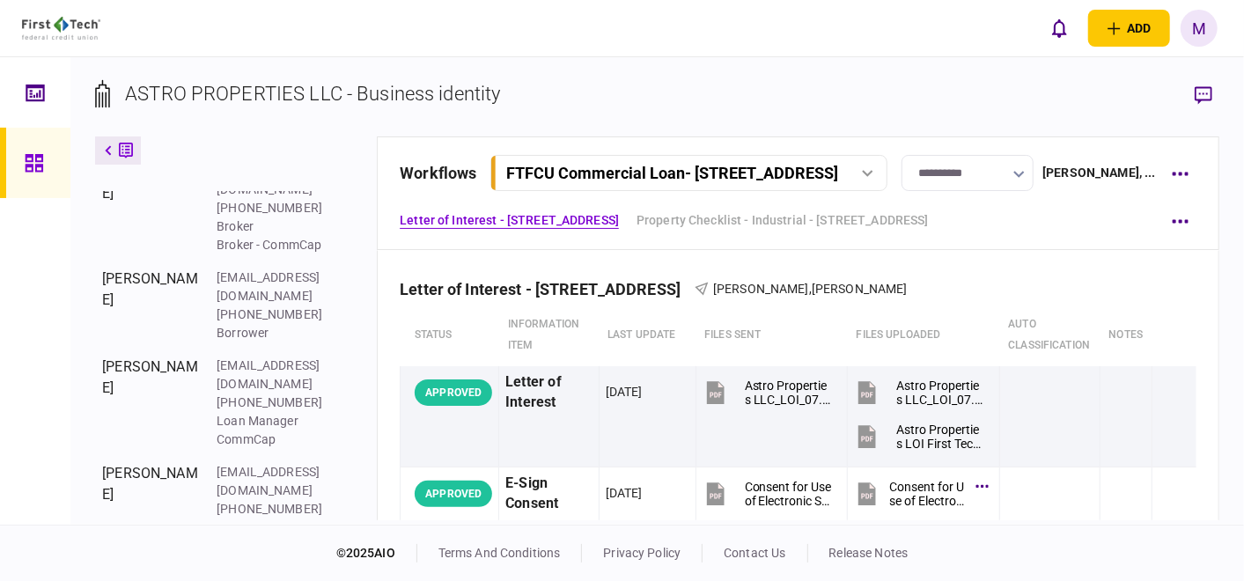
scroll to position [576, 0]
